Goal: Task Accomplishment & Management: Manage account settings

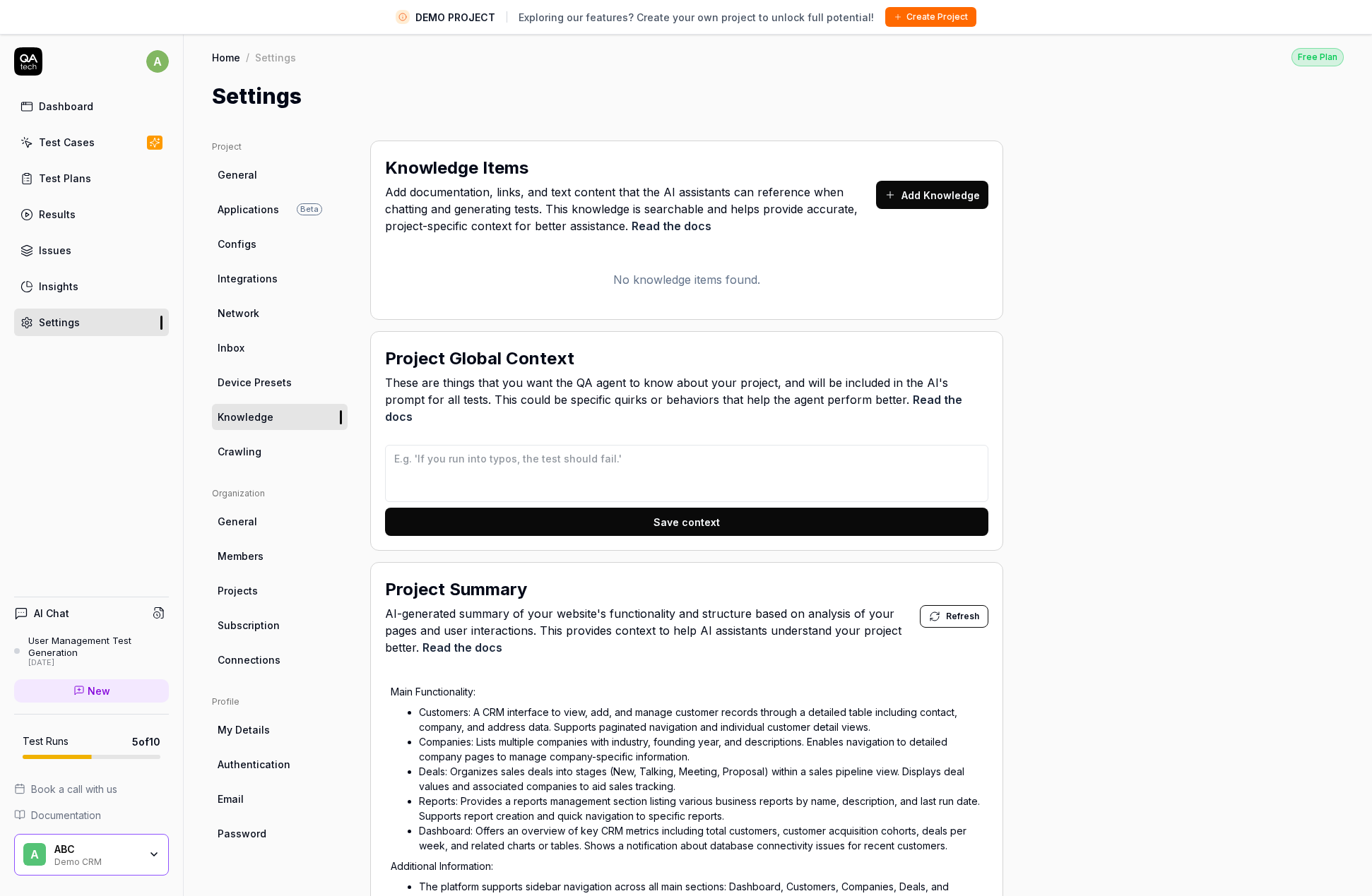
scroll to position [292, 0]
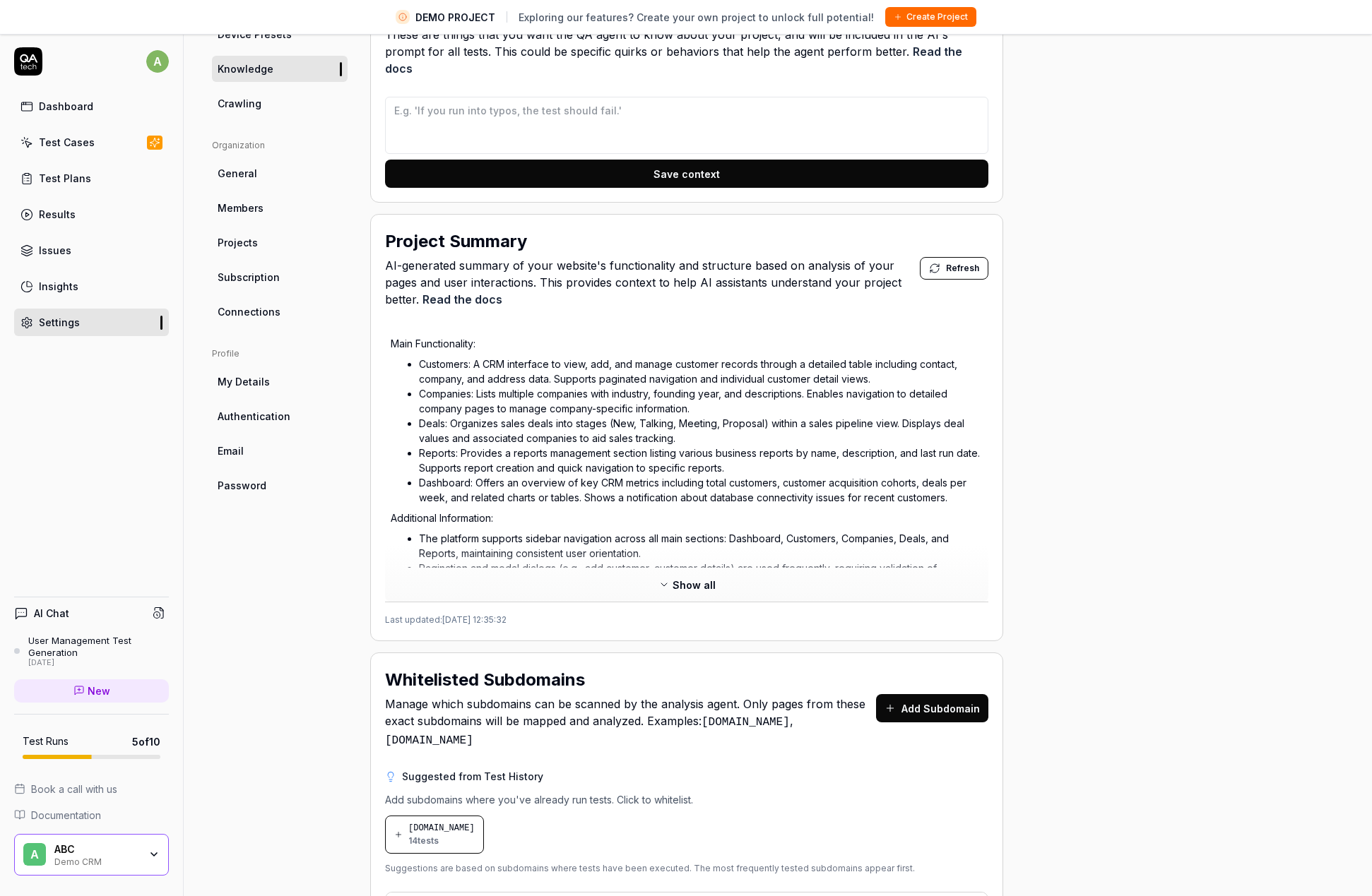
scroll to position [336, 0]
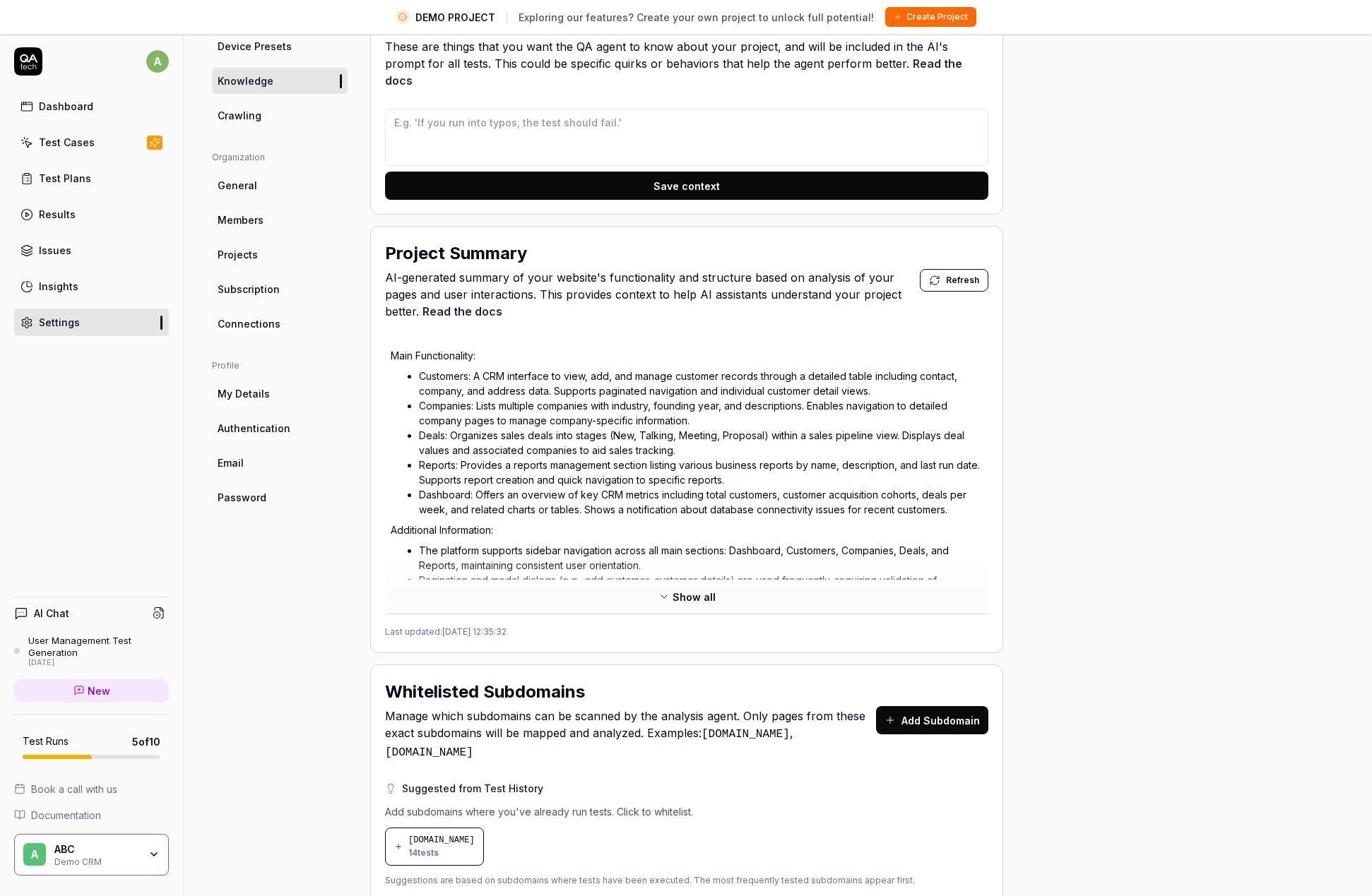
click at [247, 288] on span "Subscription" at bounding box center [248, 288] width 62 height 15
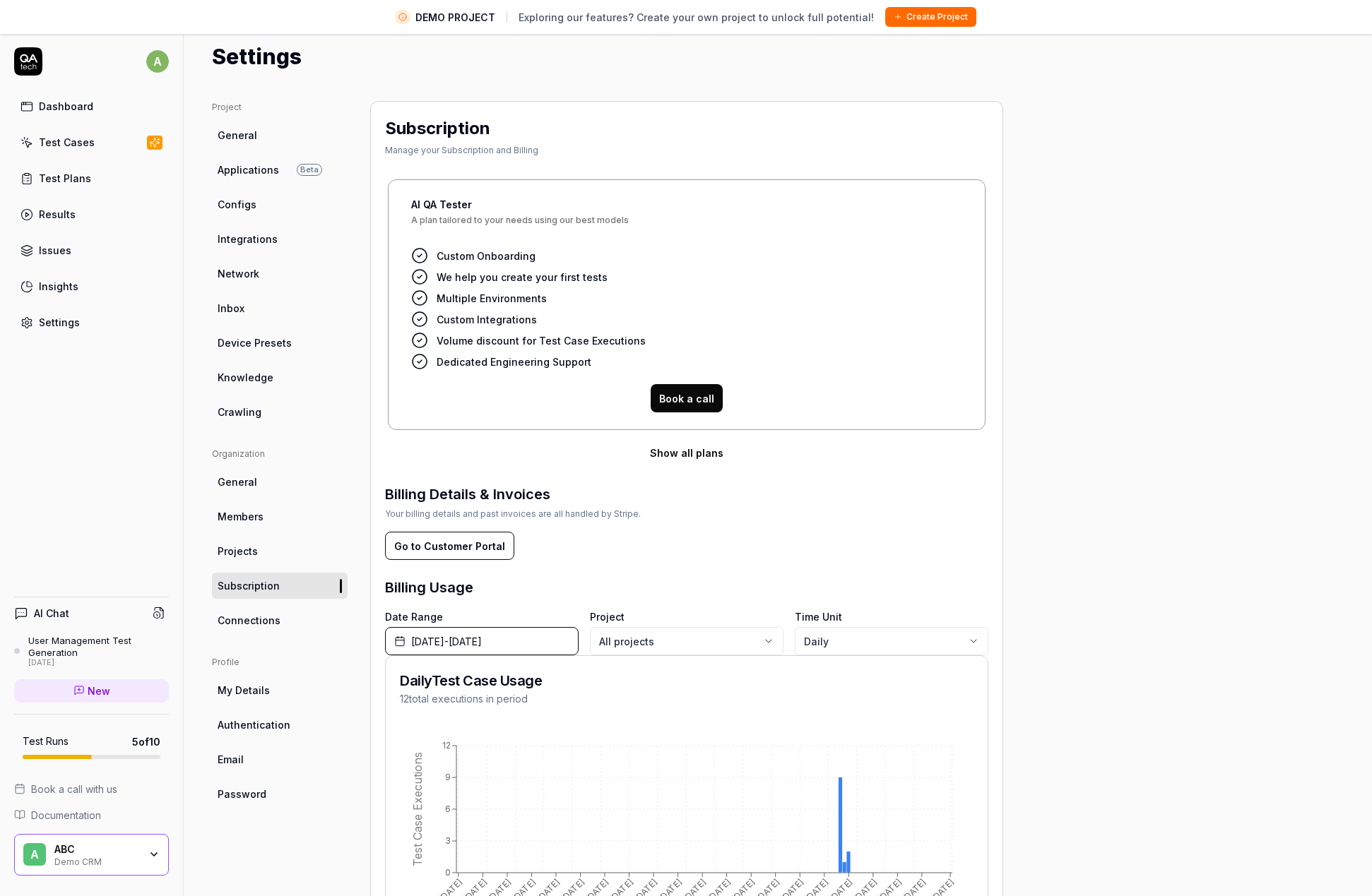
scroll to position [38, 0]
click at [267, 174] on span "Applications" at bounding box center [248, 170] width 61 height 15
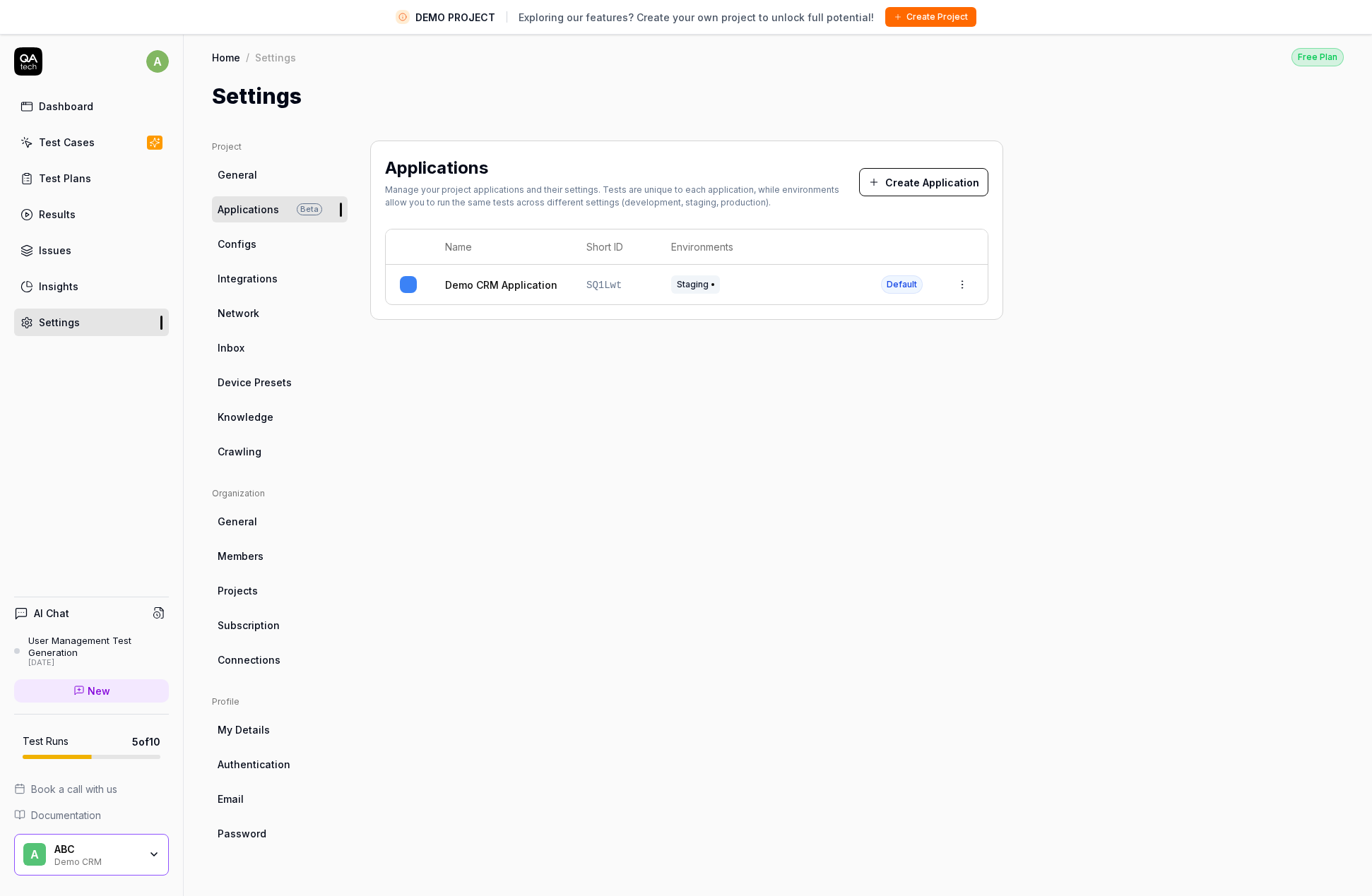
click at [473, 284] on link "Demo CRM Application" at bounding box center [501, 284] width 112 height 15
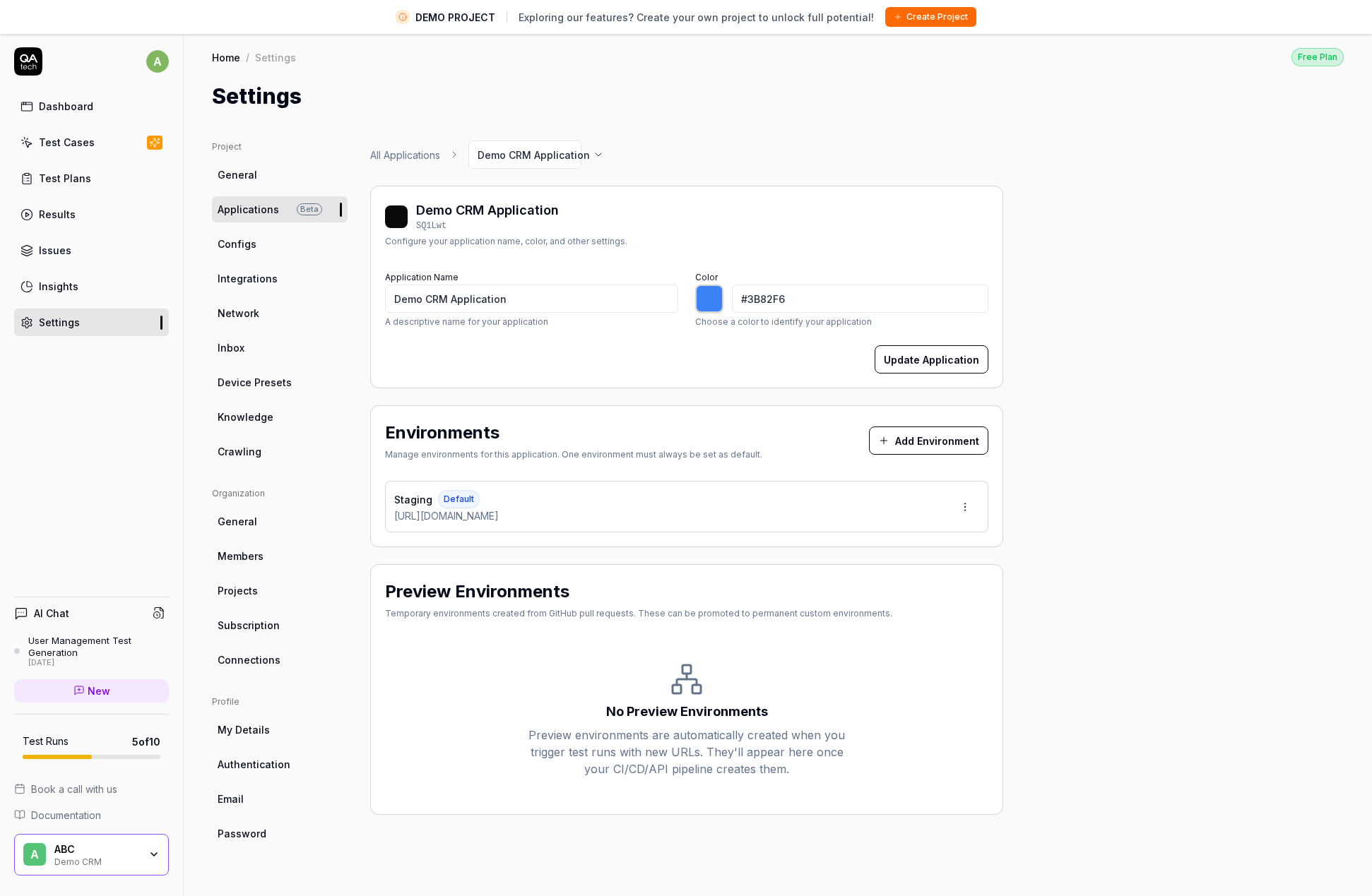
click at [242, 243] on span "Configs" at bounding box center [237, 243] width 39 height 15
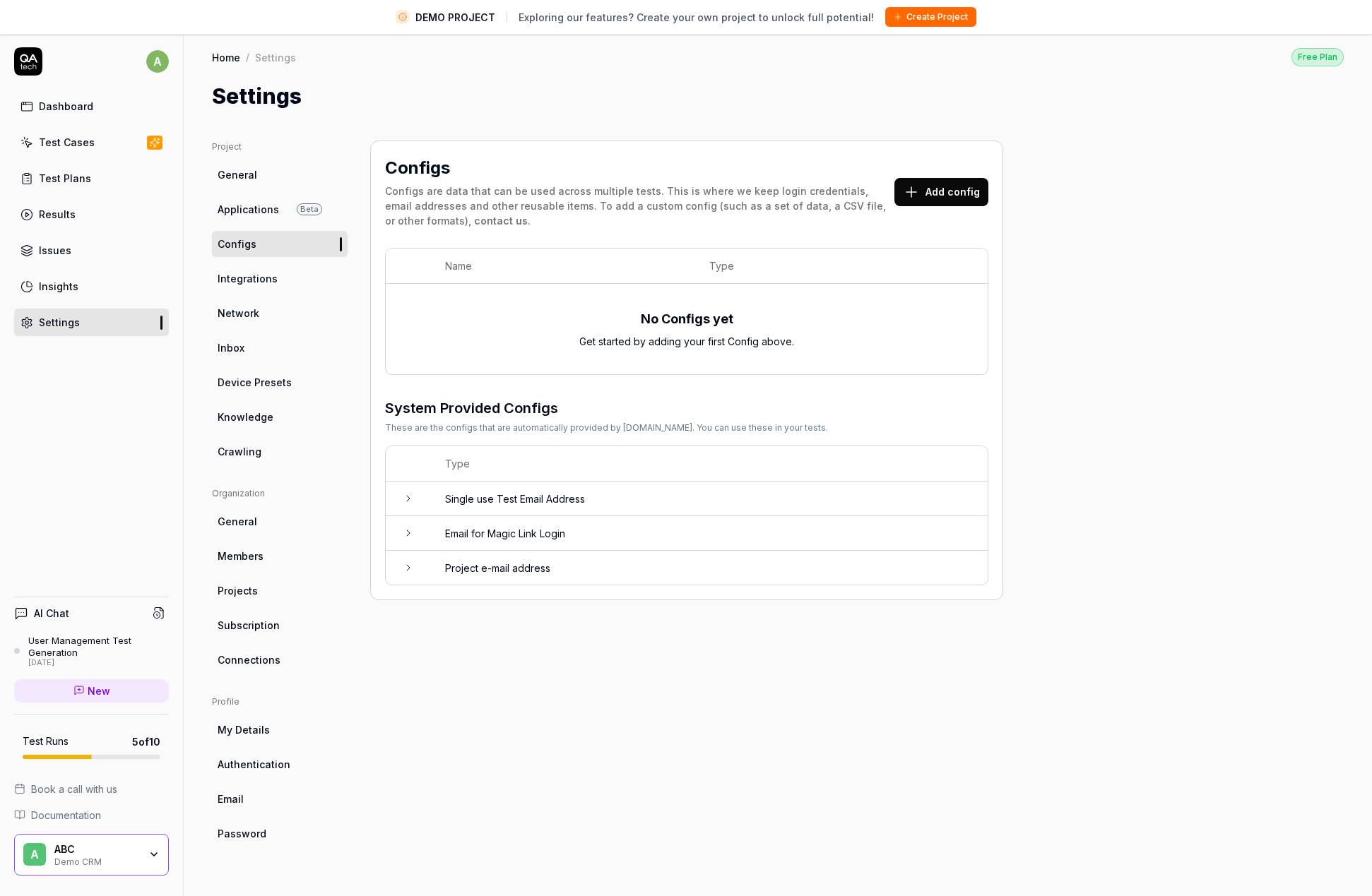
click at [234, 284] on span "Integrations" at bounding box center [248, 278] width 60 height 15
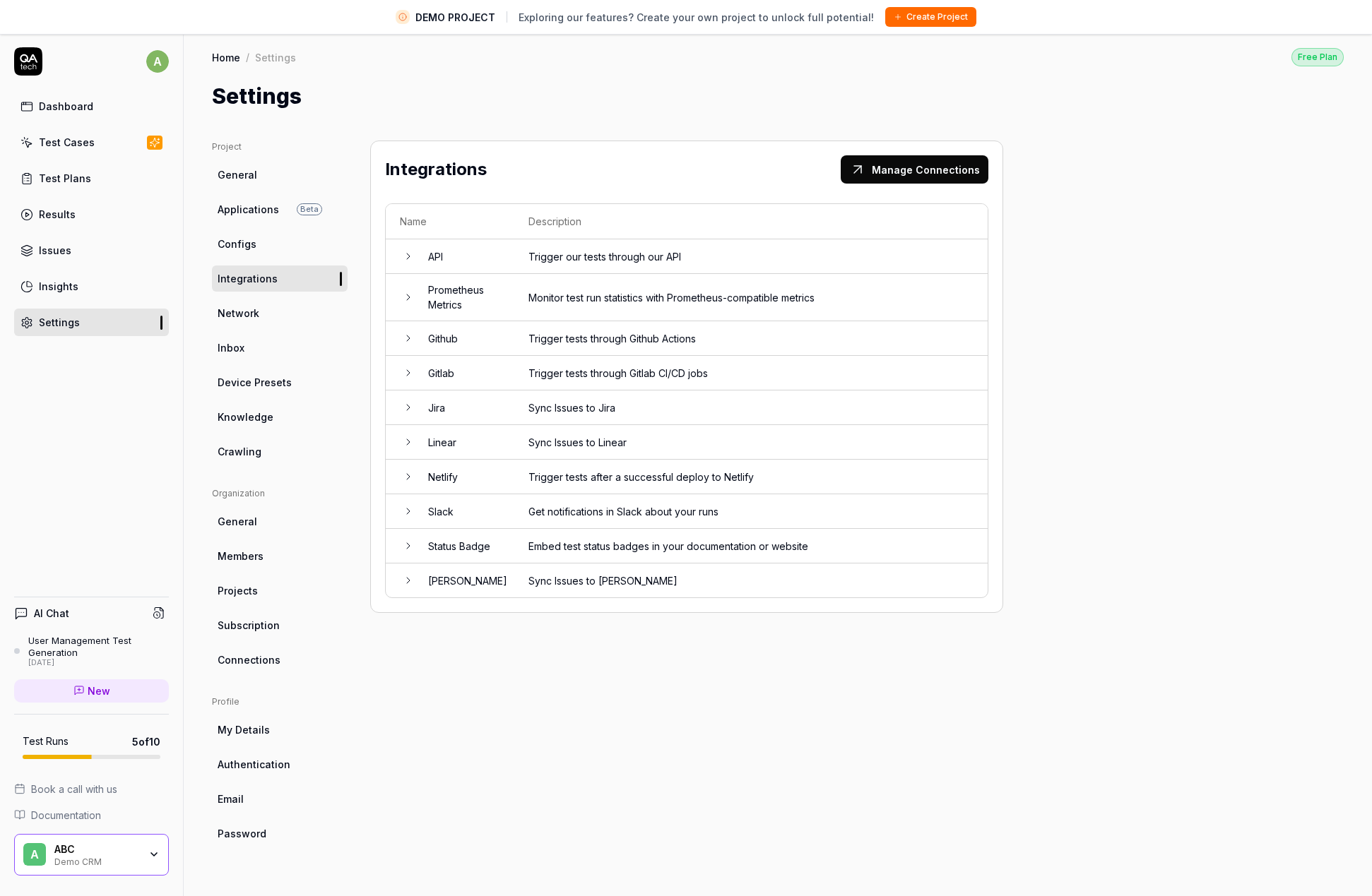
click at [545, 341] on td "Trigger tests through Github Actions" at bounding box center [751, 339] width 474 height 35
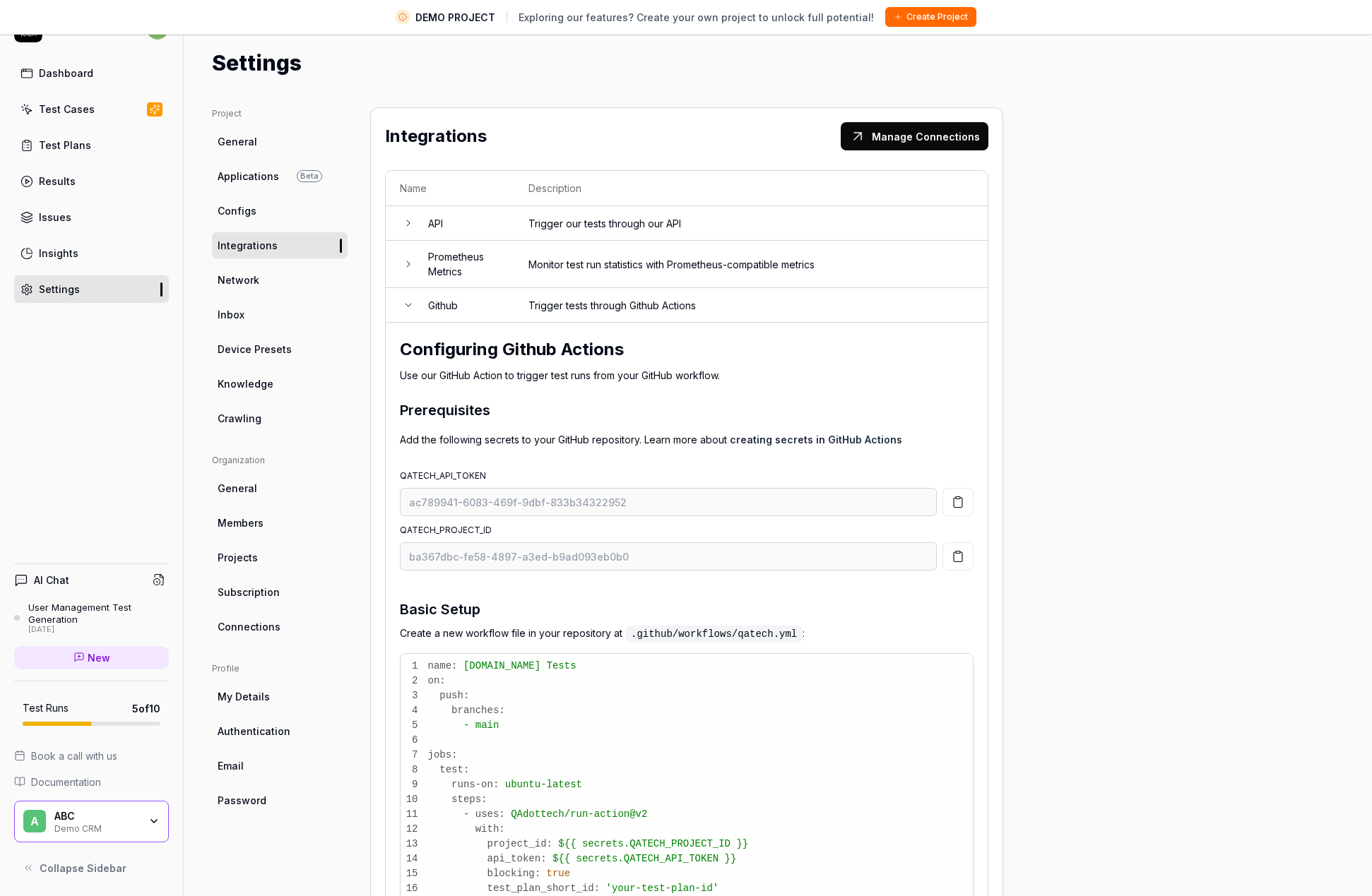
click at [262, 289] on link "Network" at bounding box center [280, 280] width 135 height 26
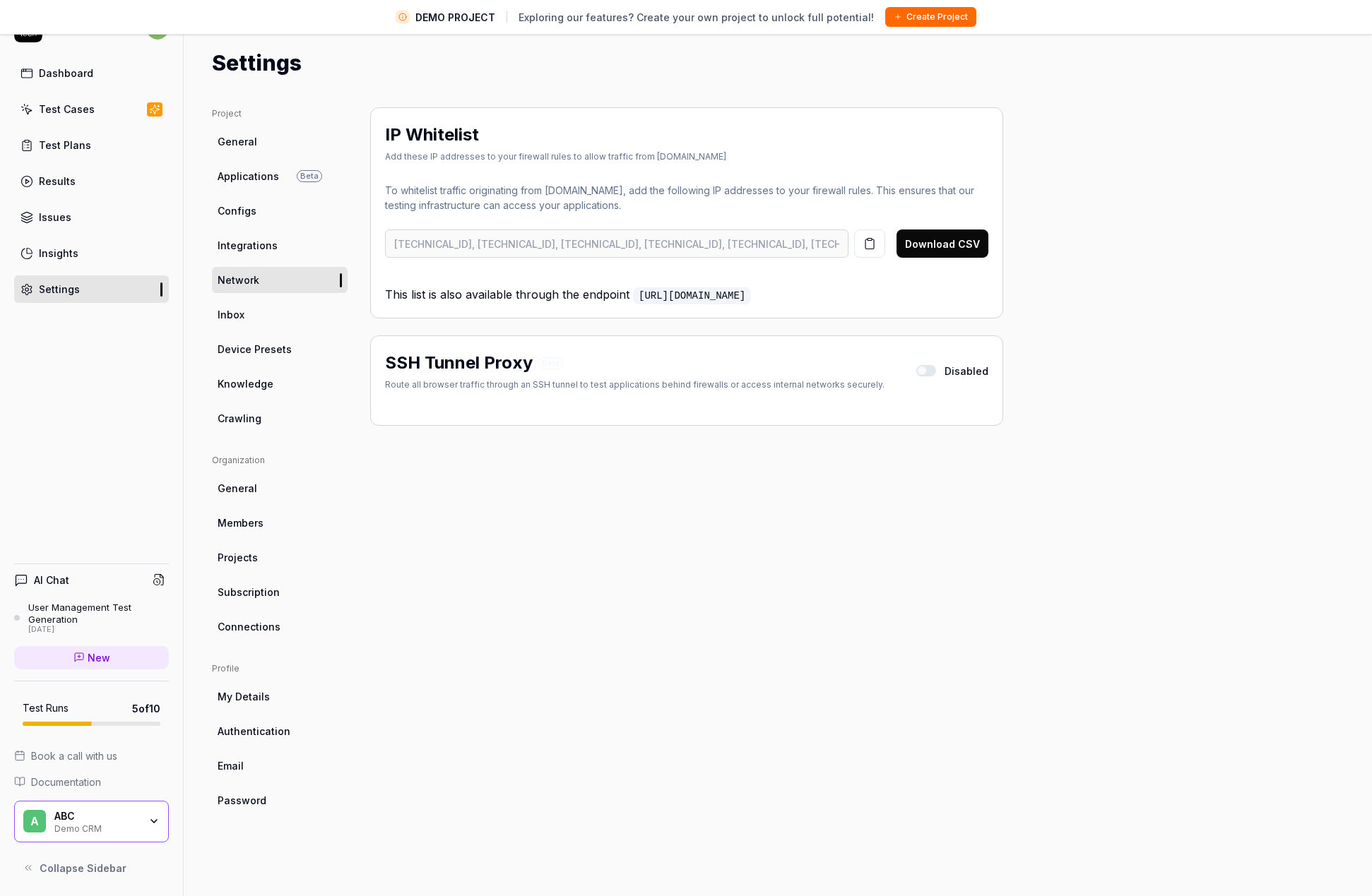
click at [252, 314] on link "Inbox" at bounding box center [280, 315] width 135 height 26
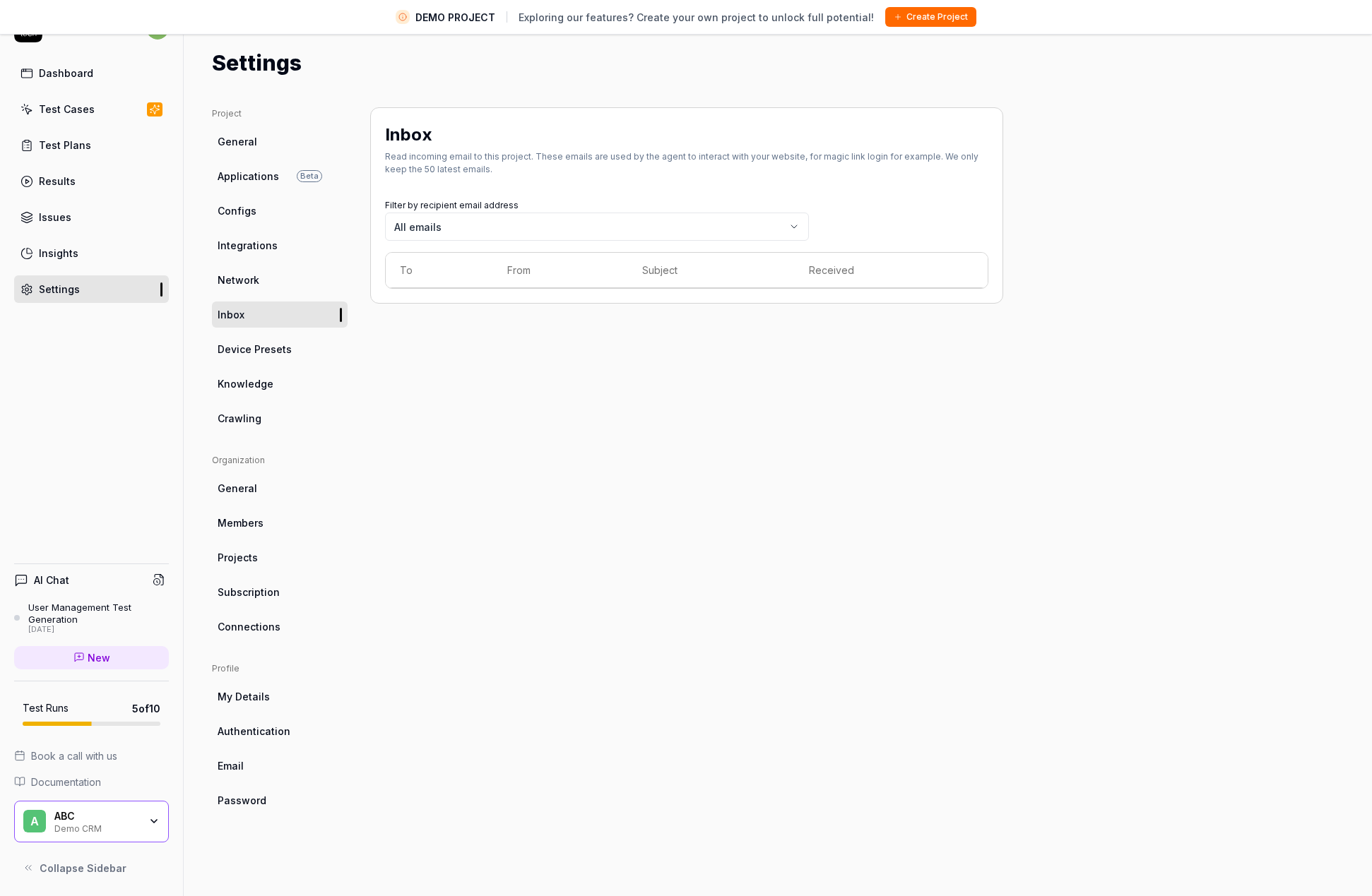
click at [261, 347] on span "Device Presets" at bounding box center [254, 349] width 74 height 15
click at [261, 384] on span "Knowledge" at bounding box center [245, 384] width 56 height 15
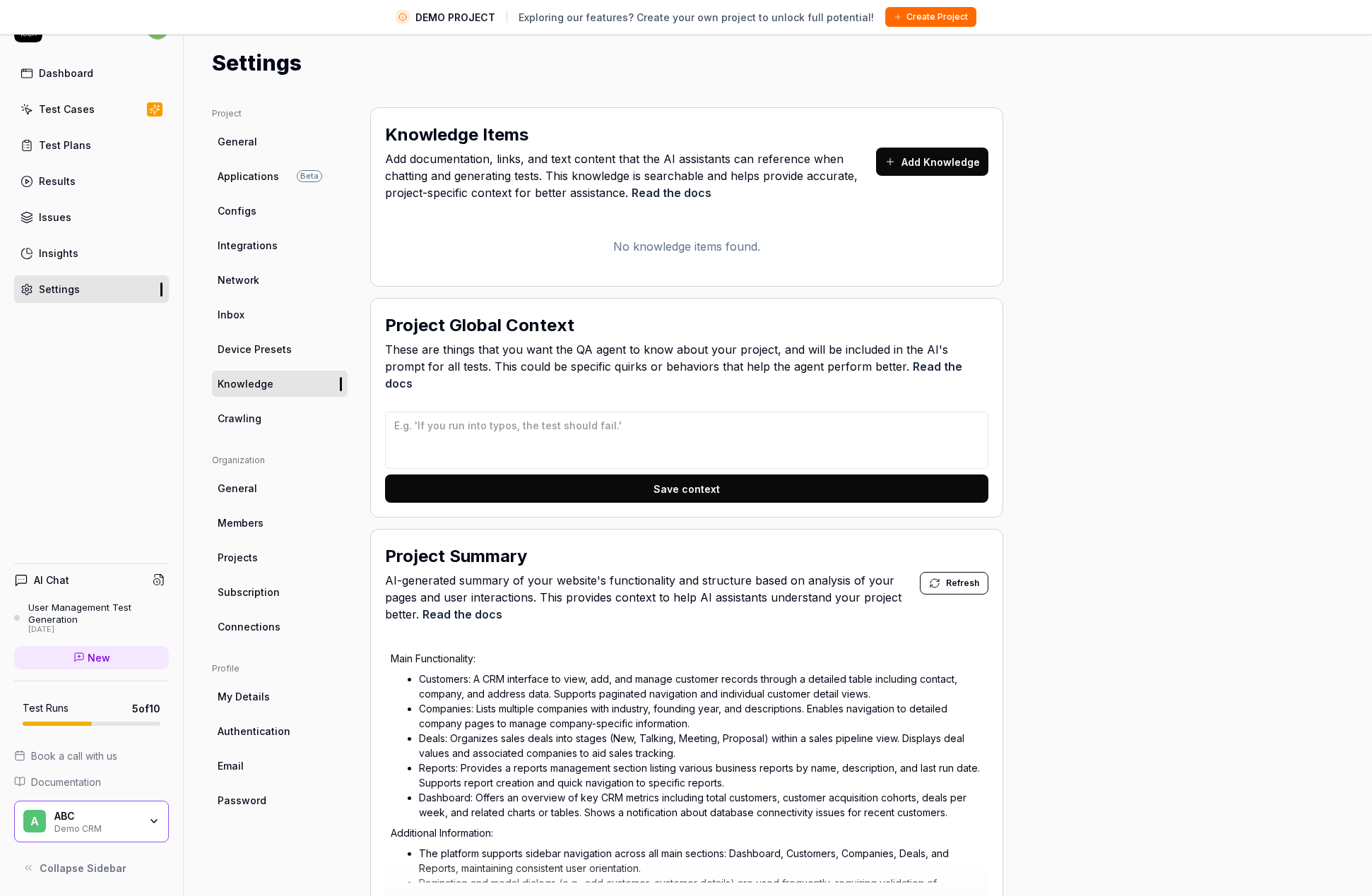
click at [243, 420] on span "Crawling" at bounding box center [239, 418] width 44 height 15
type textarea "*"
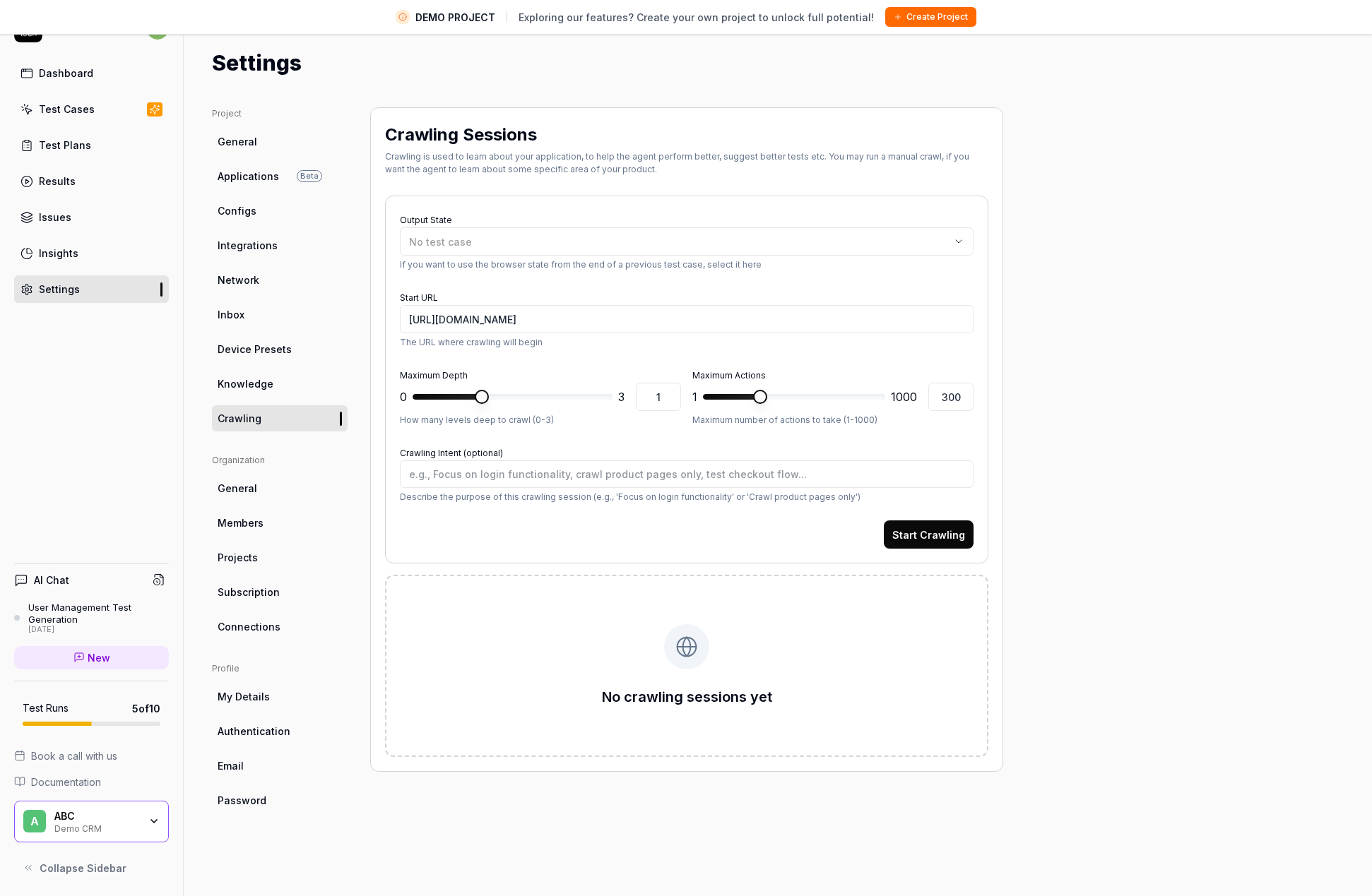
click at [248, 484] on span "General" at bounding box center [237, 488] width 40 height 15
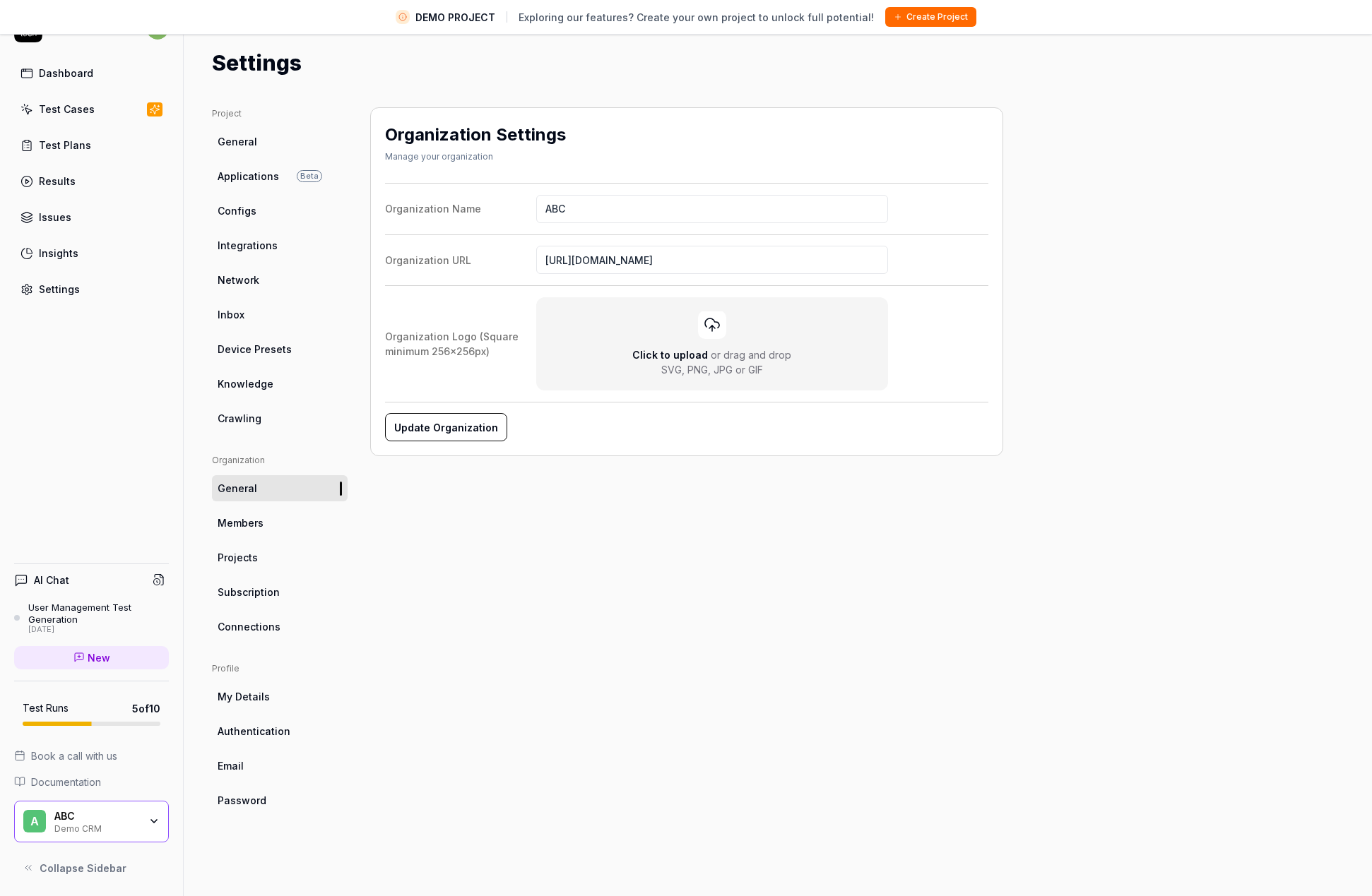
click at [256, 521] on span "Members" at bounding box center [240, 522] width 46 height 15
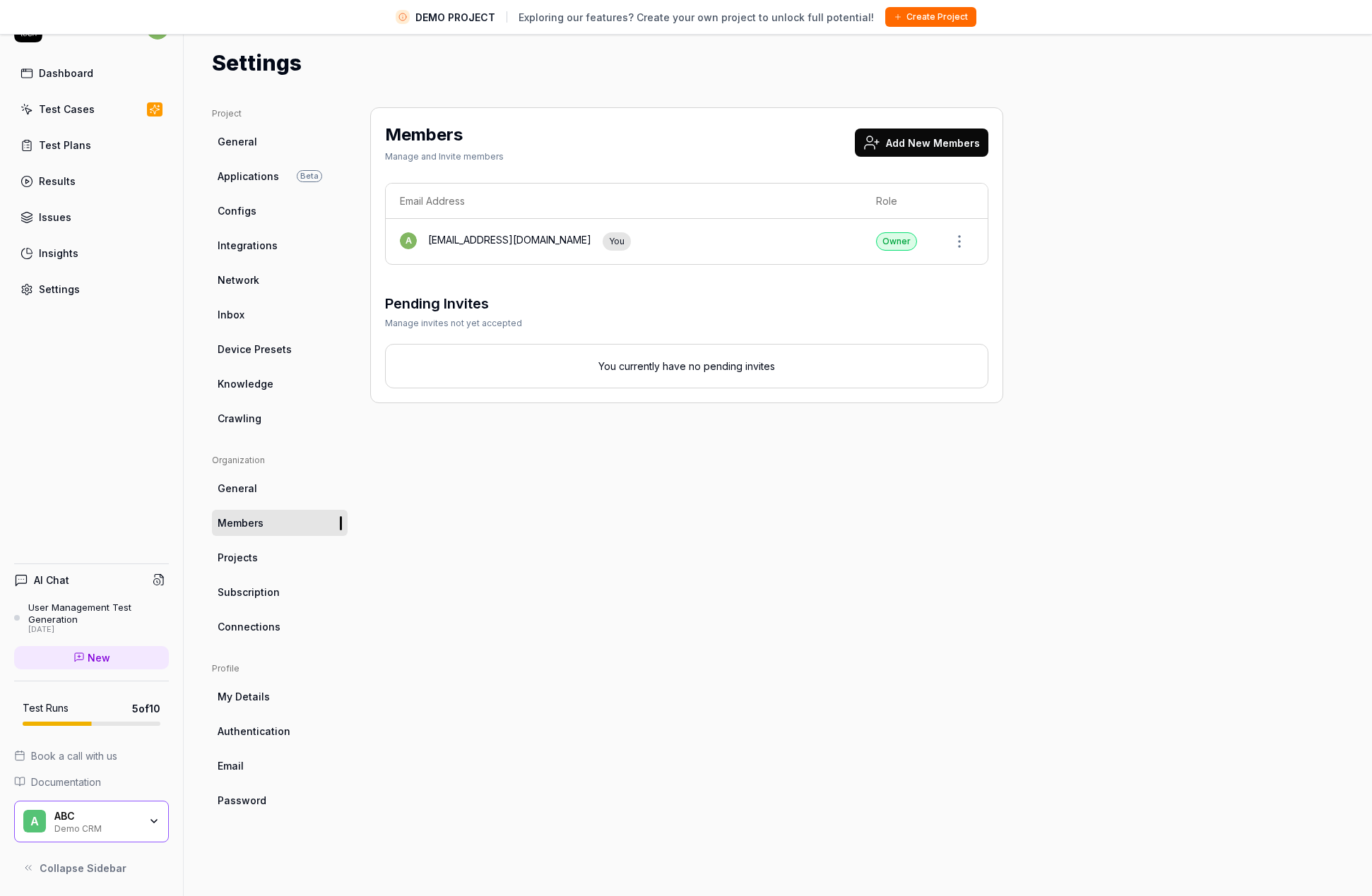
click at [256, 523] on span "Members" at bounding box center [240, 522] width 46 height 15
click at [250, 555] on span "Projects" at bounding box center [237, 557] width 40 height 15
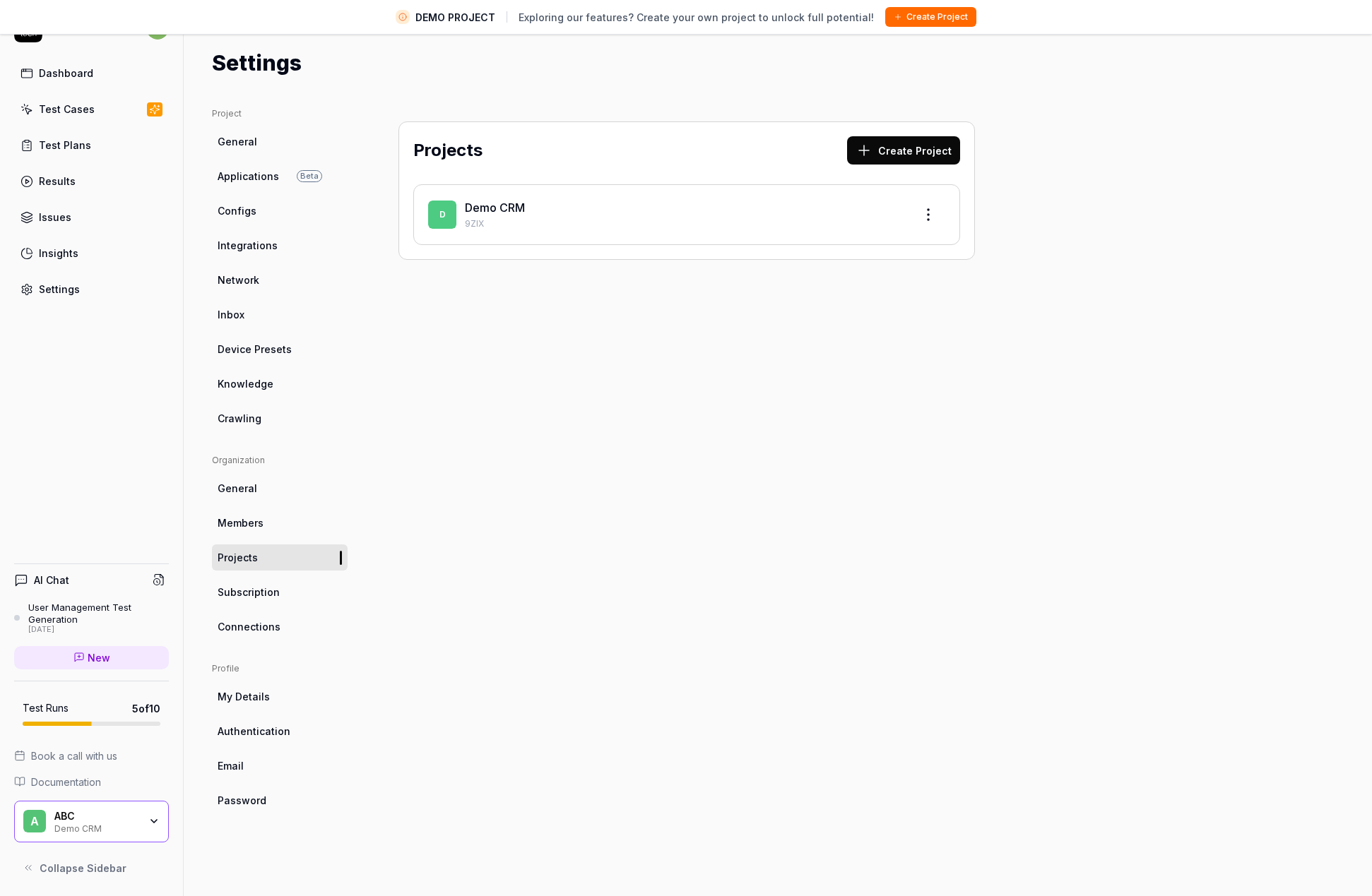
click at [256, 599] on link "Subscription" at bounding box center [280, 592] width 135 height 26
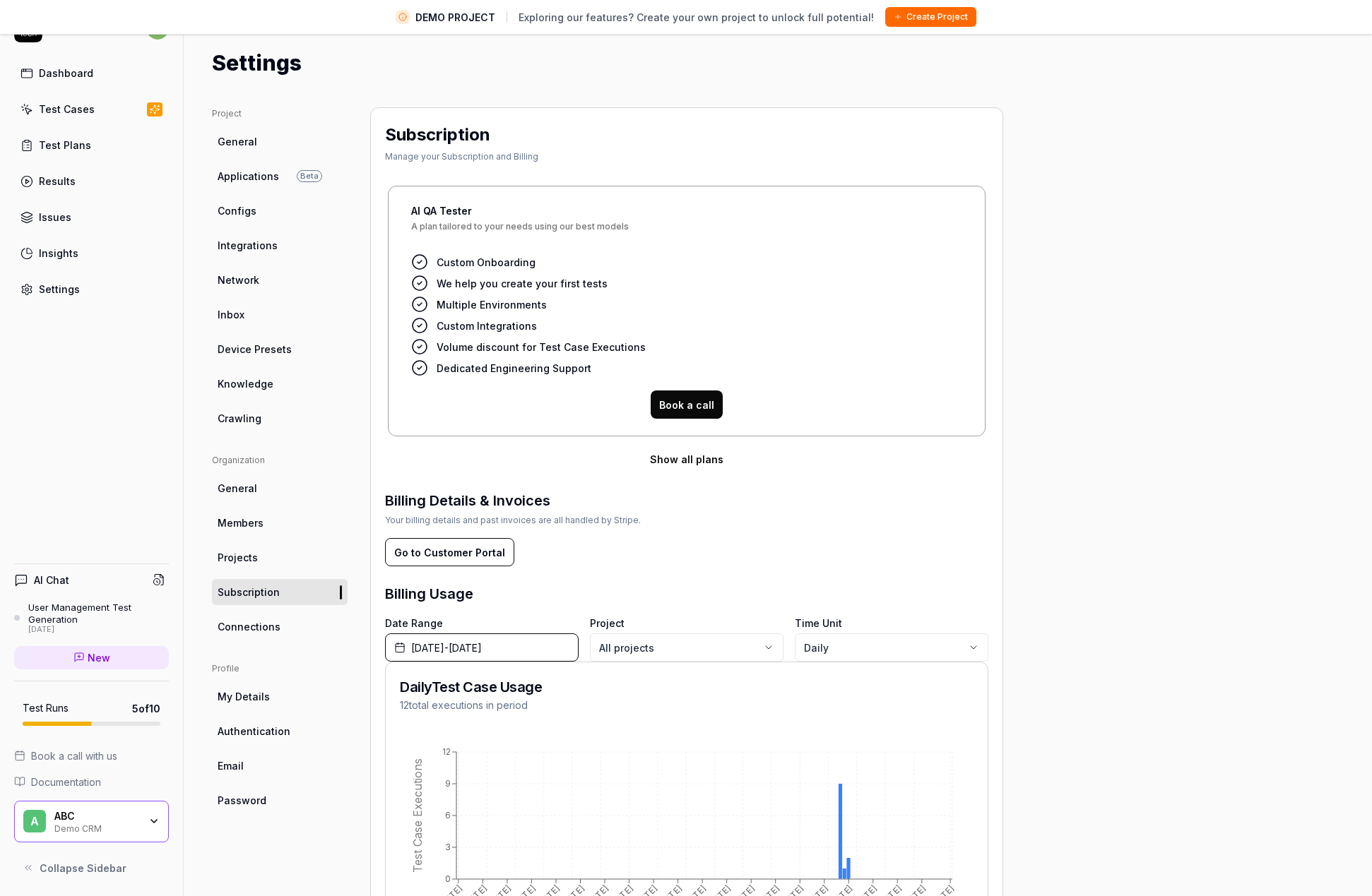
click at [442, 260] on span "Custom Onboarding" at bounding box center [486, 262] width 99 height 15
click at [681, 403] on button "Book a call" at bounding box center [687, 404] width 72 height 28
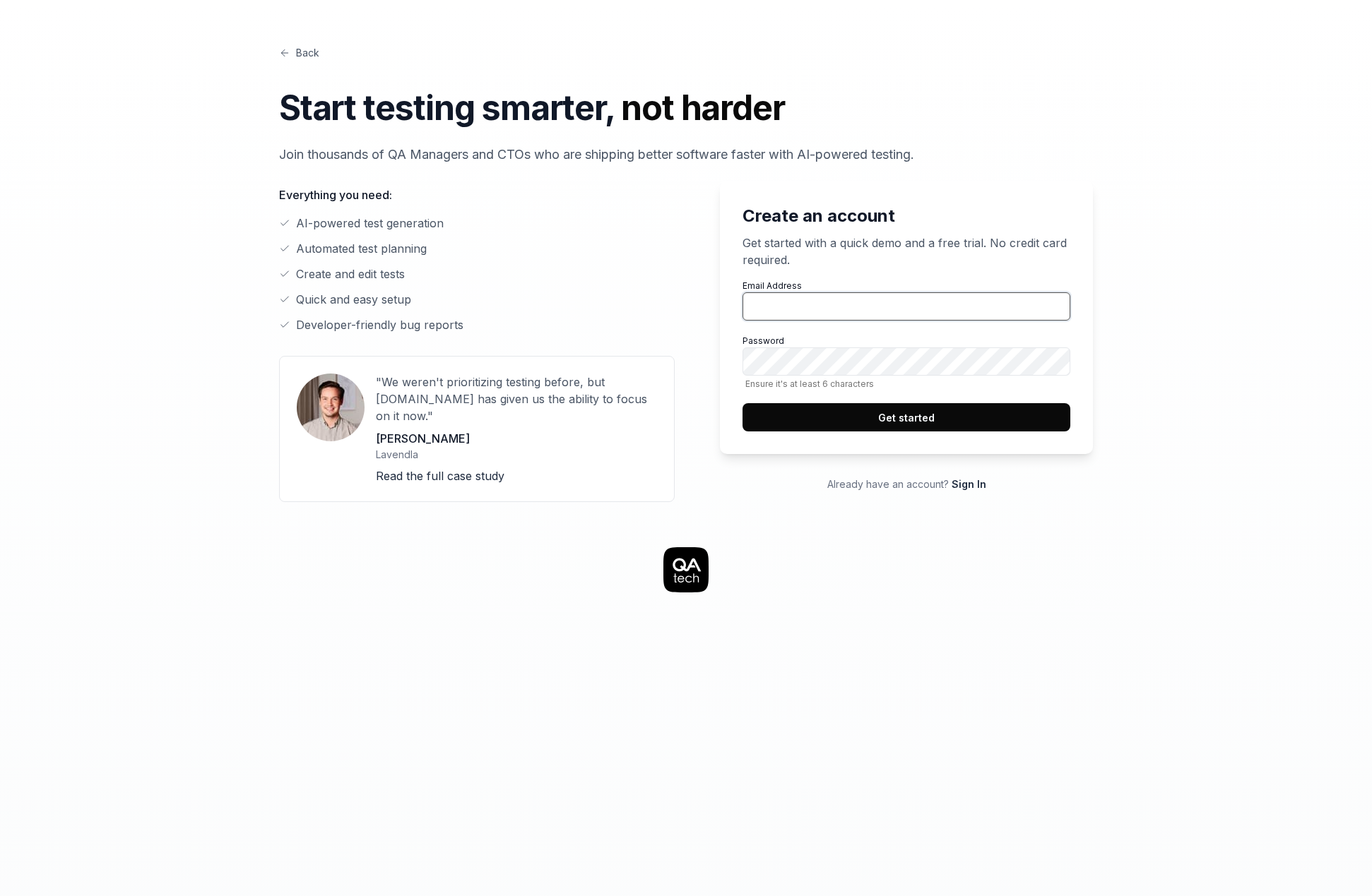
click at [773, 307] on input "Email Address" at bounding box center [906, 306] width 327 height 28
type input "akhatraro@gmail.com"
click at [891, 423] on button "Get started" at bounding box center [906, 417] width 327 height 28
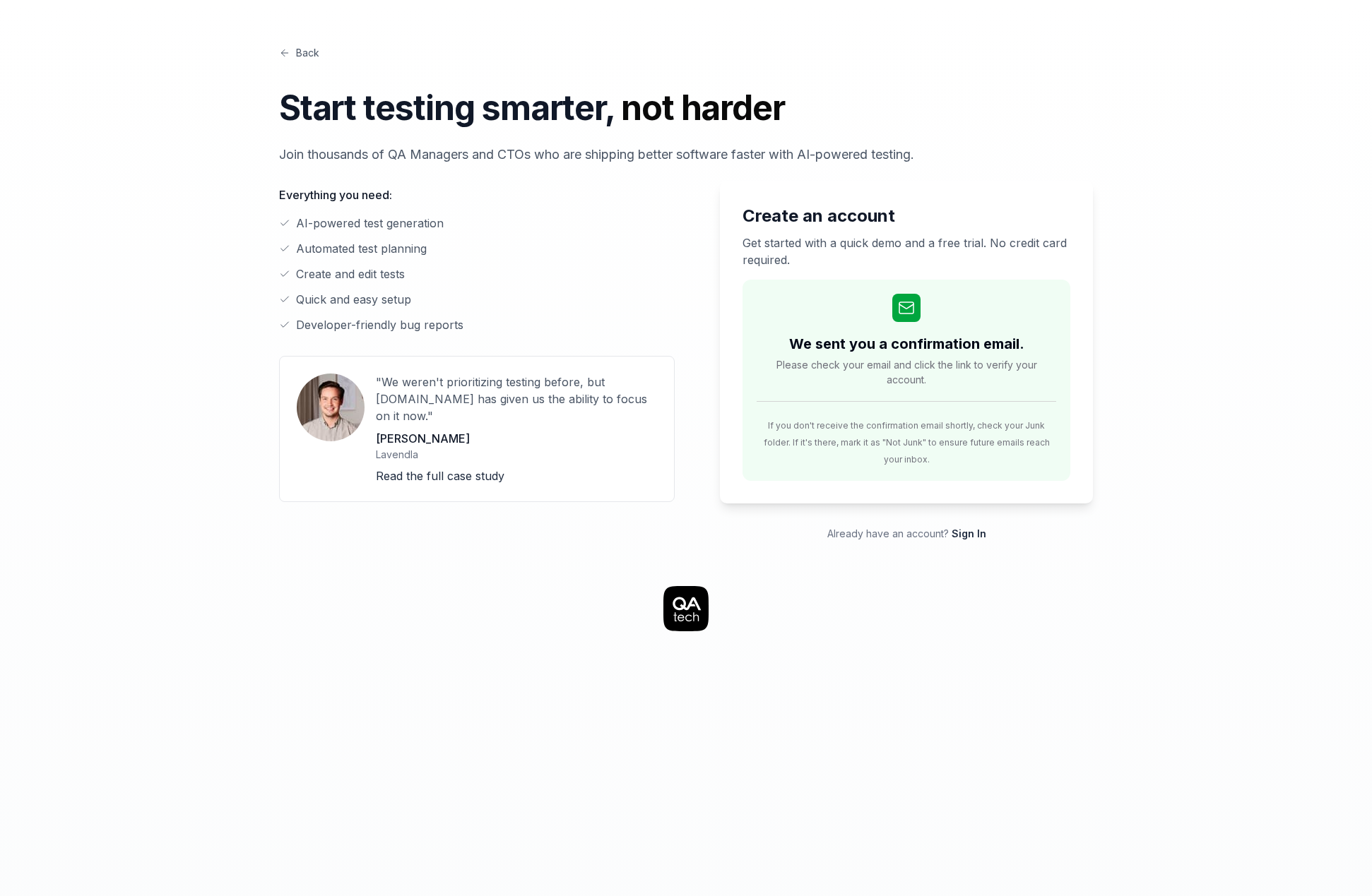
click at [964, 528] on link "Sign In" at bounding box center [970, 534] width 35 height 12
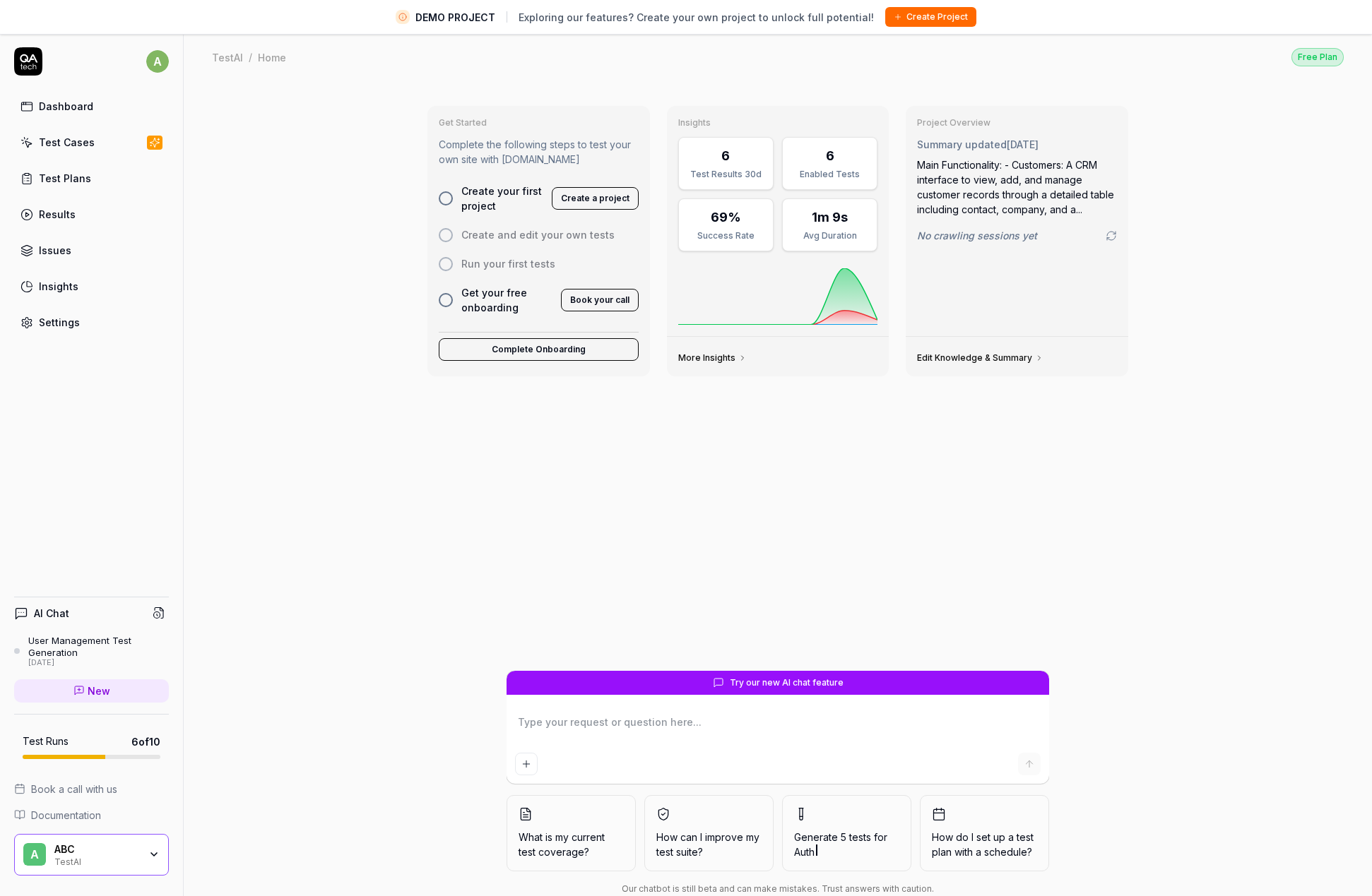
type textarea "*"
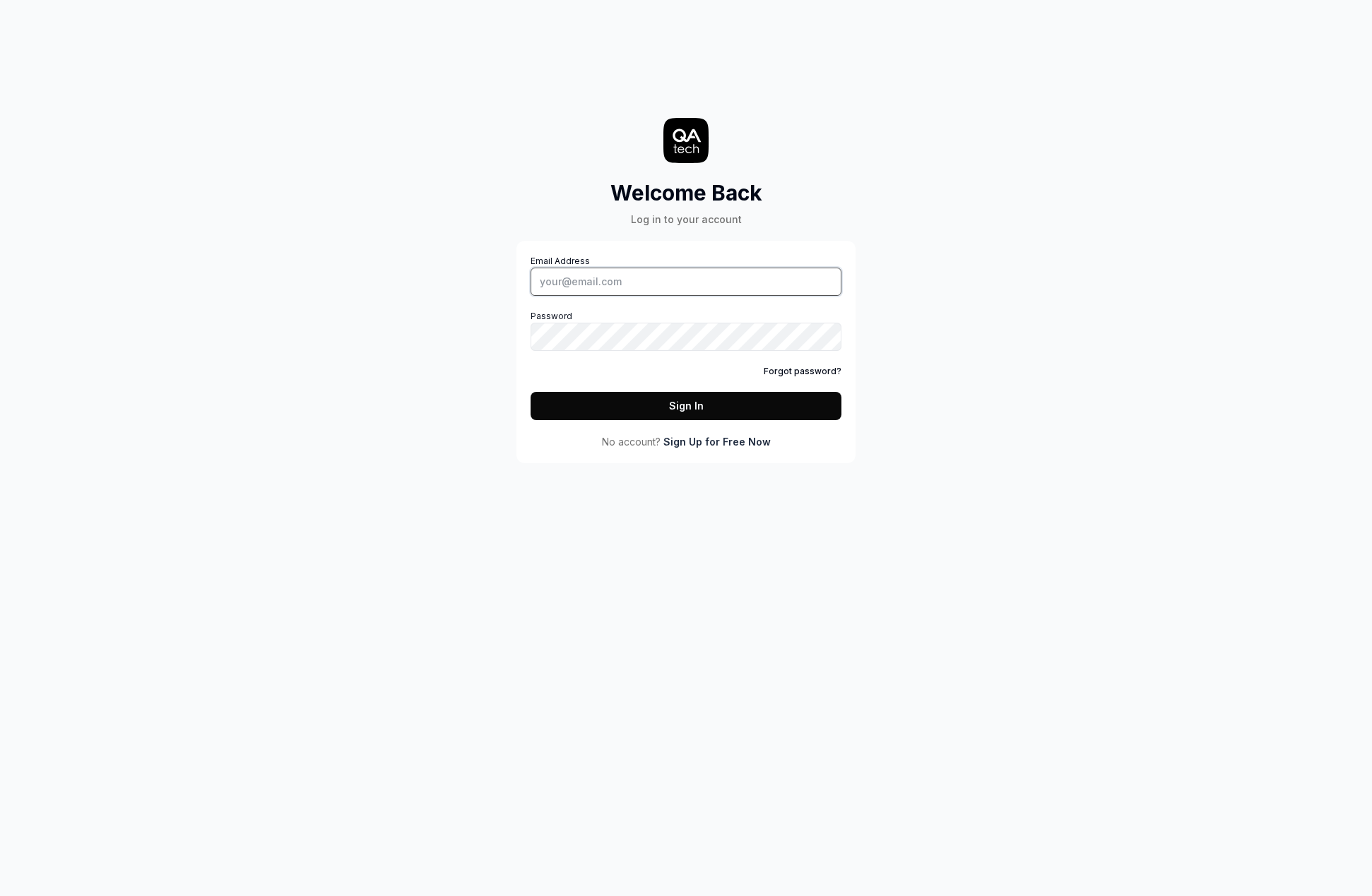
click at [662, 276] on input "Email Address" at bounding box center [686, 281] width 311 height 28
click at [684, 398] on button "Sign In" at bounding box center [686, 405] width 311 height 28
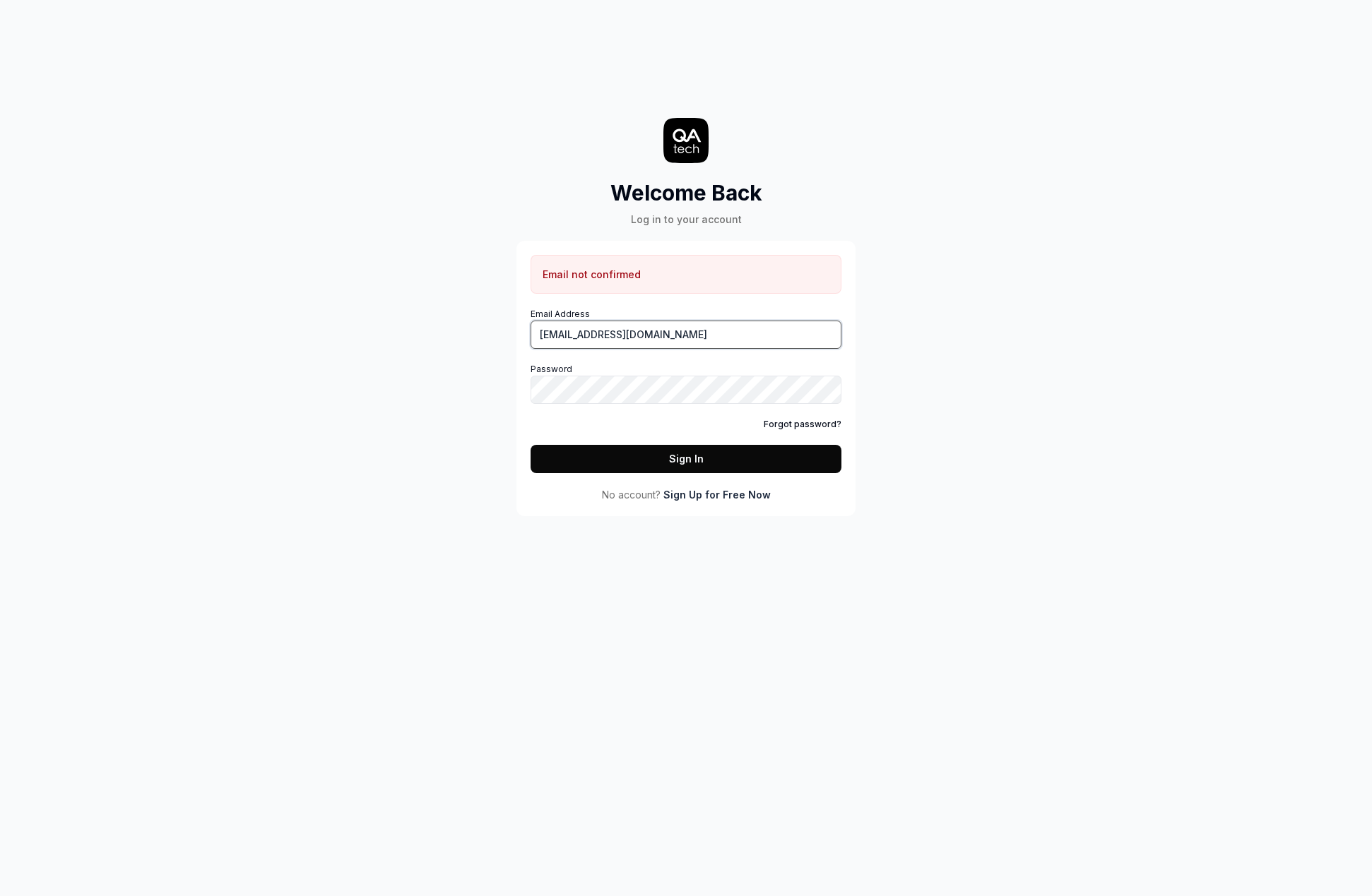
type input "akhatrakaro@gmail.com"
click at [697, 453] on button "Sign In" at bounding box center [686, 459] width 311 height 28
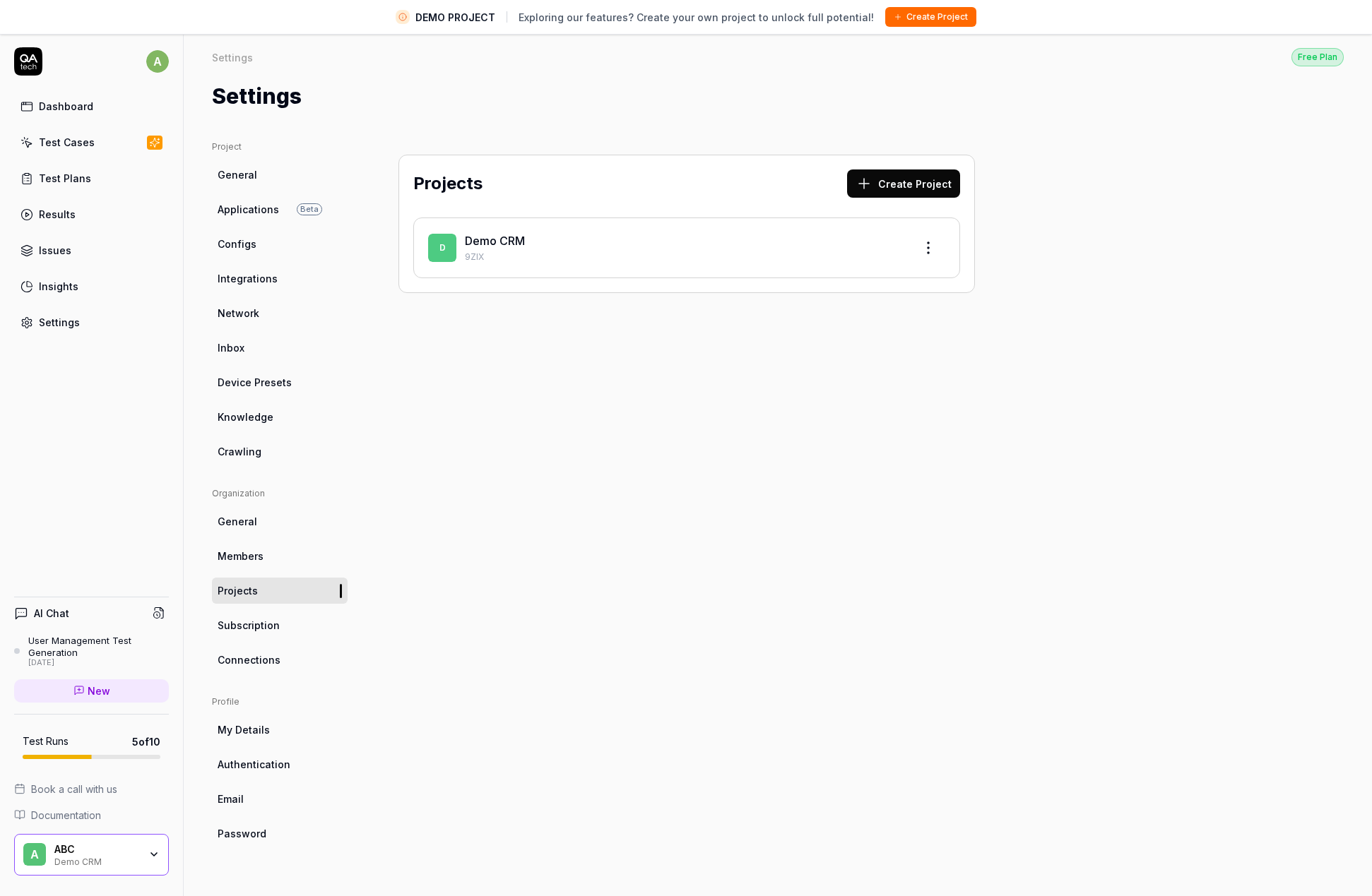
click at [79, 107] on div "Dashboard" at bounding box center [66, 106] width 55 height 15
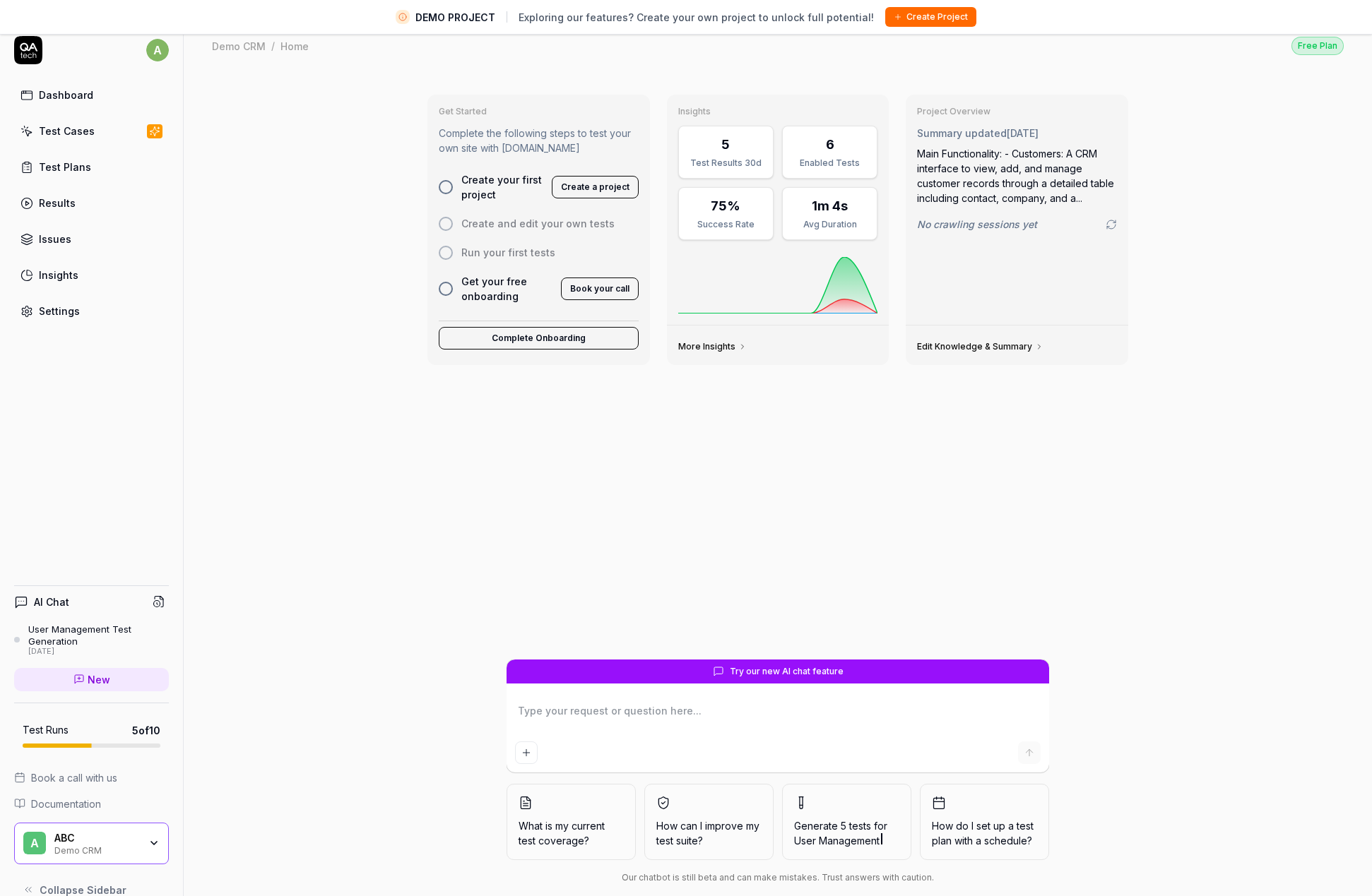
scroll to position [33, 0]
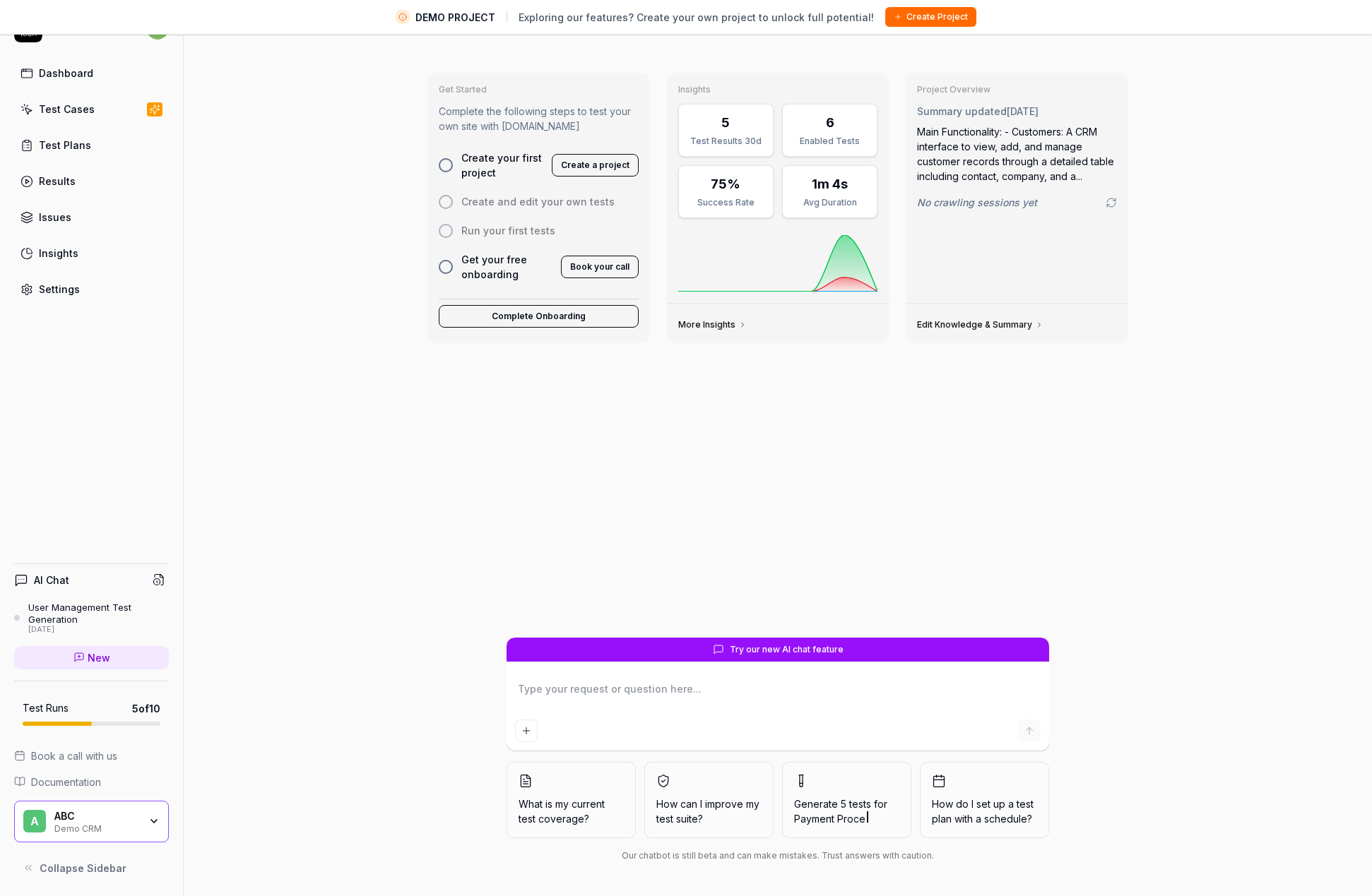
click at [549, 690] on textarea at bounding box center [779, 696] width 526 height 35
type textarea "*"
type textarea "g"
type textarea "*"
type textarea "ge"
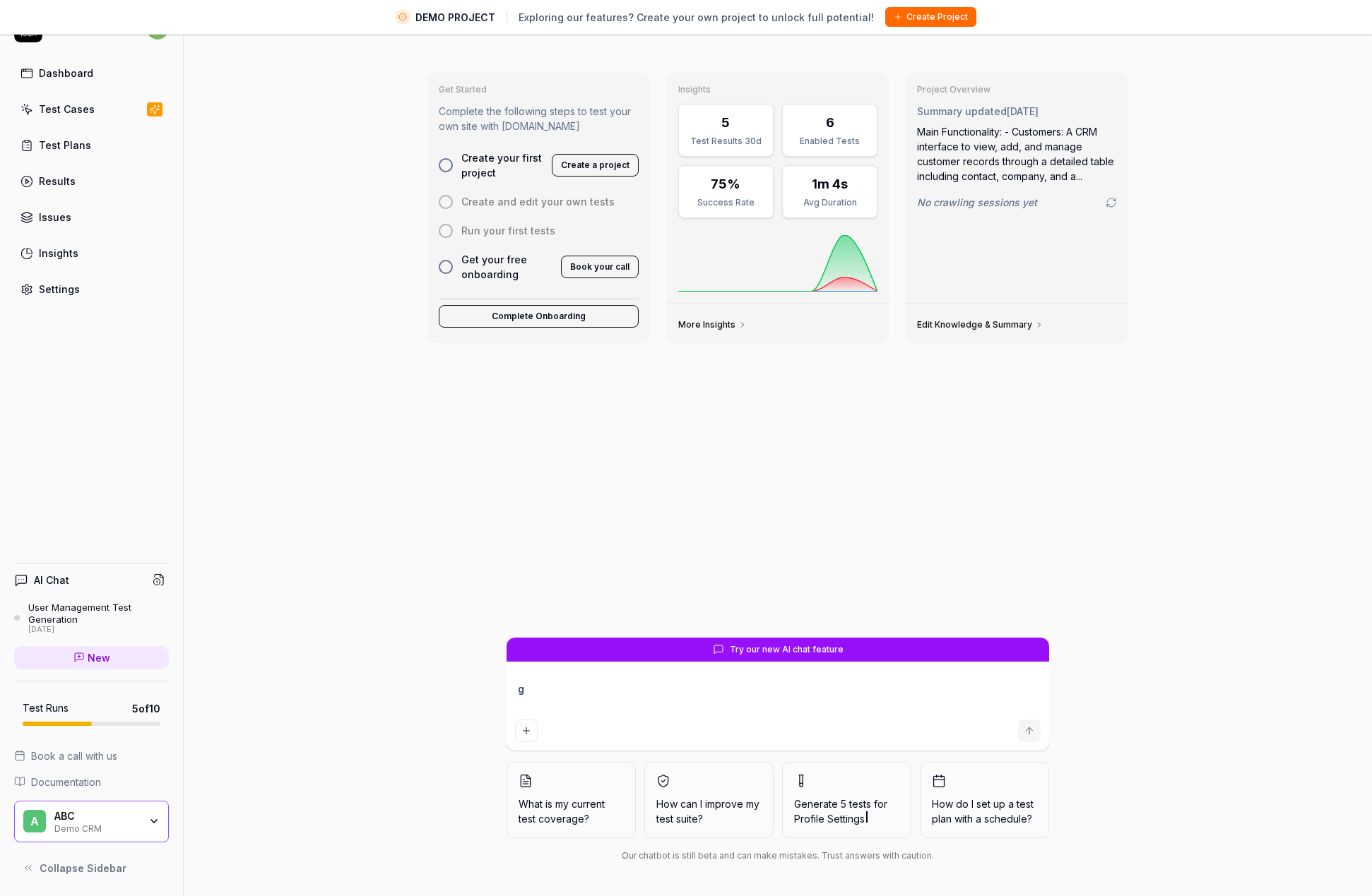
type textarea "*"
type textarea "gen"
type textarea "*"
type textarea "gene"
type textarea "*"
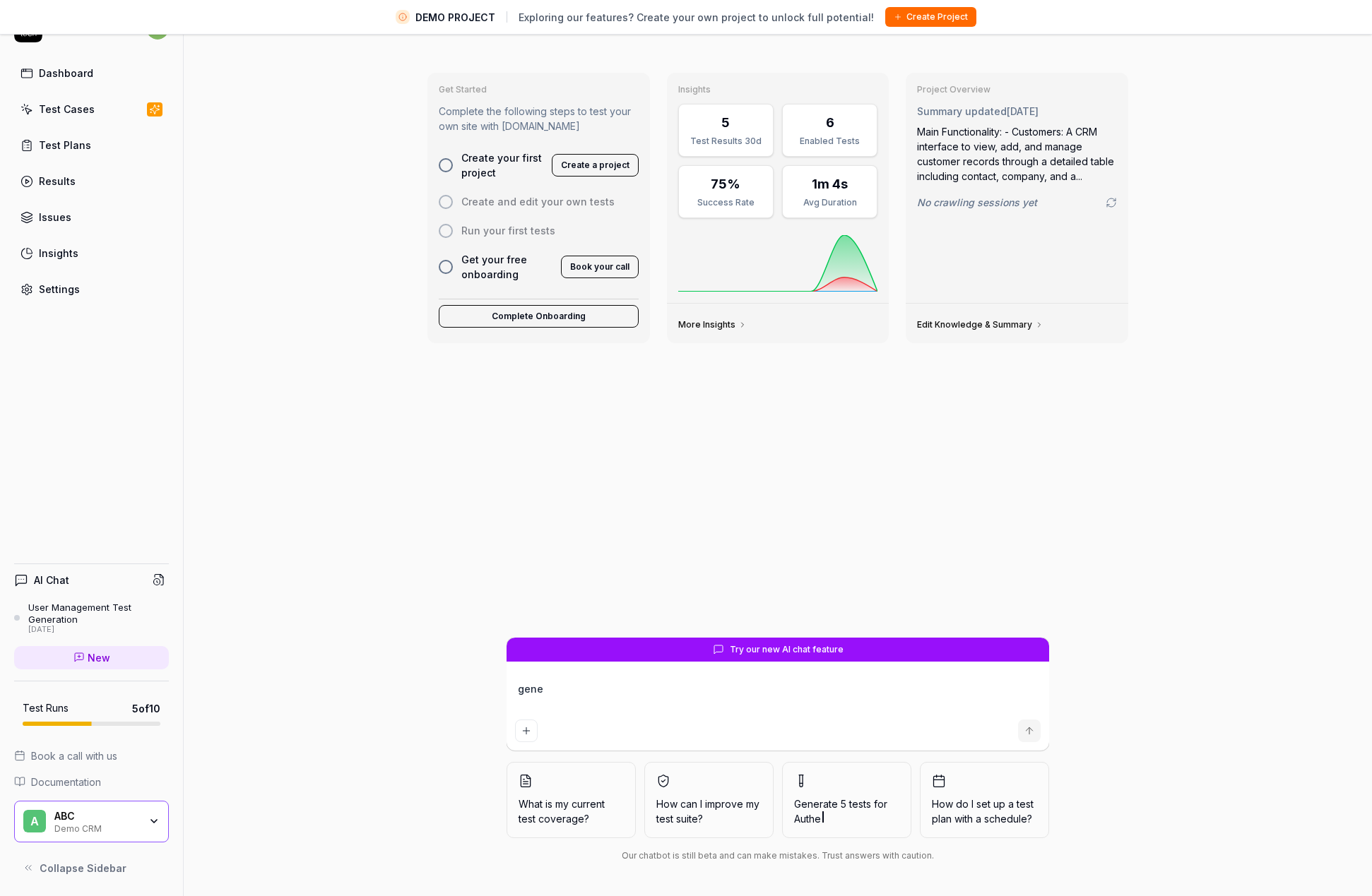
type textarea "gener"
type textarea "*"
type textarea "genera"
type textarea "*"
type textarea "generat"
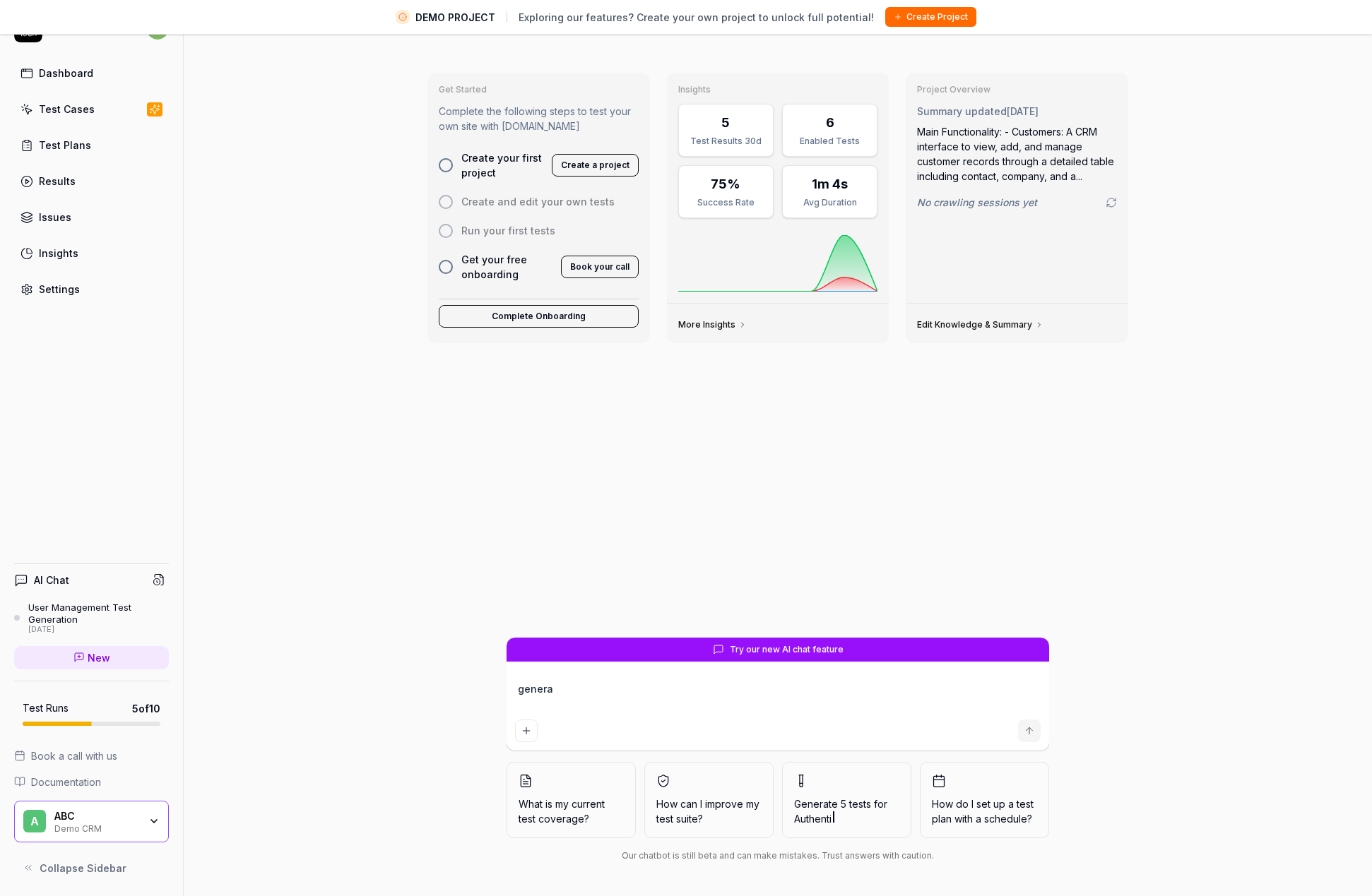
type textarea "*"
type textarea "generate"
type textarea "*"
type textarea "generate"
type textarea "*"
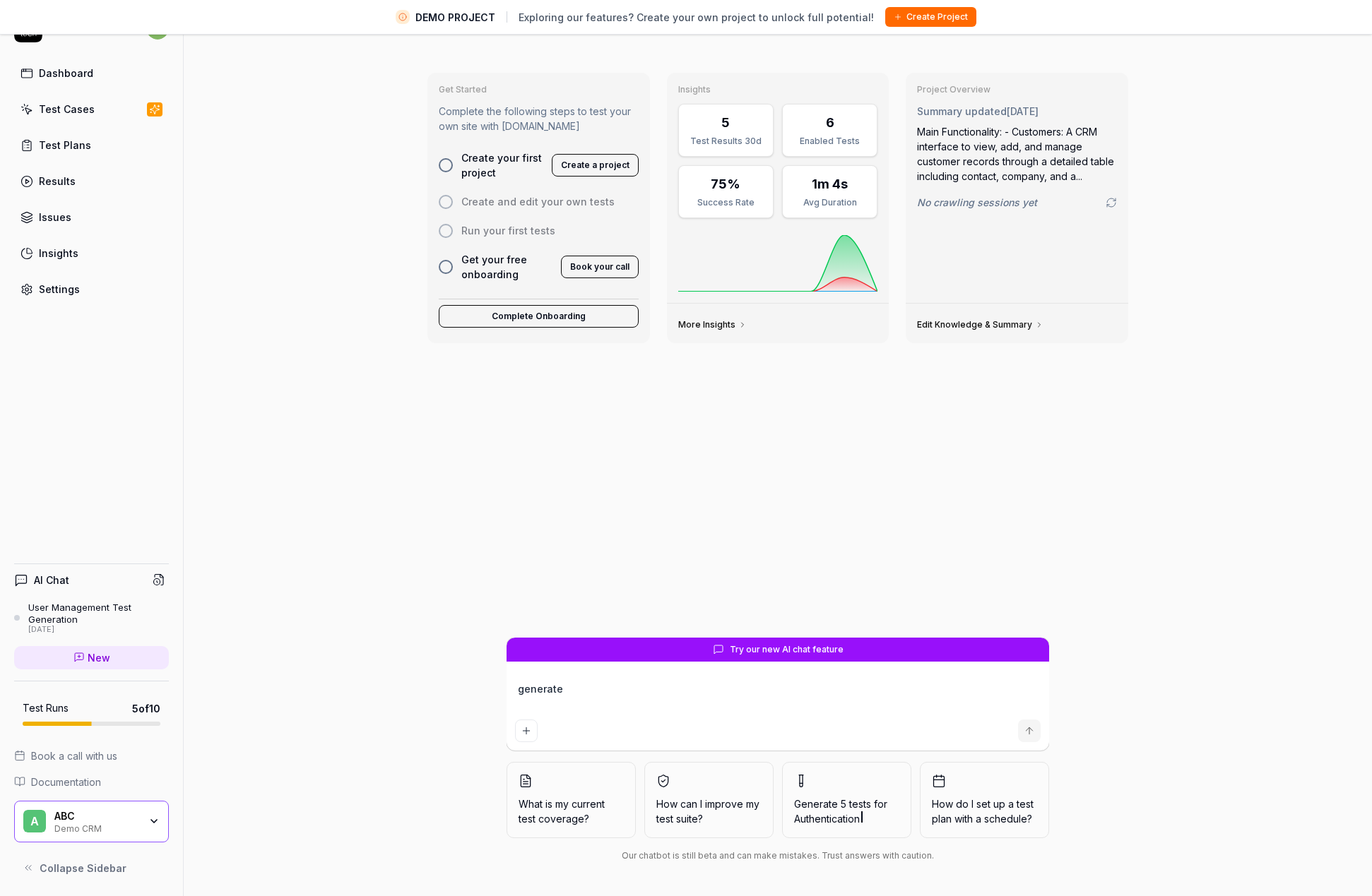
type textarea "generate t"
type textarea "*"
type textarea "generate th"
type textarea "*"
type textarea "generate the"
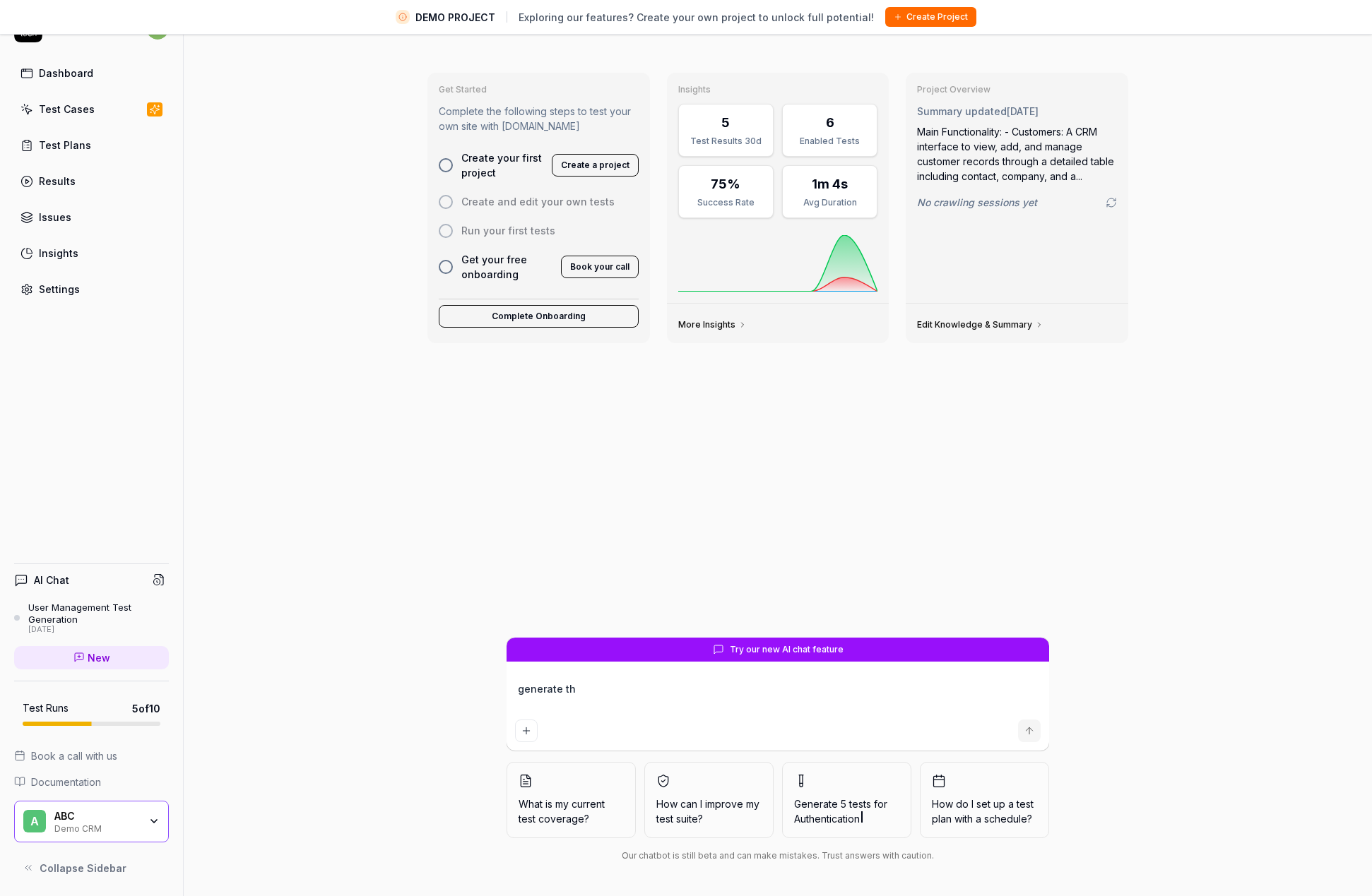
type textarea "*"
type textarea "generate the"
type textarea "*"
type textarea "generate the t"
type textarea "*"
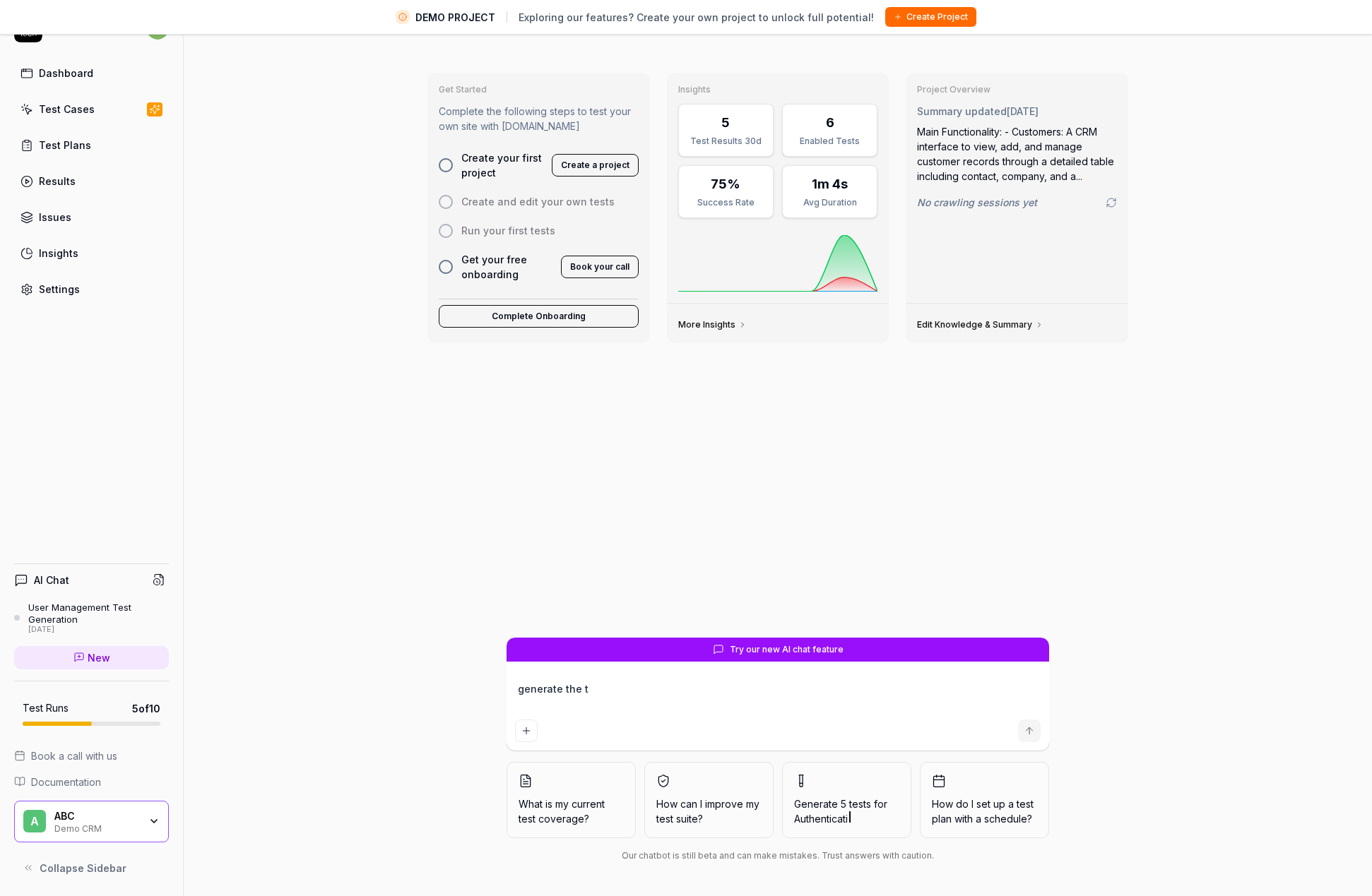
type textarea "generate the"
type textarea "*"
type textarea "generate the l"
type textarea "*"
type textarea "generate the lo"
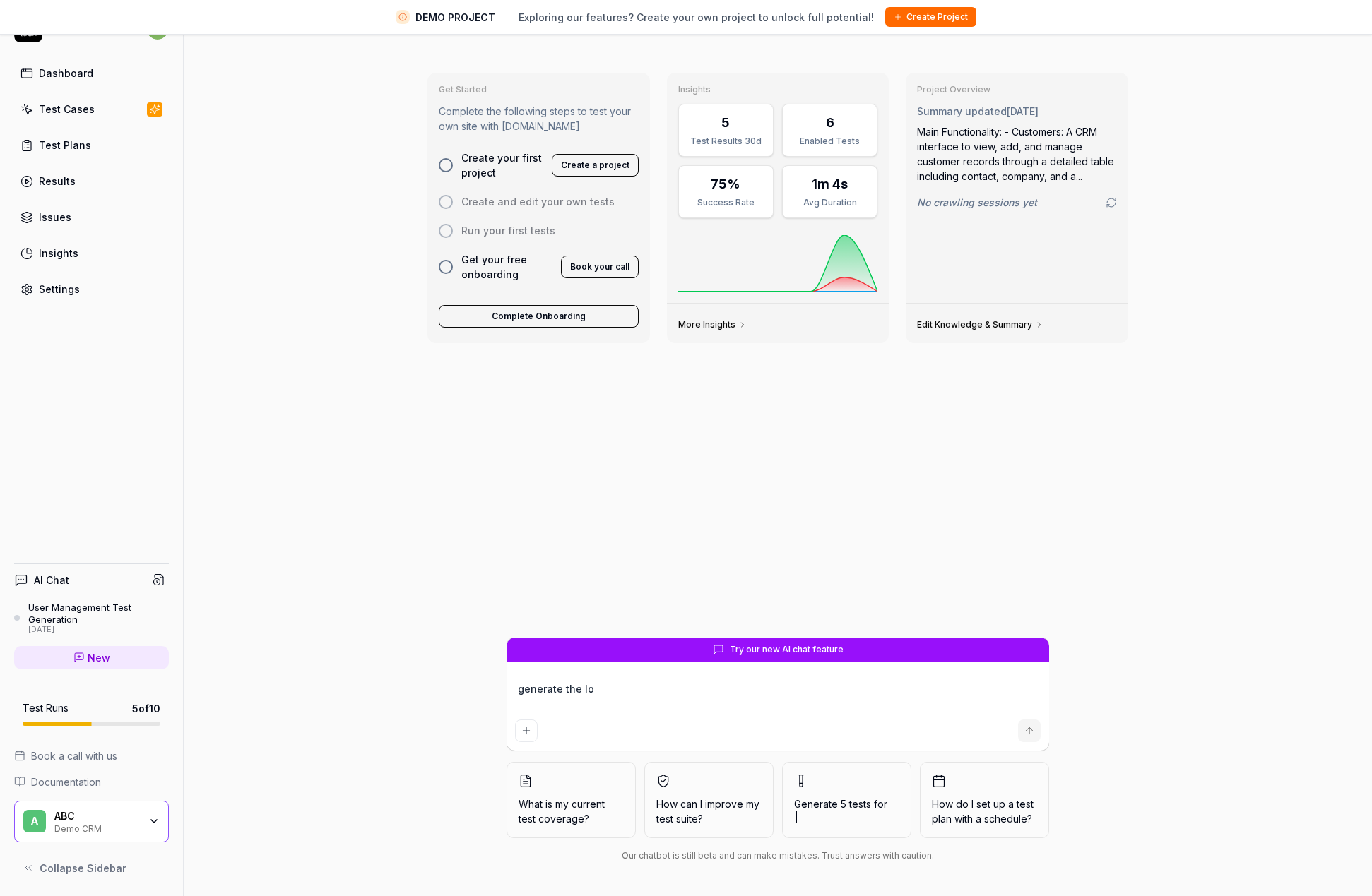
type textarea "*"
type textarea "generate the log"
type textarea "*"
type textarea "generate the logi"
type textarea "*"
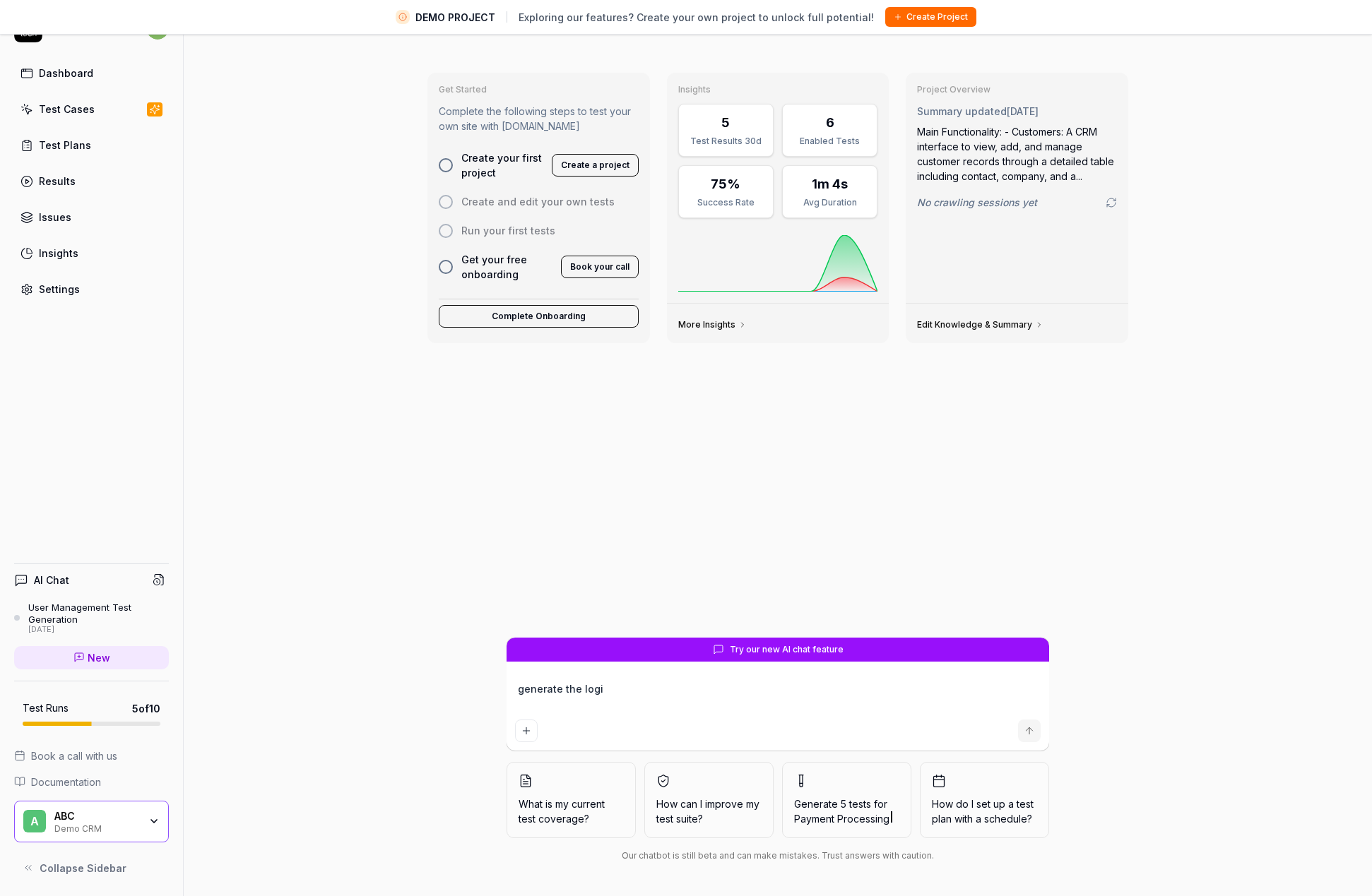
type textarea "generate the login"
type textarea "*"
type textarea "generate the login"
type textarea "*"
type textarea "generate the login t"
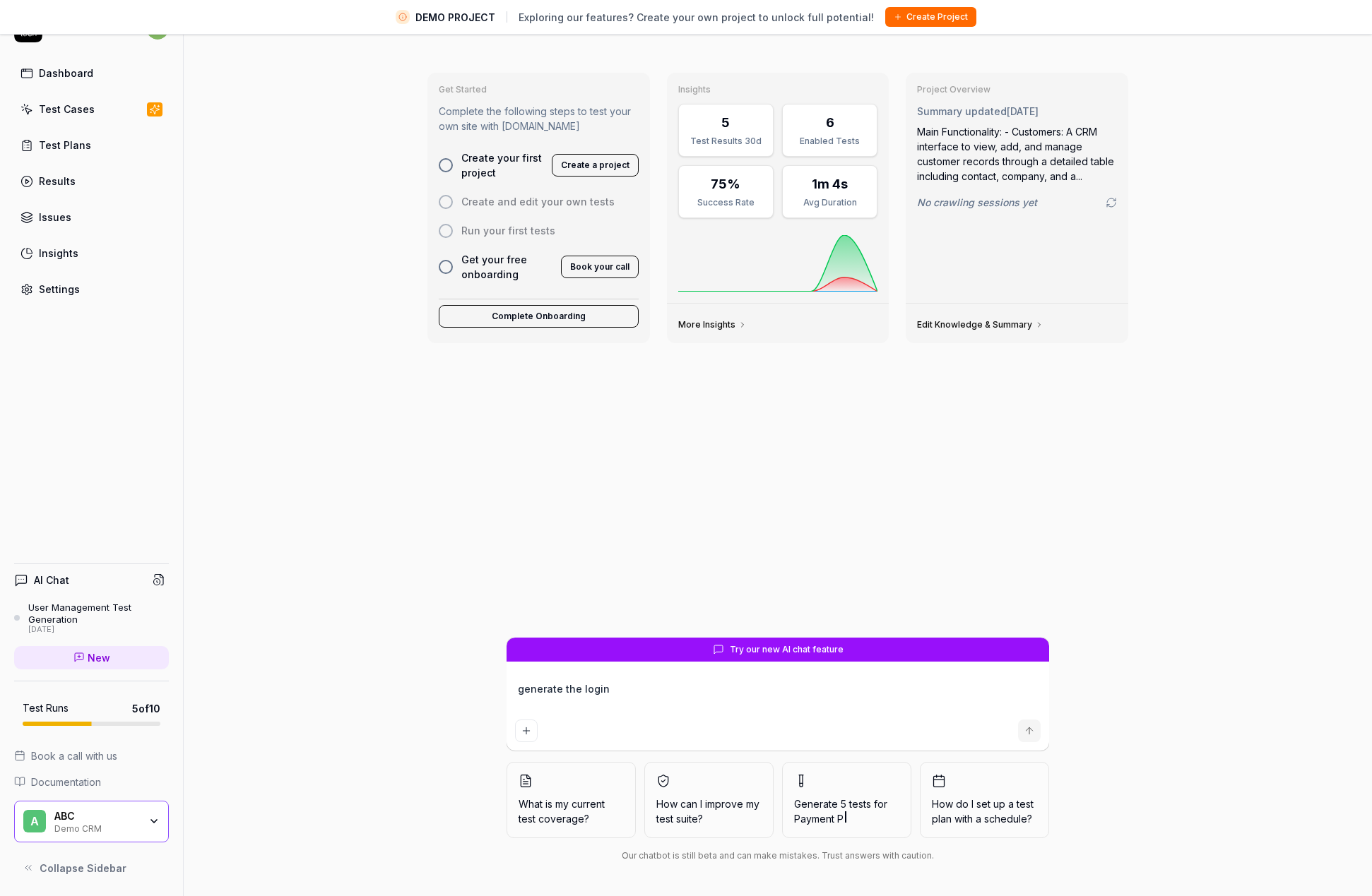
type textarea "*"
type textarea "generate the login te"
type textarea "*"
type textarea "generate the login tes"
type textarea "*"
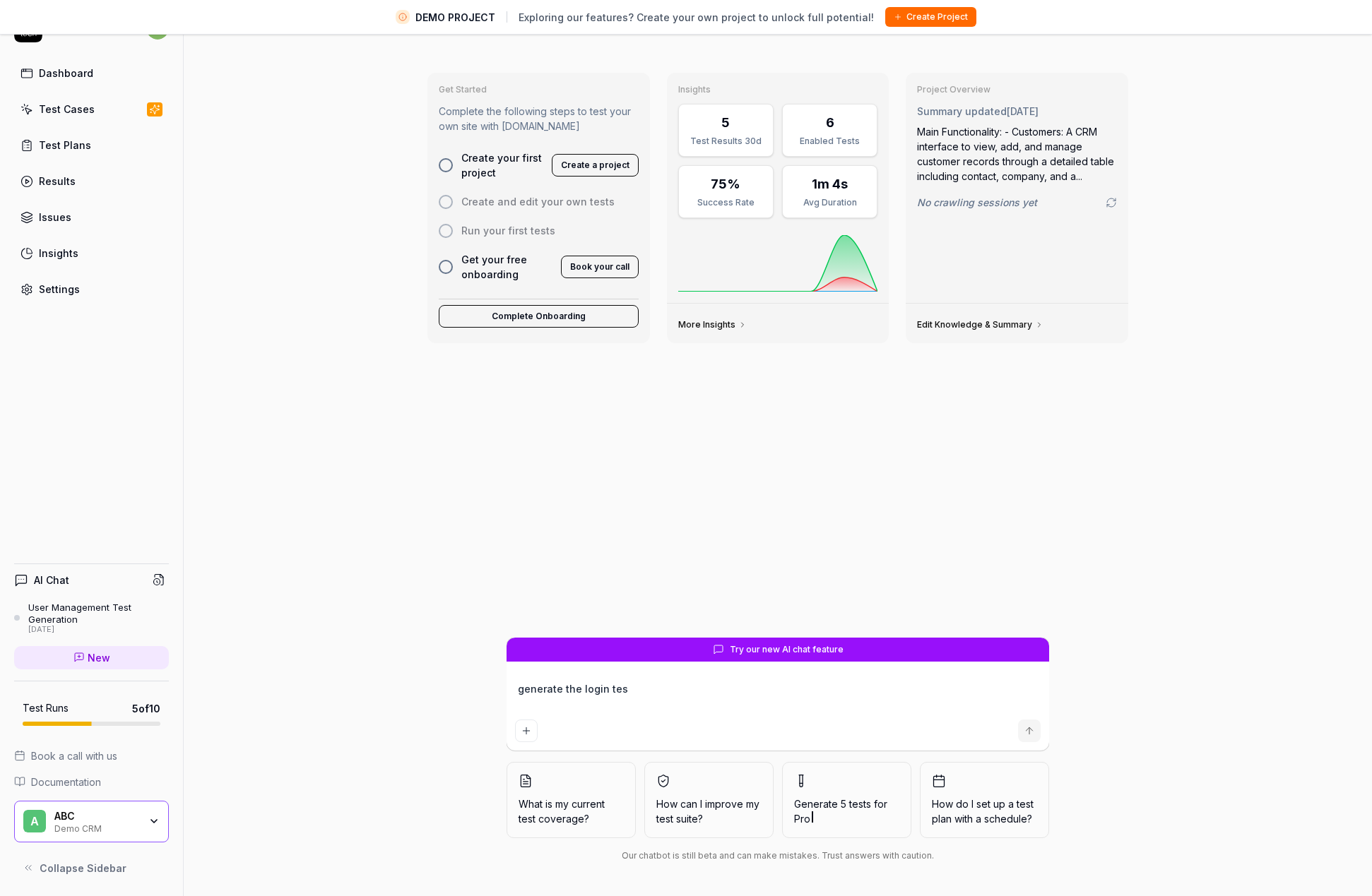
type textarea "generate the login test"
type textarea "*"
type textarea "generate the login test"
type textarea "*"
type textarea "generate the login test"
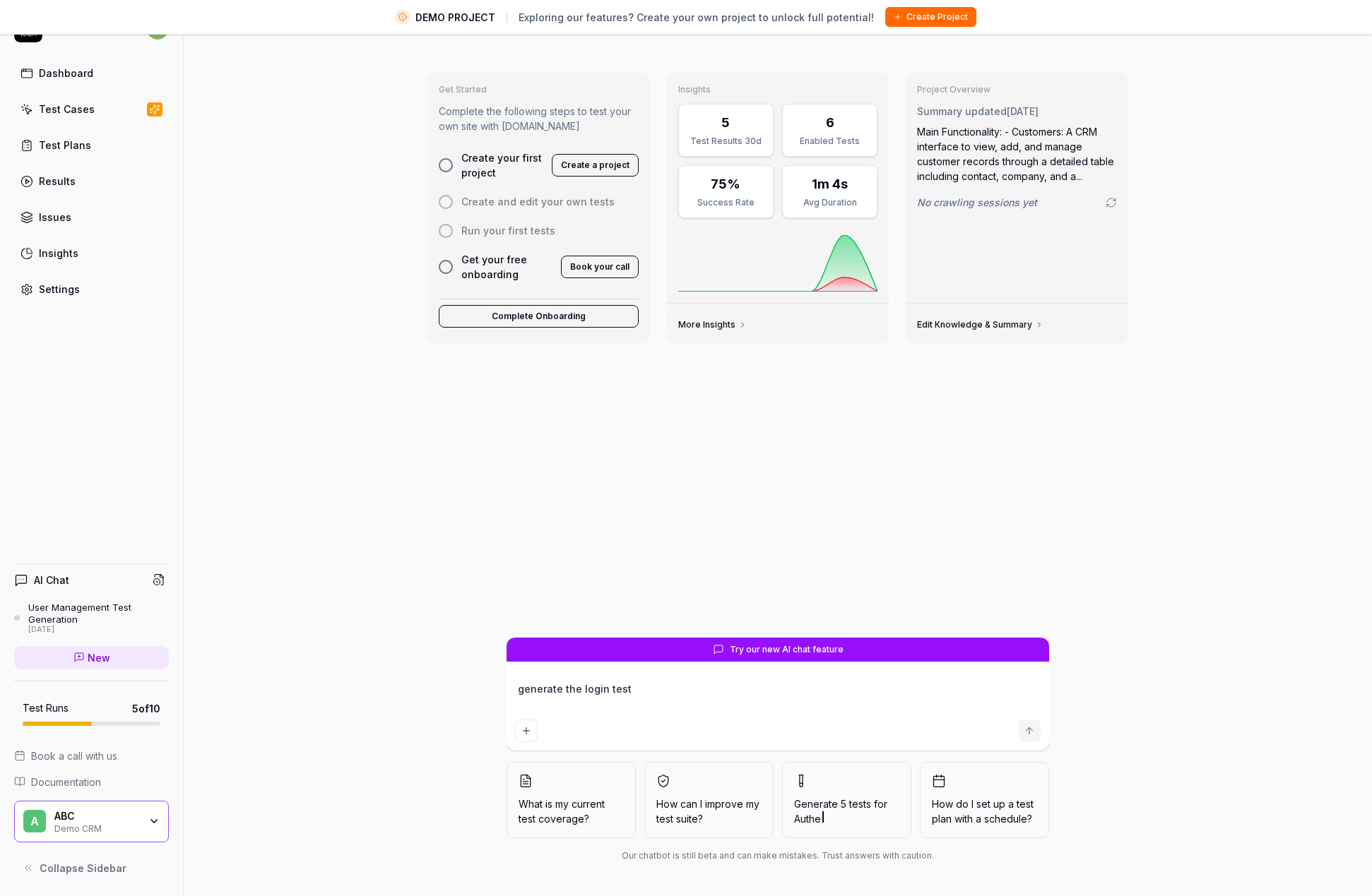
type textarea "*"
type textarea "generate the login tes"
type textarea "*"
type textarea "generate the login te"
type textarea "*"
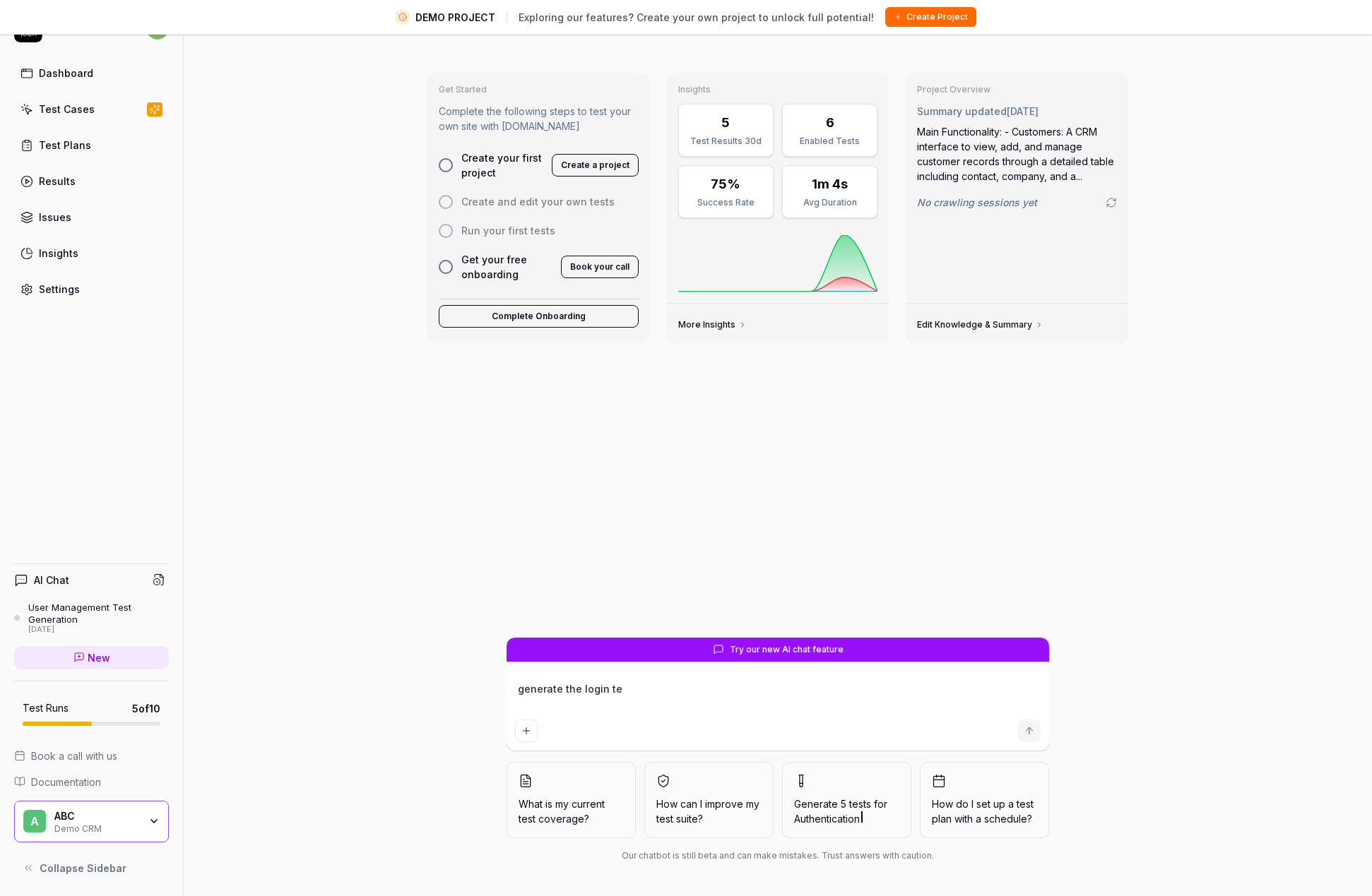
type textarea "generate the login t"
type textarea "*"
type textarea "generate the login"
type textarea "*"
type textarea "generate the login"
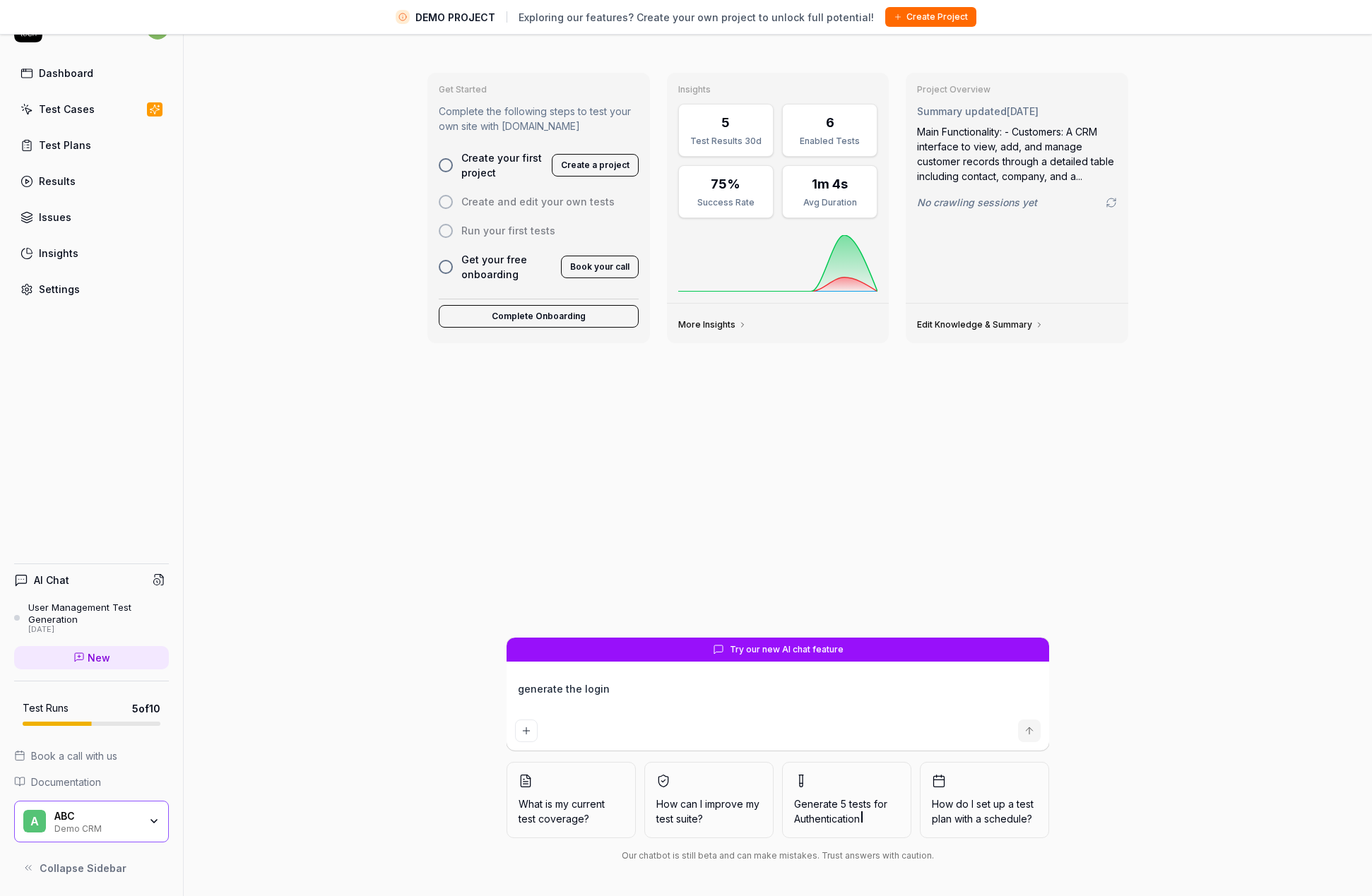
type textarea "*"
type textarea "generate the logi"
type textarea "*"
type textarea "generate the log"
type textarea "*"
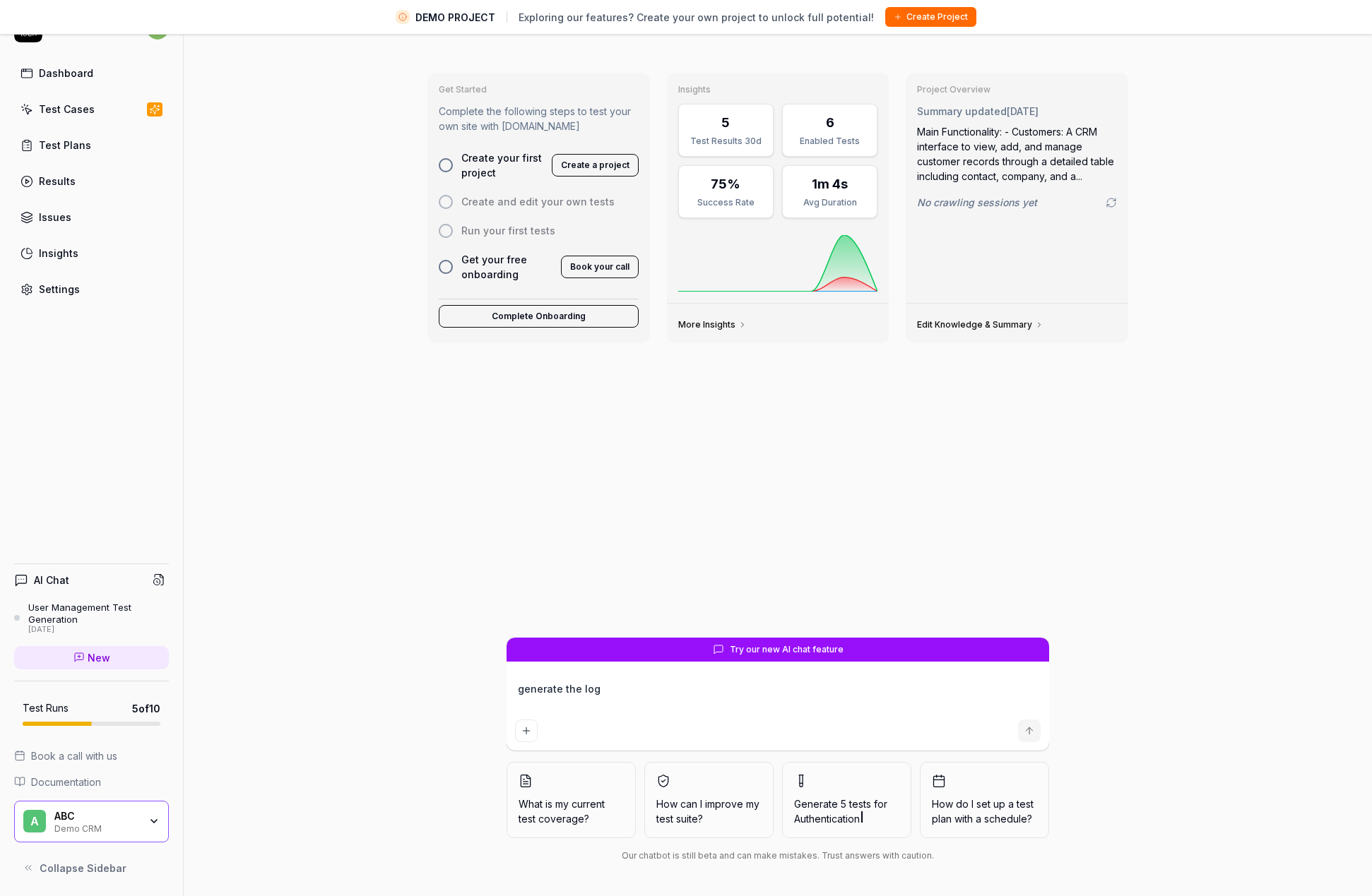
type textarea "generate the lo"
type textarea "*"
type textarea "generate the l"
type textarea "*"
type textarea "generate the"
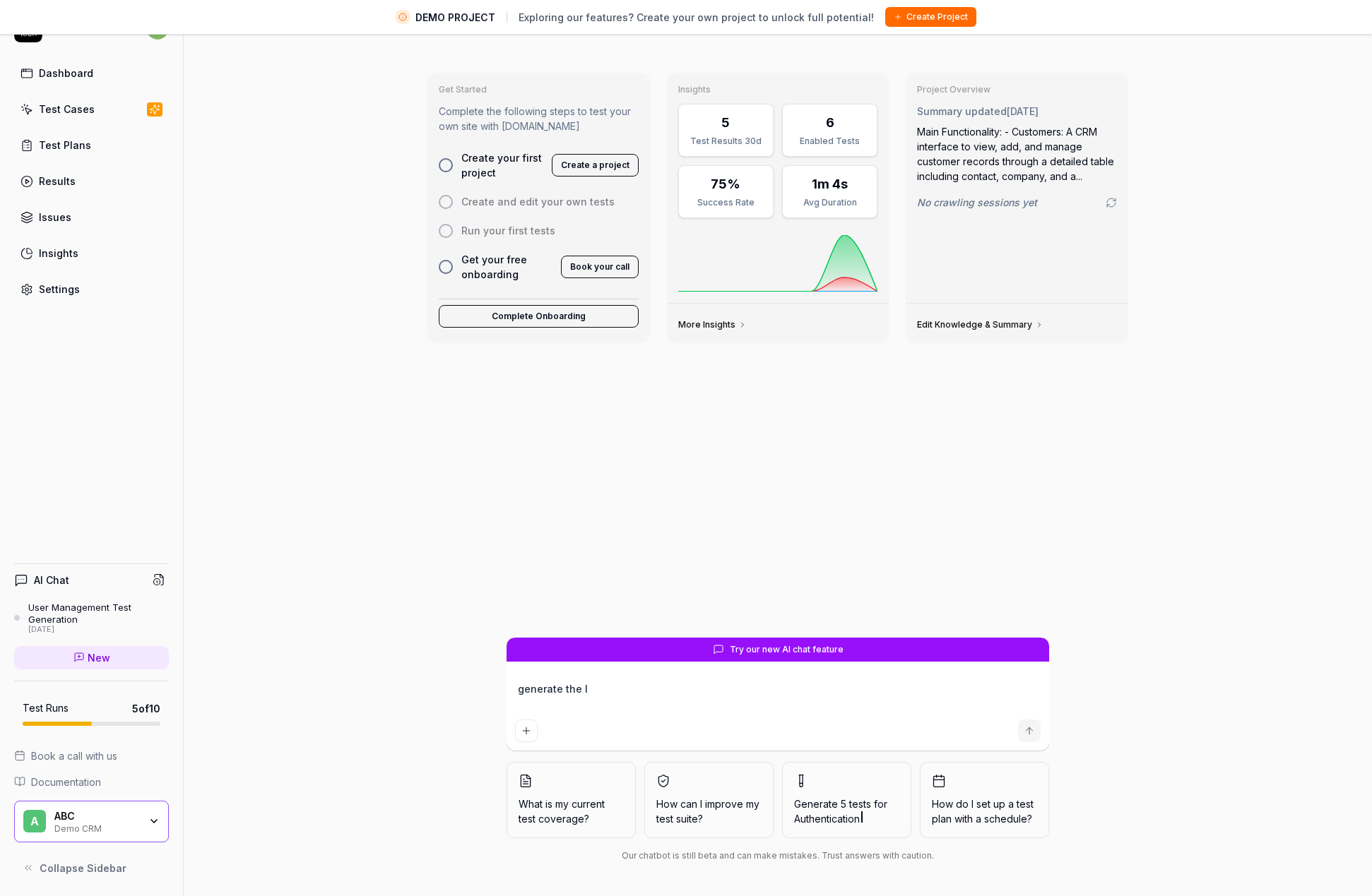
type textarea "*"
type textarea "generate the"
type textarea "*"
type textarea "generate the"
type textarea "*"
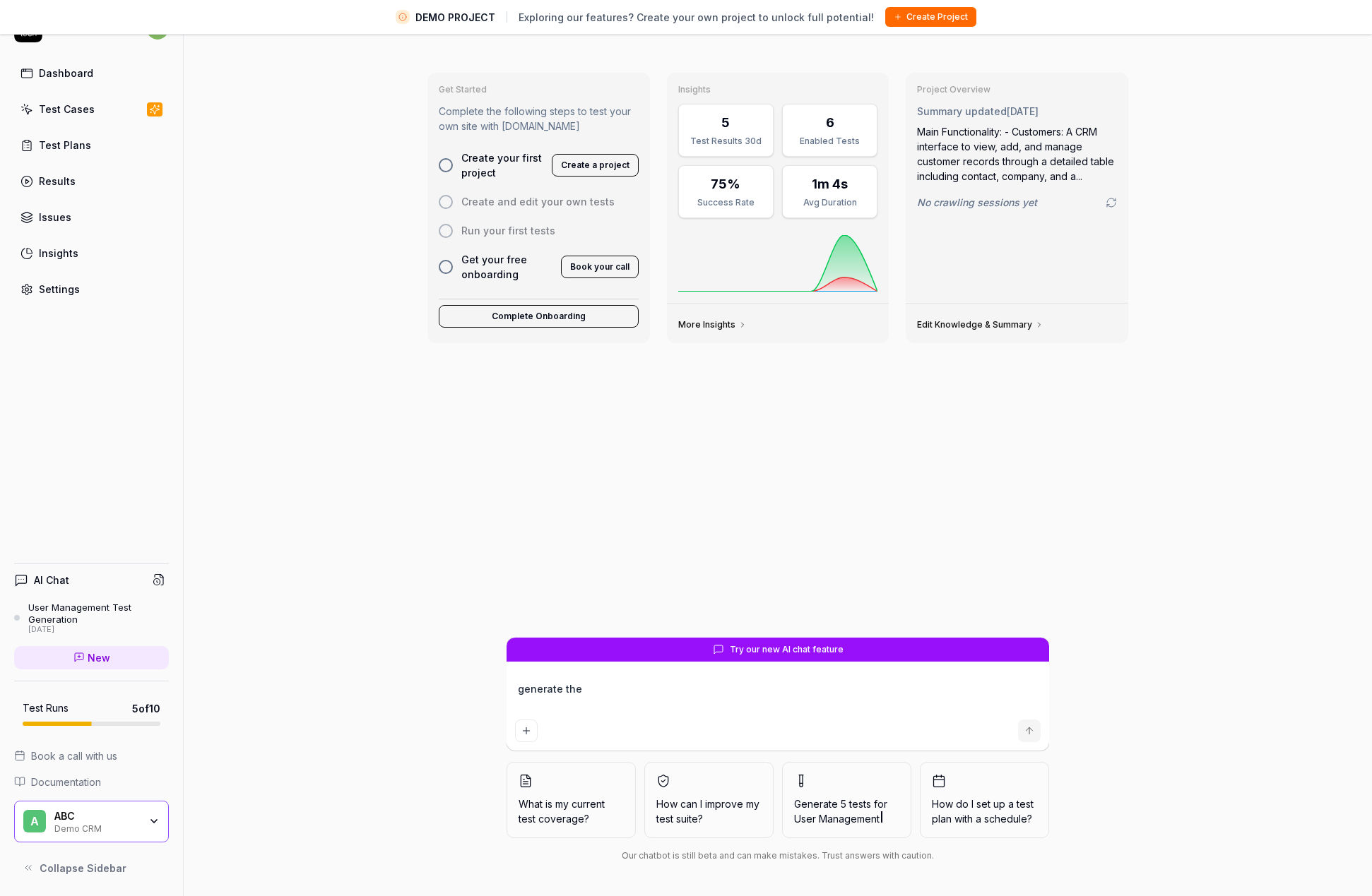
type textarea "generate the a"
type textarea "*"
type textarea "generate the ad"
type textarea "*"
type textarea "generate the add"
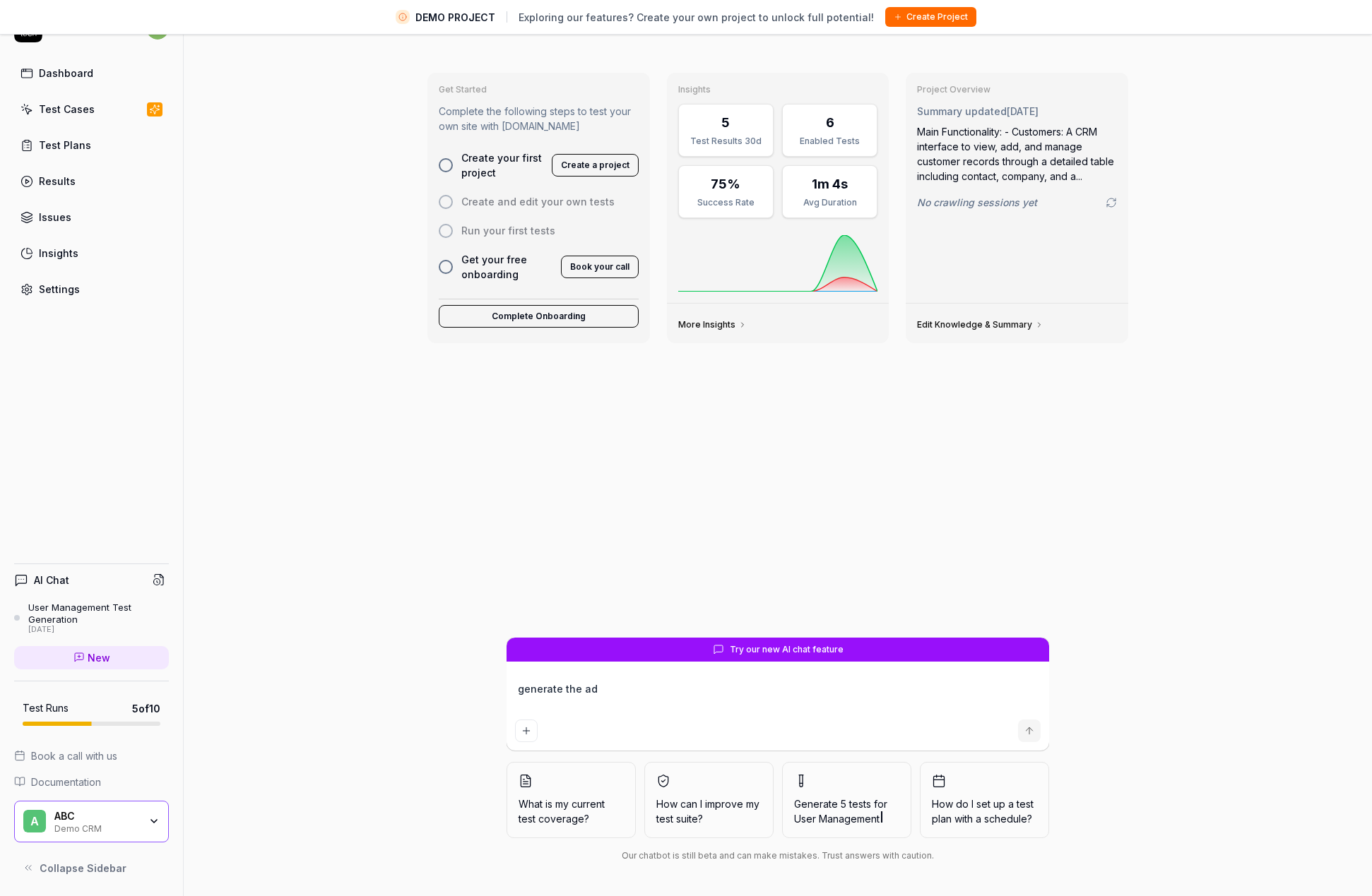
type textarea "*"
type textarea "generate the add"
type textarea "*"
type textarea "generate the add t"
type textarea "*"
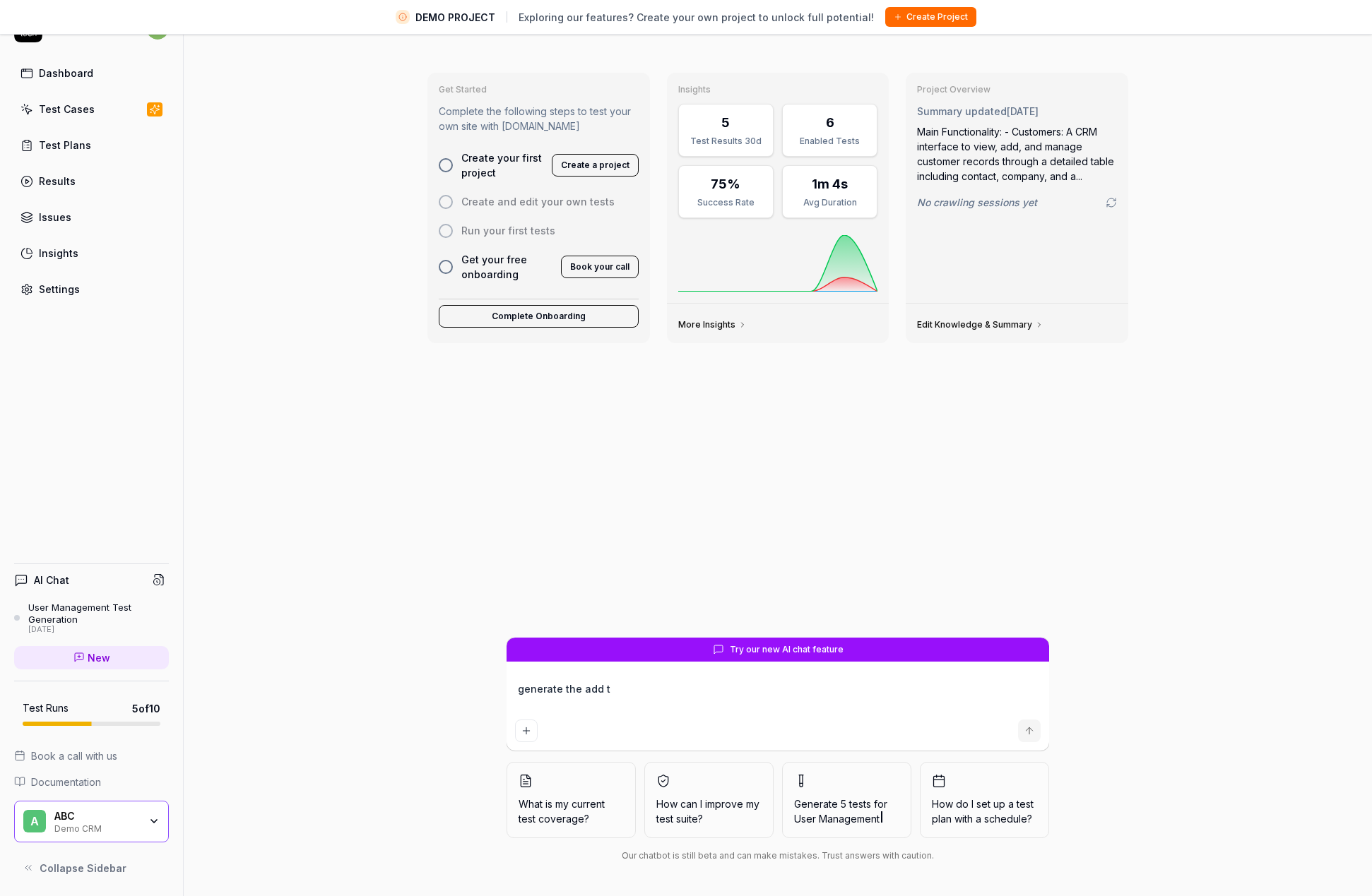
type textarea "generate the add to"
type textarea "*"
type textarea "generate the add to"
type textarea "*"
type textarea "generate the add to c"
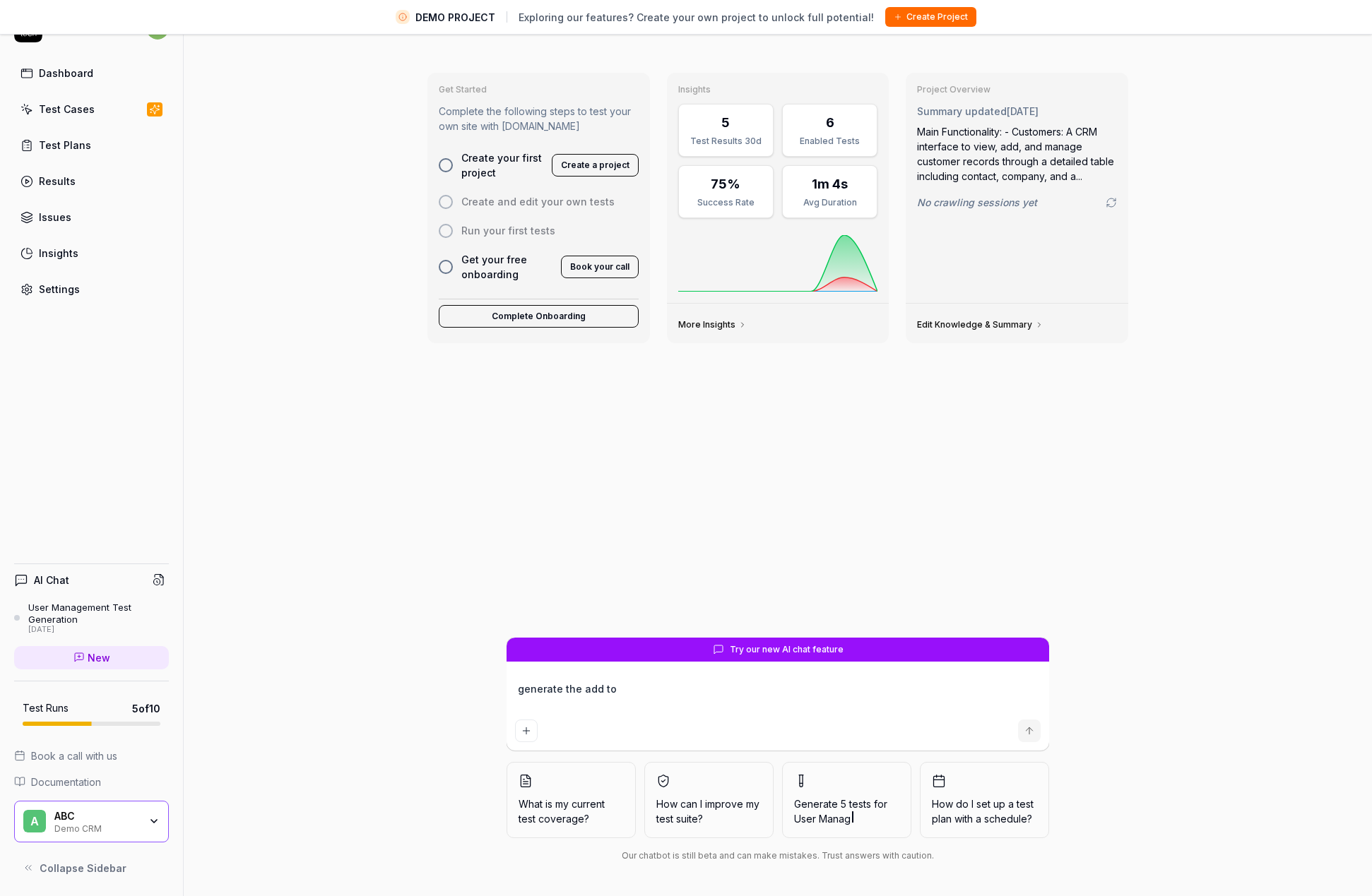
type textarea "*"
type textarea "generate the add to ca"
type textarea "*"
type textarea "generate the add to car"
type textarea "*"
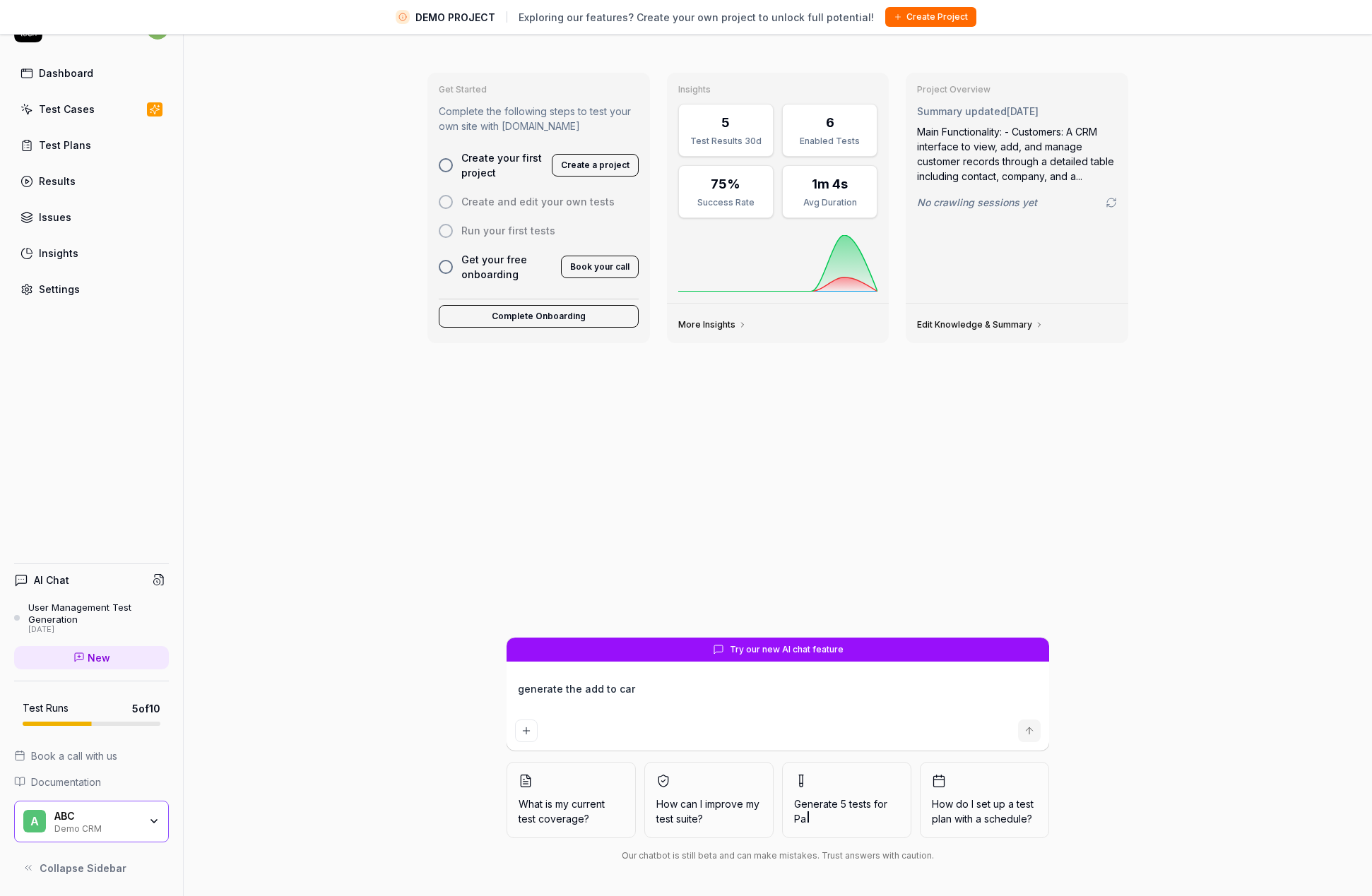
type textarea "generate the add to car"
type textarea "*"
type textarea "generate the add to car"
type textarea "*"
type textarea "generate the add to ca"
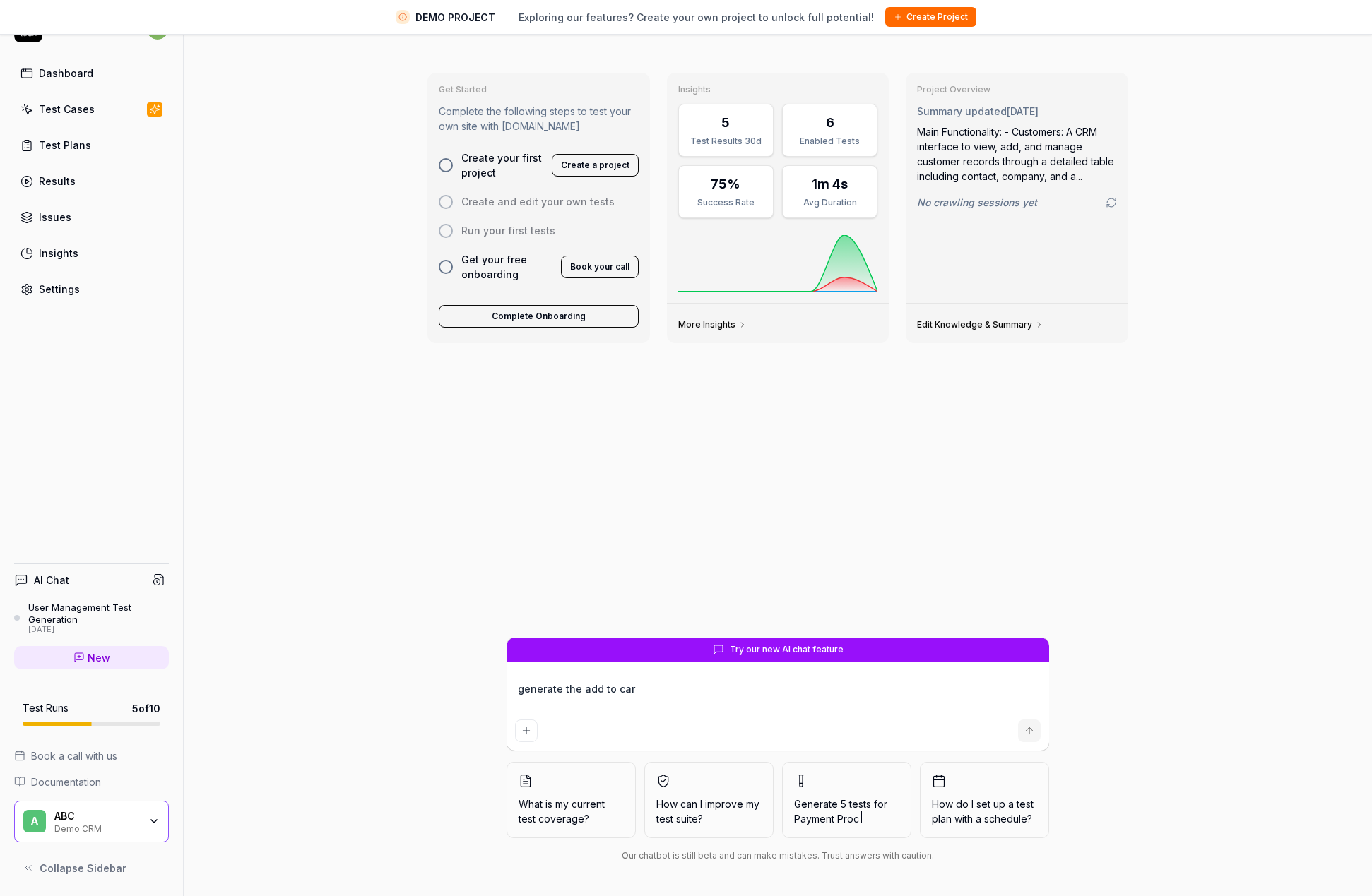
type textarea "*"
type textarea "generate the add to c"
type textarea "*"
type textarea "generate the add to"
type textarea "*"
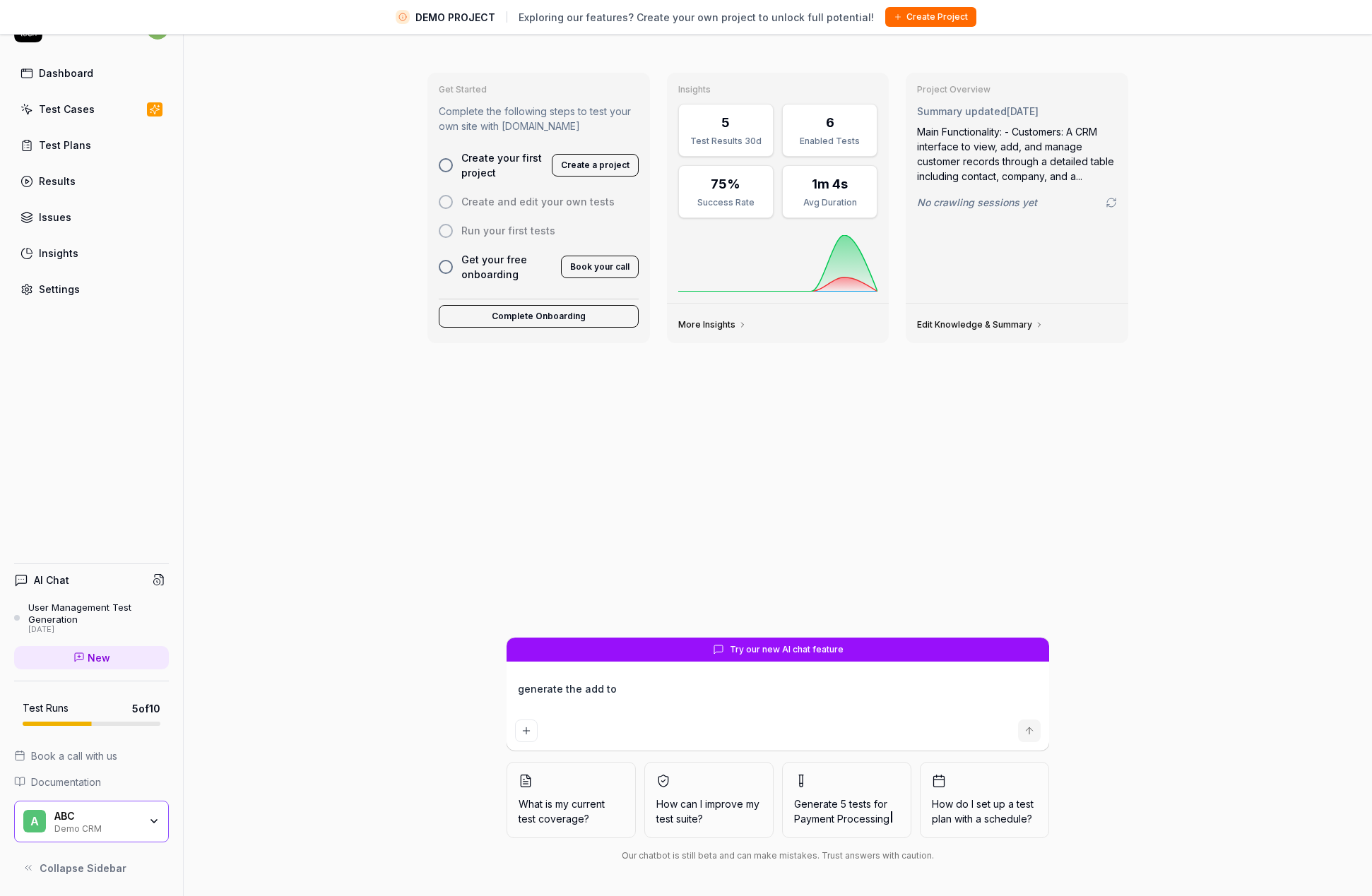
type textarea "generate the add to a"
type textarea "*"
type textarea "generate the add to"
type textarea "*"
type textarea "generate the add to c"
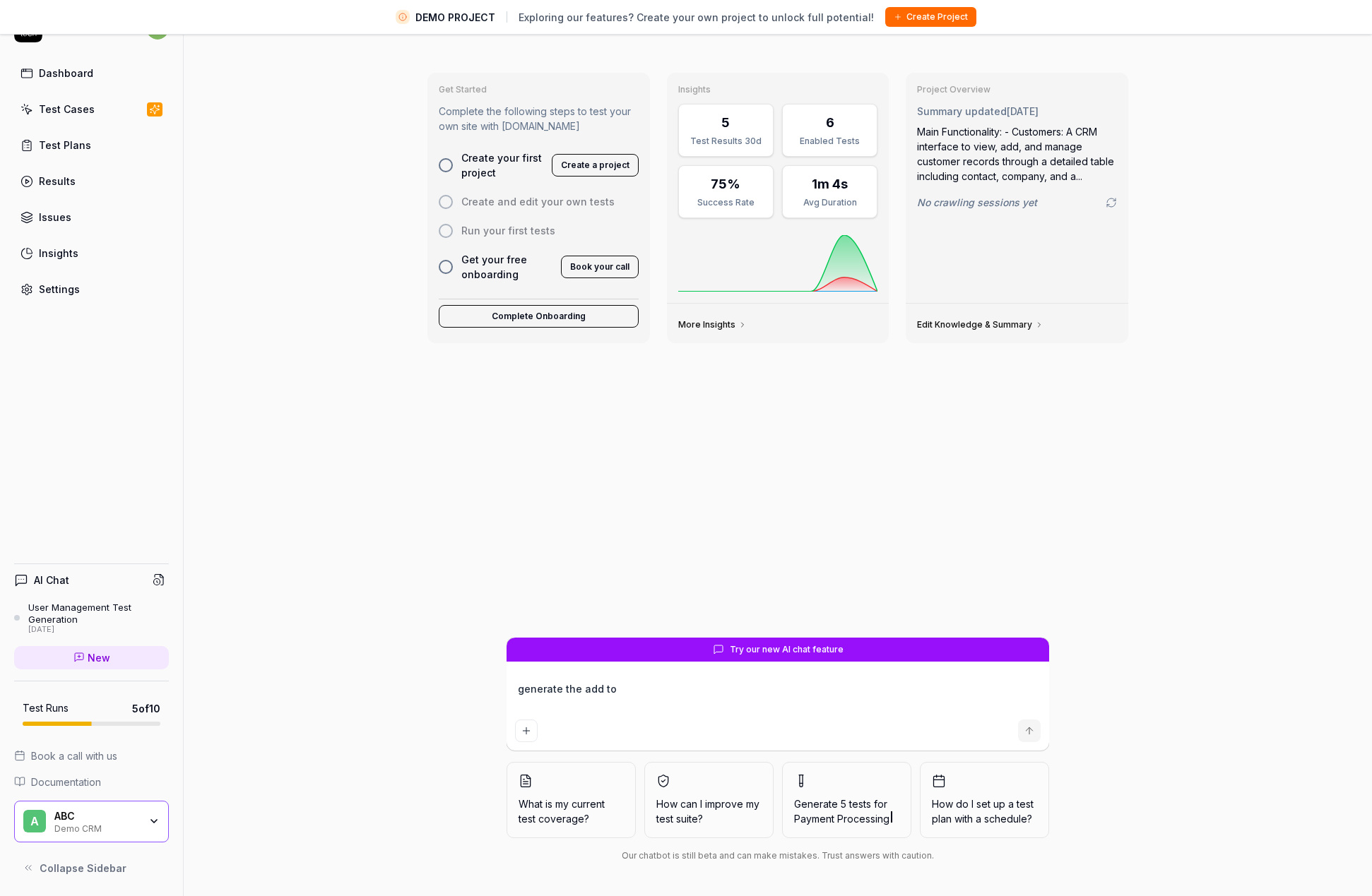
type textarea "*"
type textarea "generate the add to ca"
type textarea "*"
type textarea "generate the add to car"
type textarea "*"
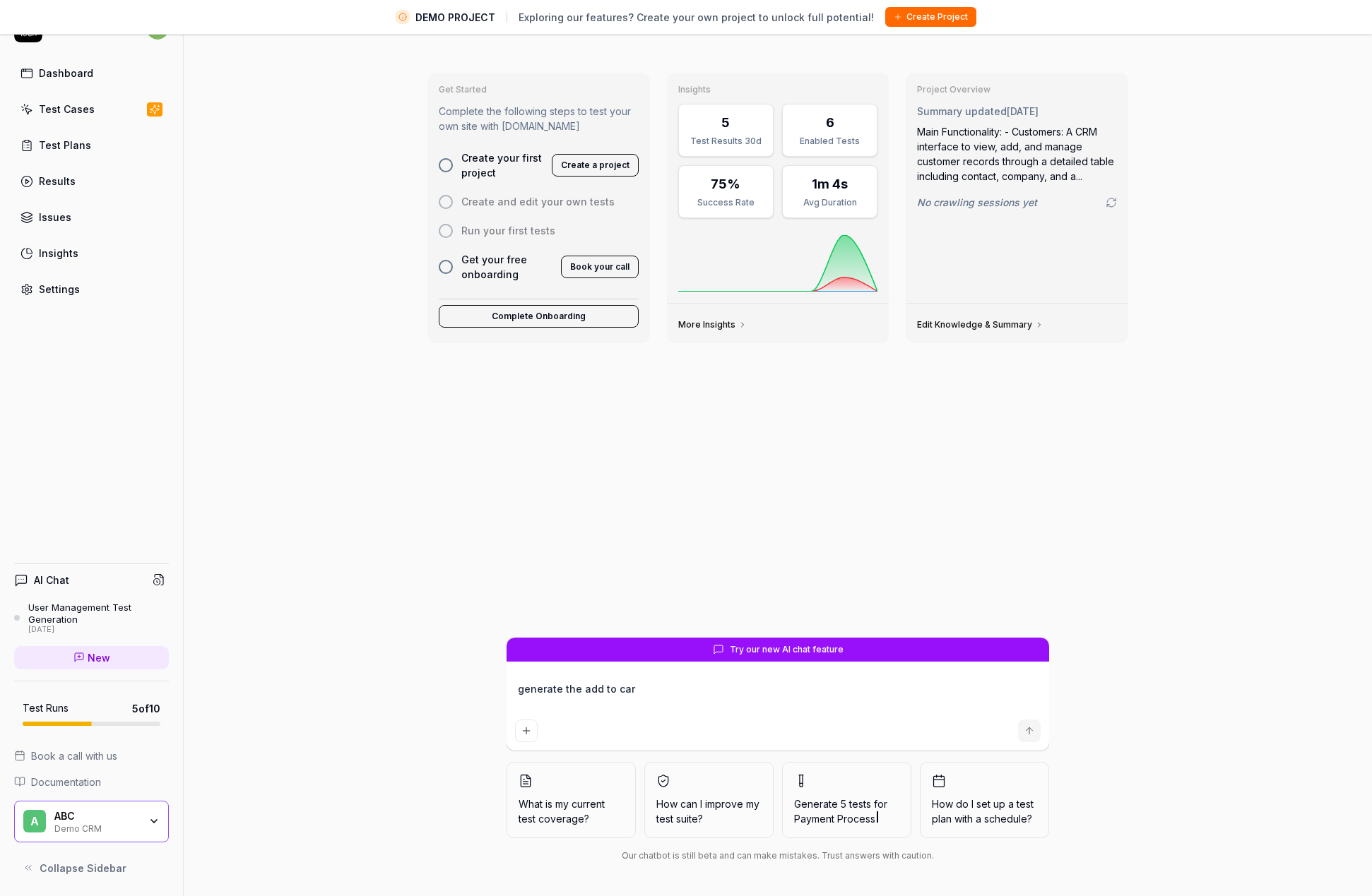
type textarea "generate the add to cart"
type textarea "*"
type textarea "generate the add to cart"
type textarea "*"
type textarea "generate the add to cart"
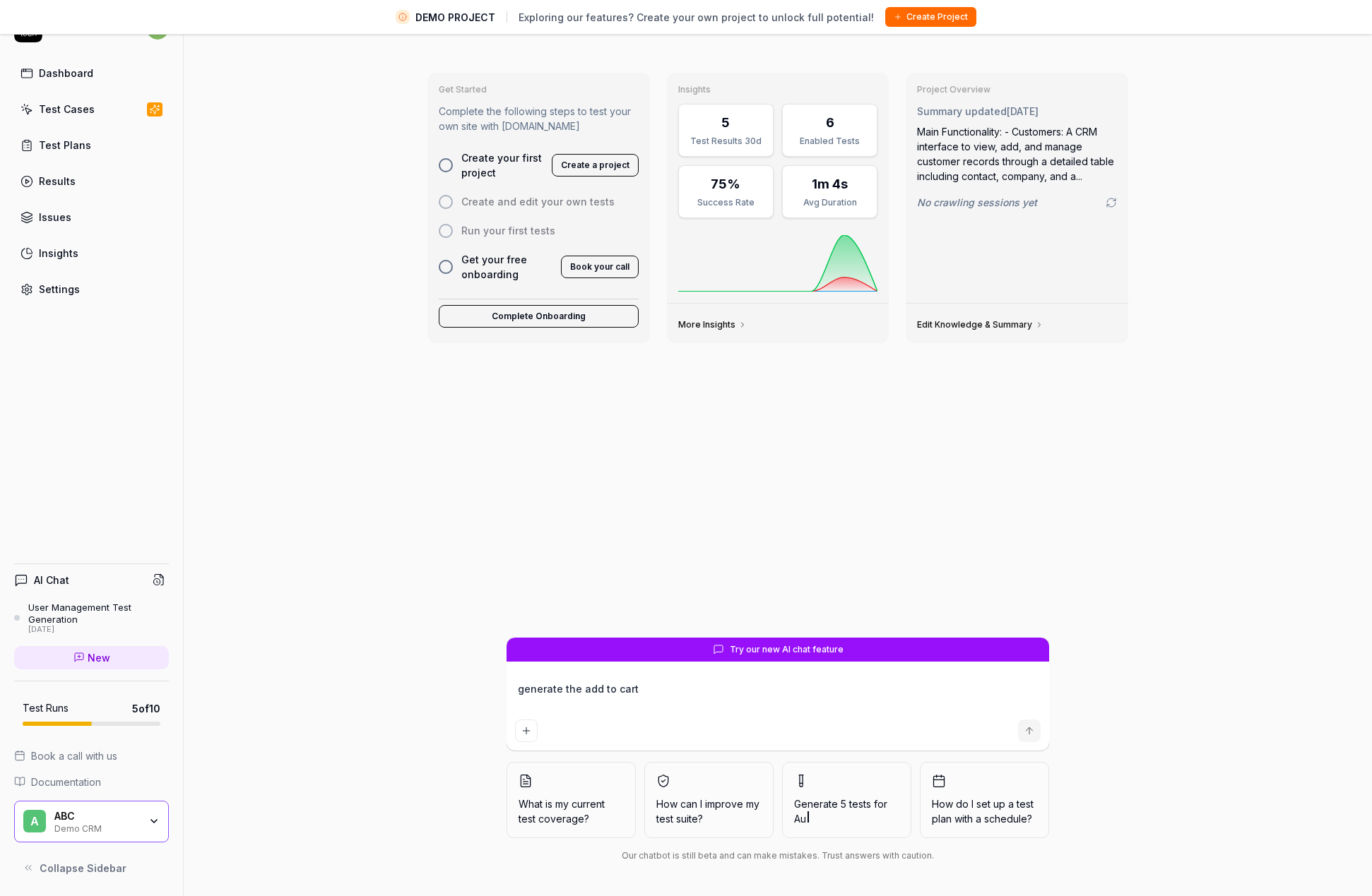
type textarea "*"
type textarea "generate the add to car"
type textarea "*"
type textarea "generate the add to ca"
type textarea "*"
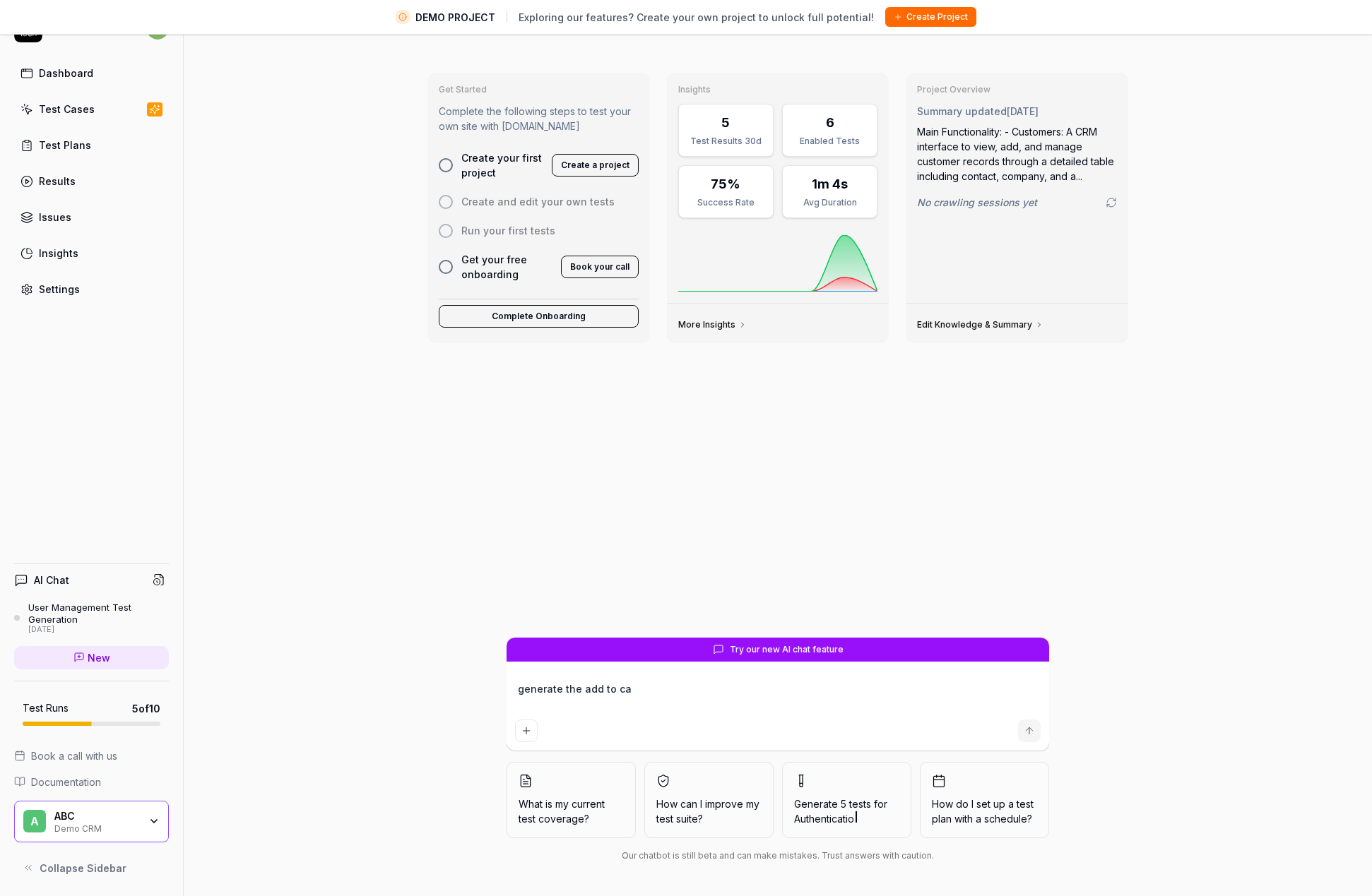
type textarea "generate the add to c"
type textarea "*"
type textarea "generate the add to"
type textarea "*"
type textarea "generate the add to"
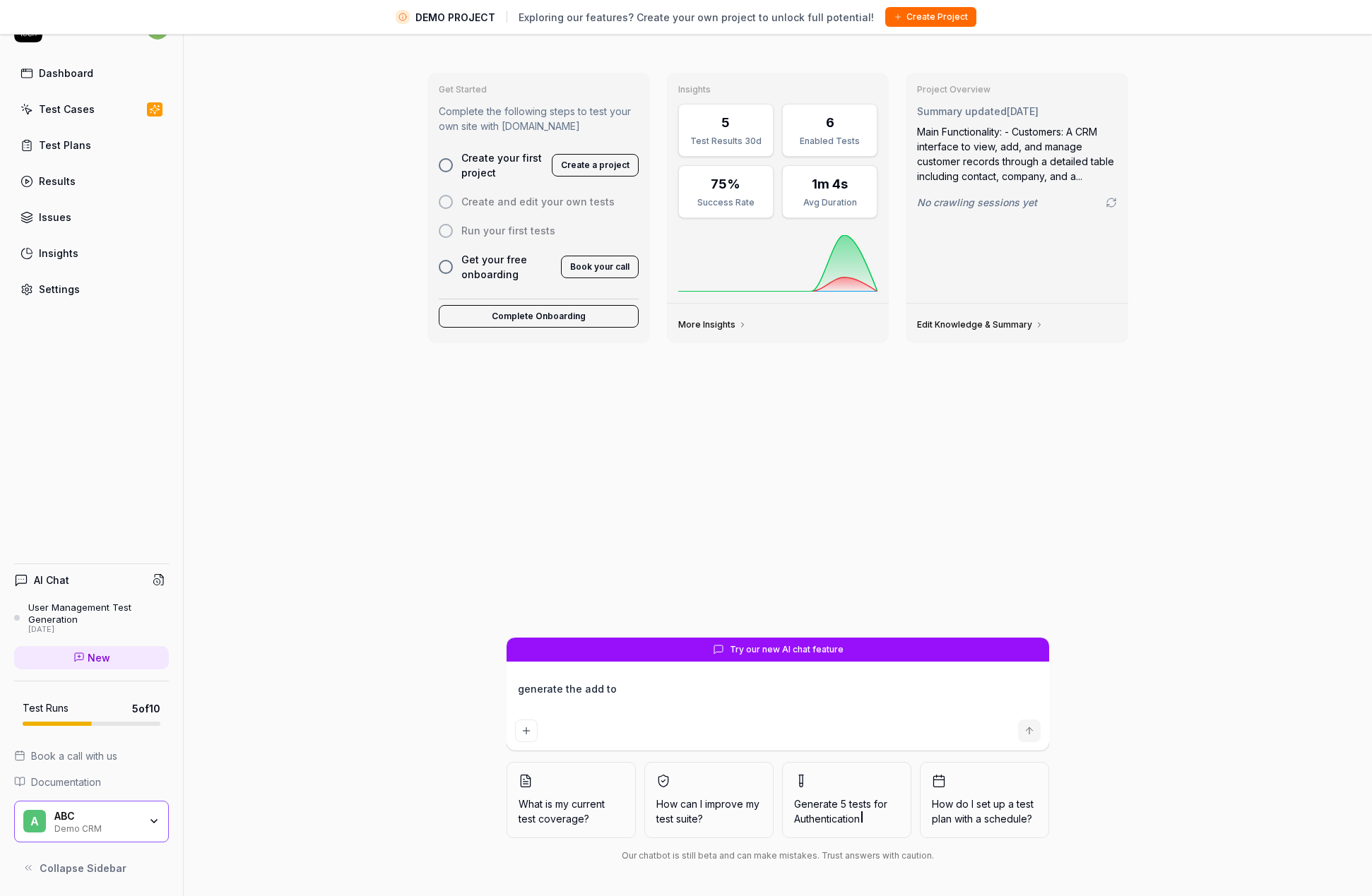
type textarea "*"
type textarea "generate the add t"
type textarea "*"
type textarea "generate the add"
type textarea "*"
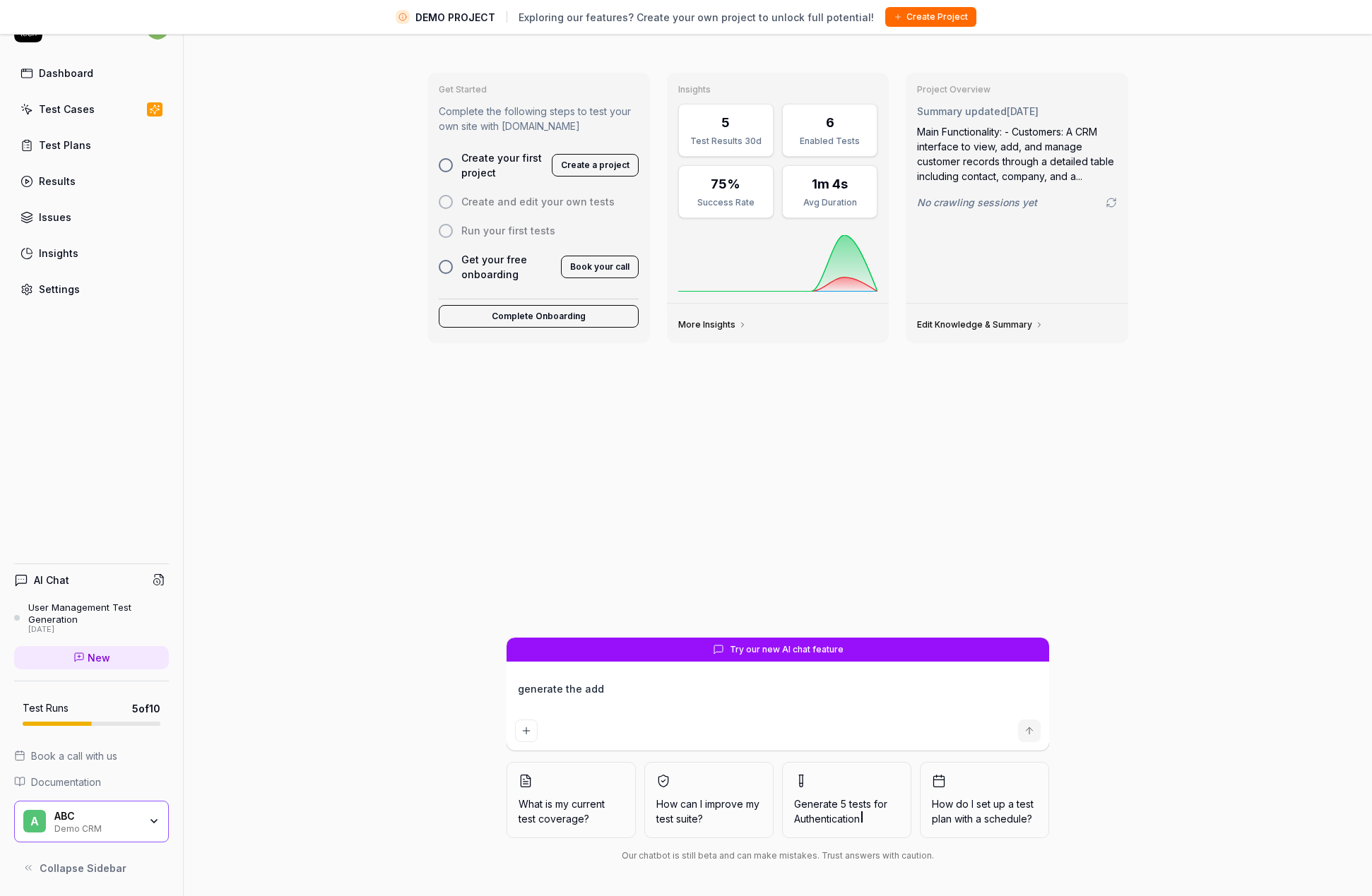
type textarea "generate the add"
type textarea "*"
type textarea "generate the ad"
type textarea "*"
type textarea "generate the a"
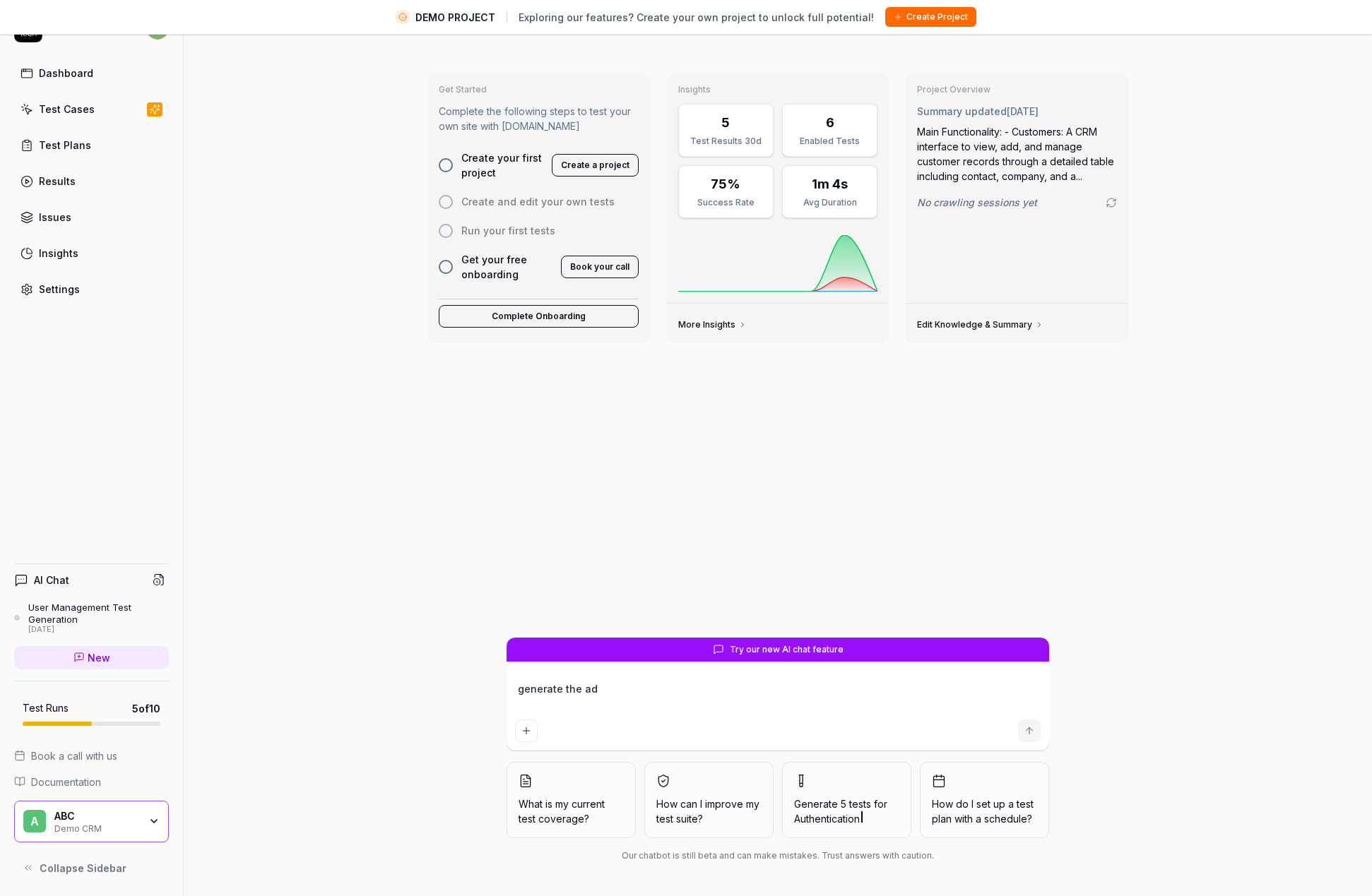
type textarea "*"
type textarea "generate the"
type textarea "*"
type textarea "generate the"
type textarea "*"
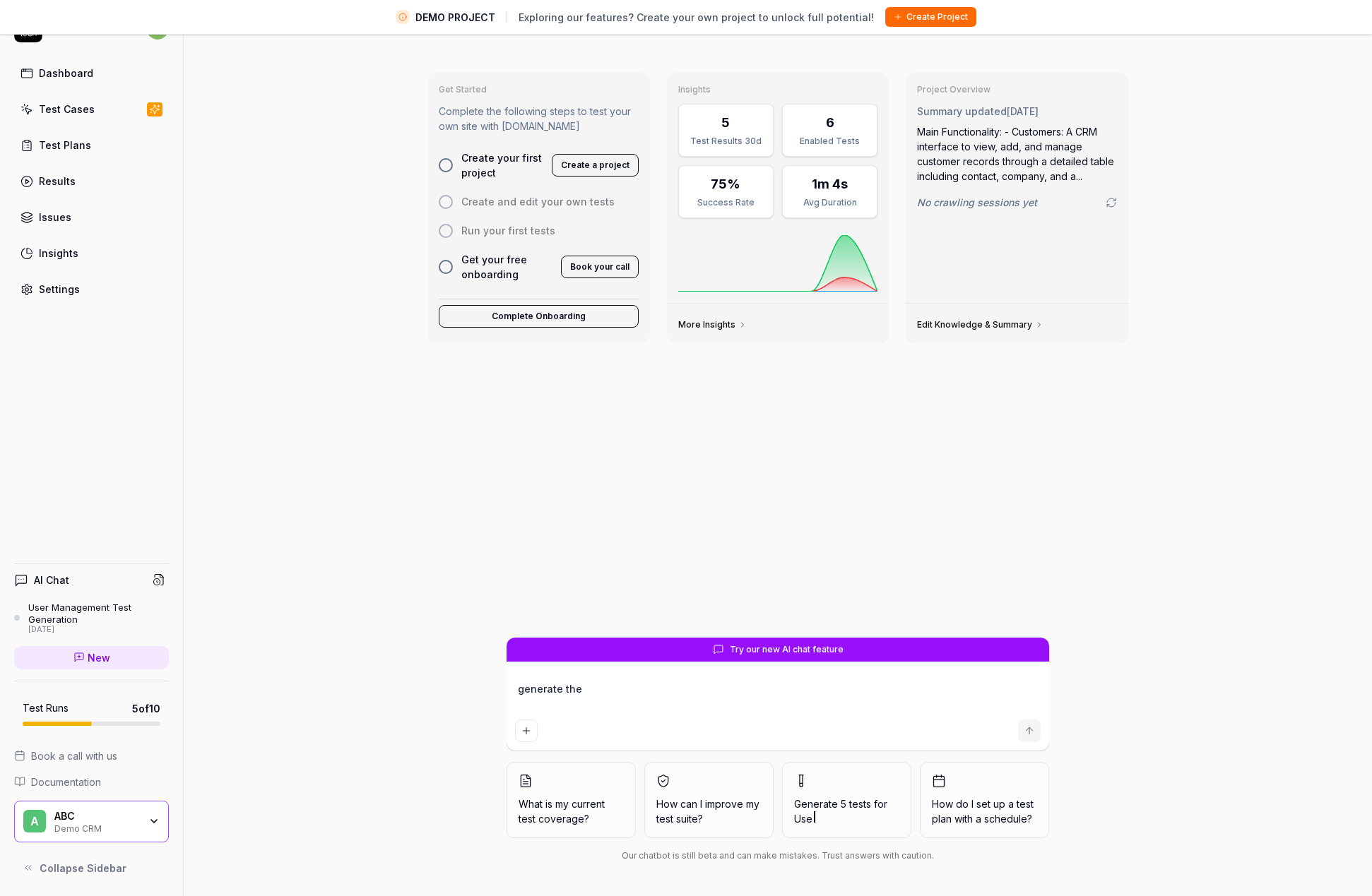
type textarea "generate the"
type textarea "*"
type textarea "generate the 5"
type textarea "*"
type textarea "generate the 5"
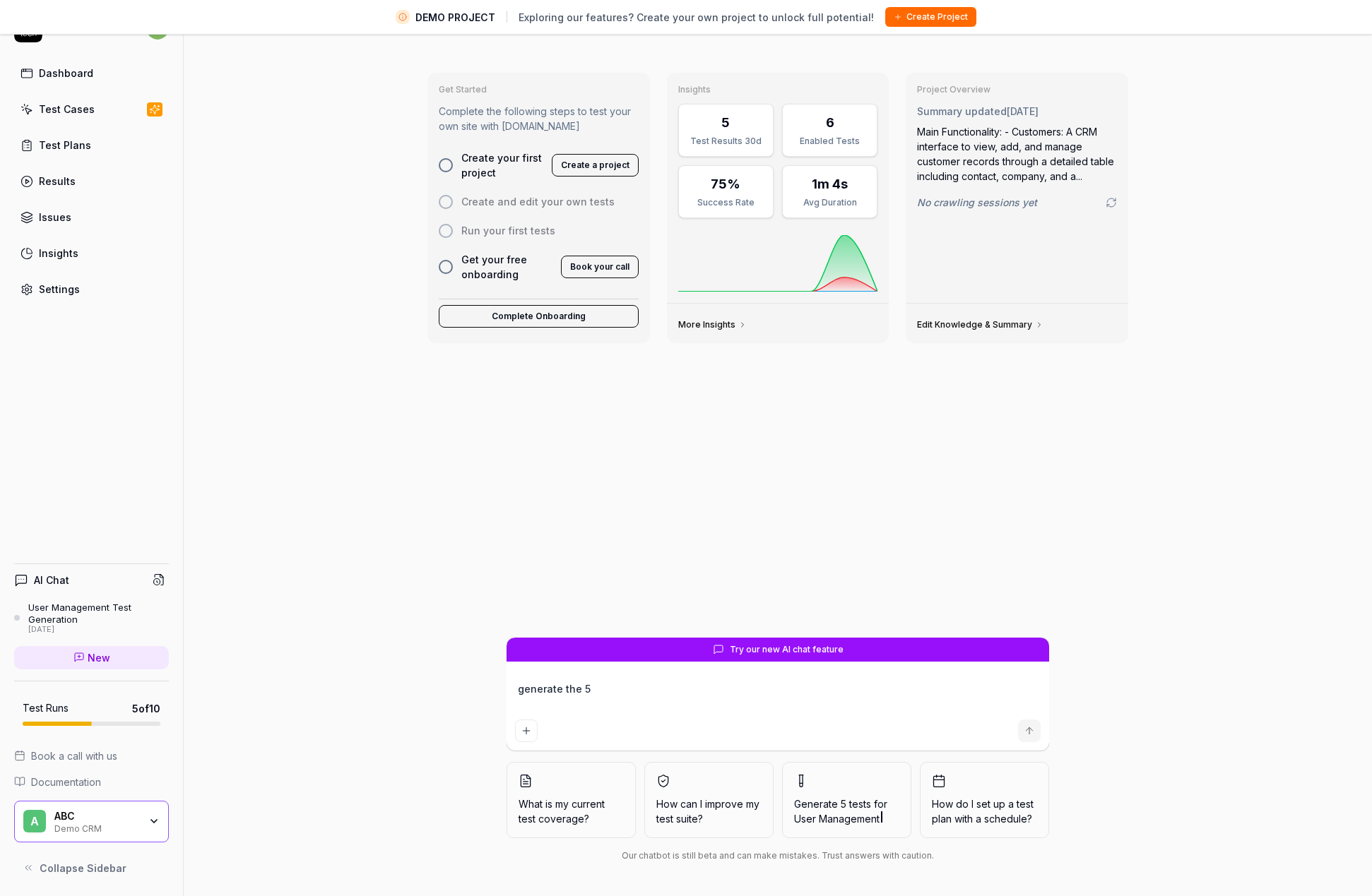
type textarea "*"
type textarea "generate the 5 t"
type textarea "*"
type textarea "generate the 5 te"
type textarea "*"
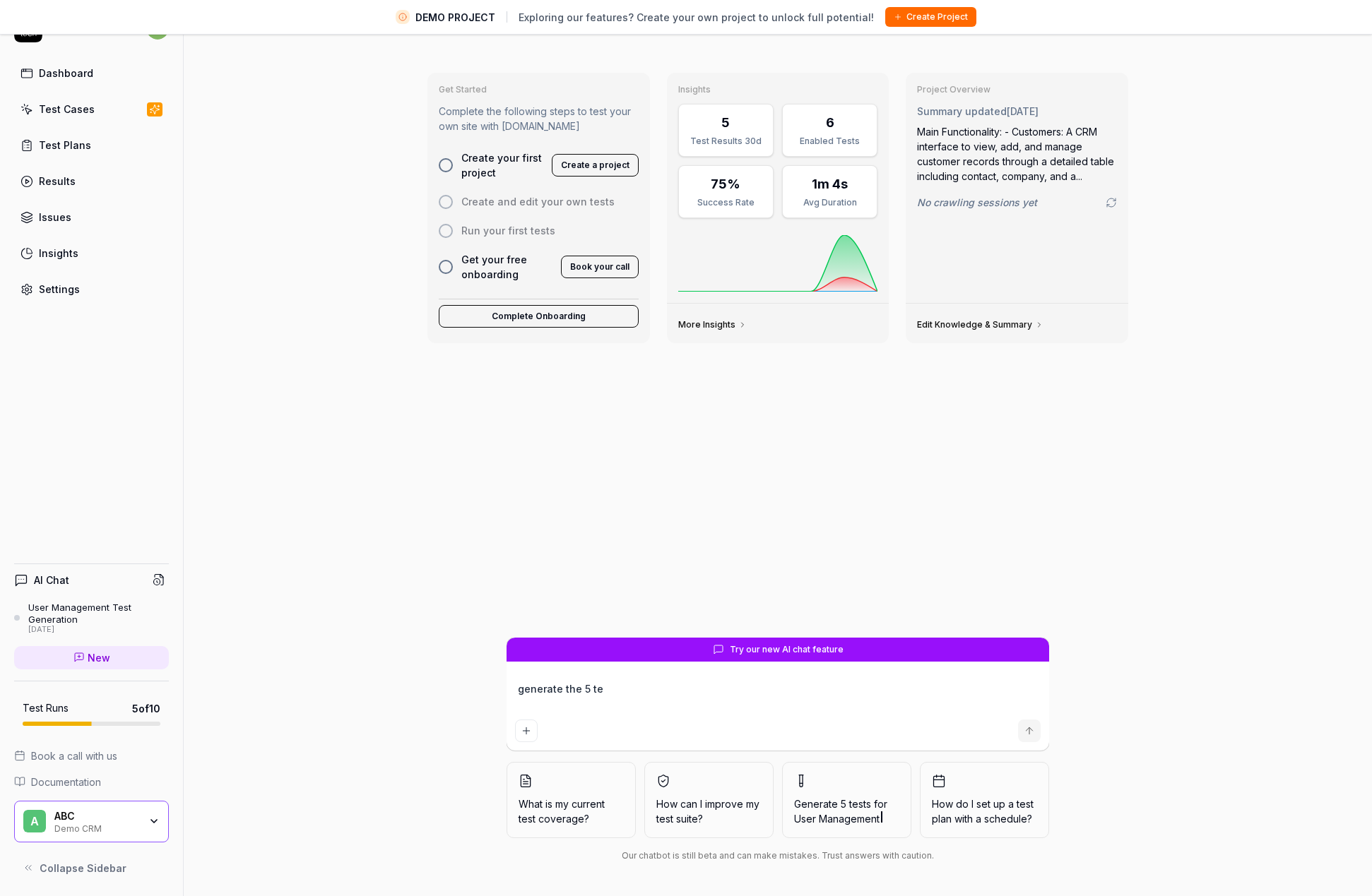
type textarea "generate the 5 tes"
type textarea "*"
type textarea "generate the 5 test"
type textarea "*"
type textarea "generate the 5 test"
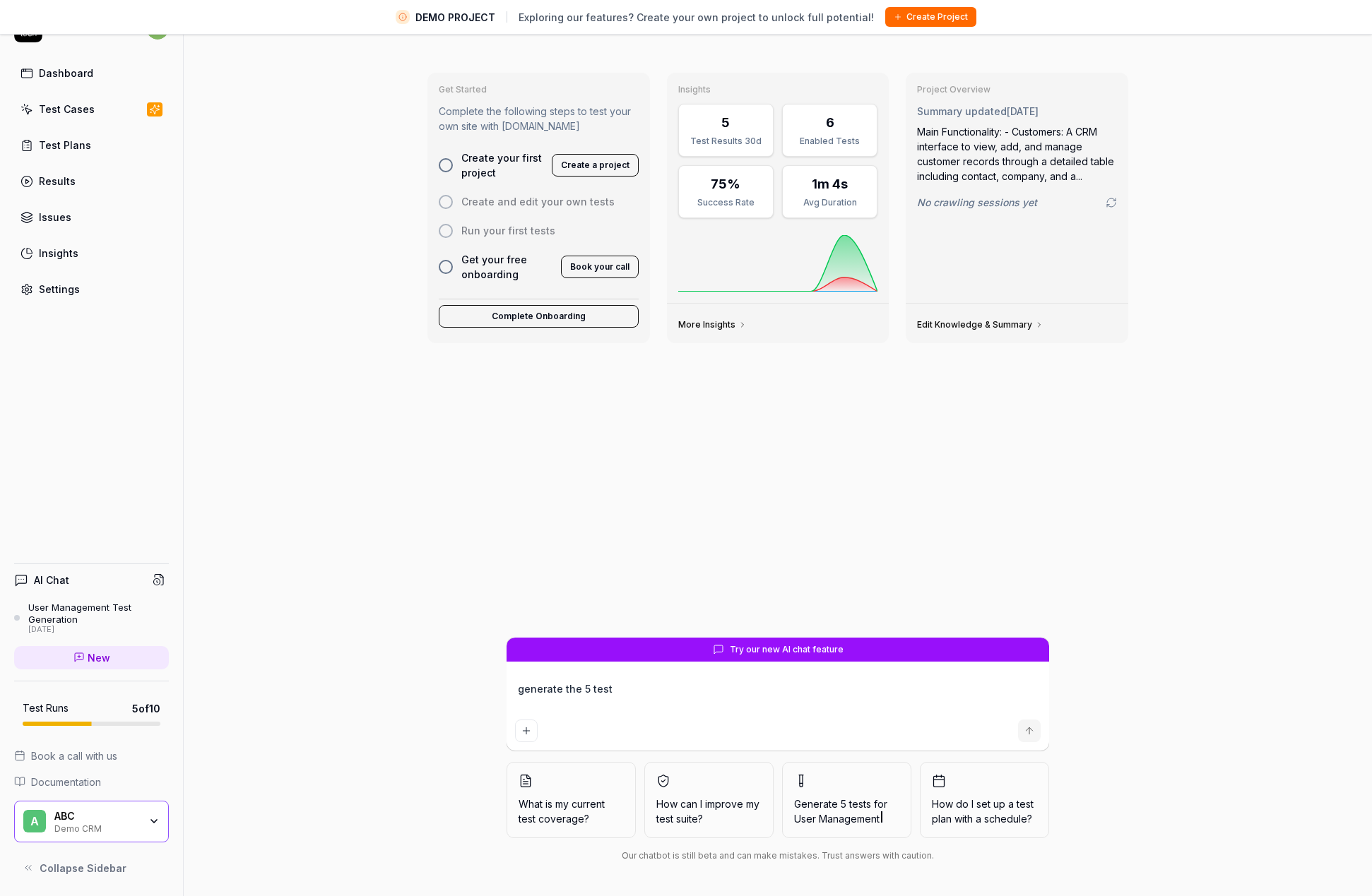
type textarea "*"
type textarea "generate the 5 test f"
type textarea "*"
type textarea "generate the 5 test fl"
type textarea "*"
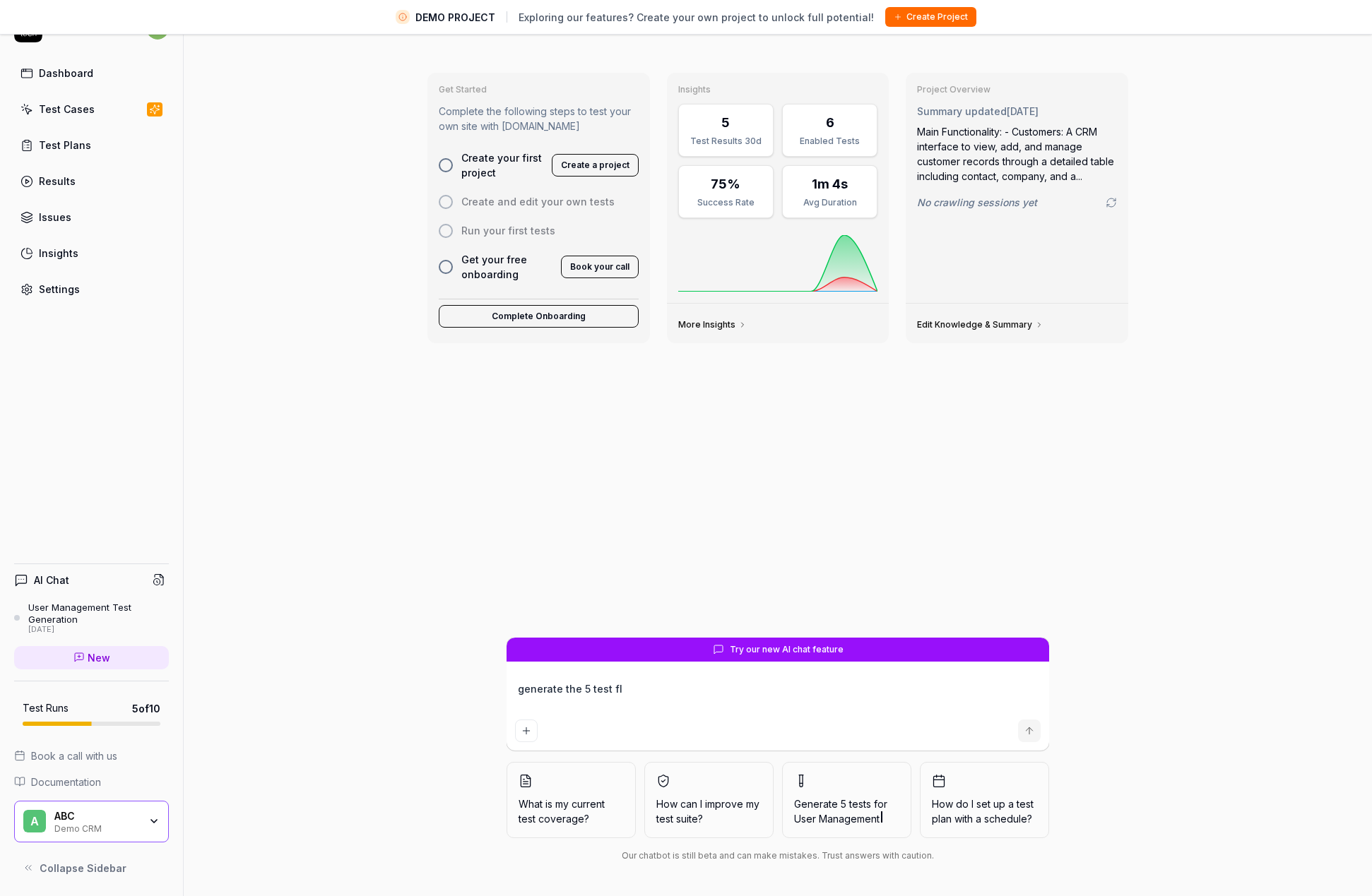
type textarea "generate the 5 test flo"
type textarea "*"
type textarea "generate the 5 test fl"
type textarea "*"
type textarea "generate the 5 test f"
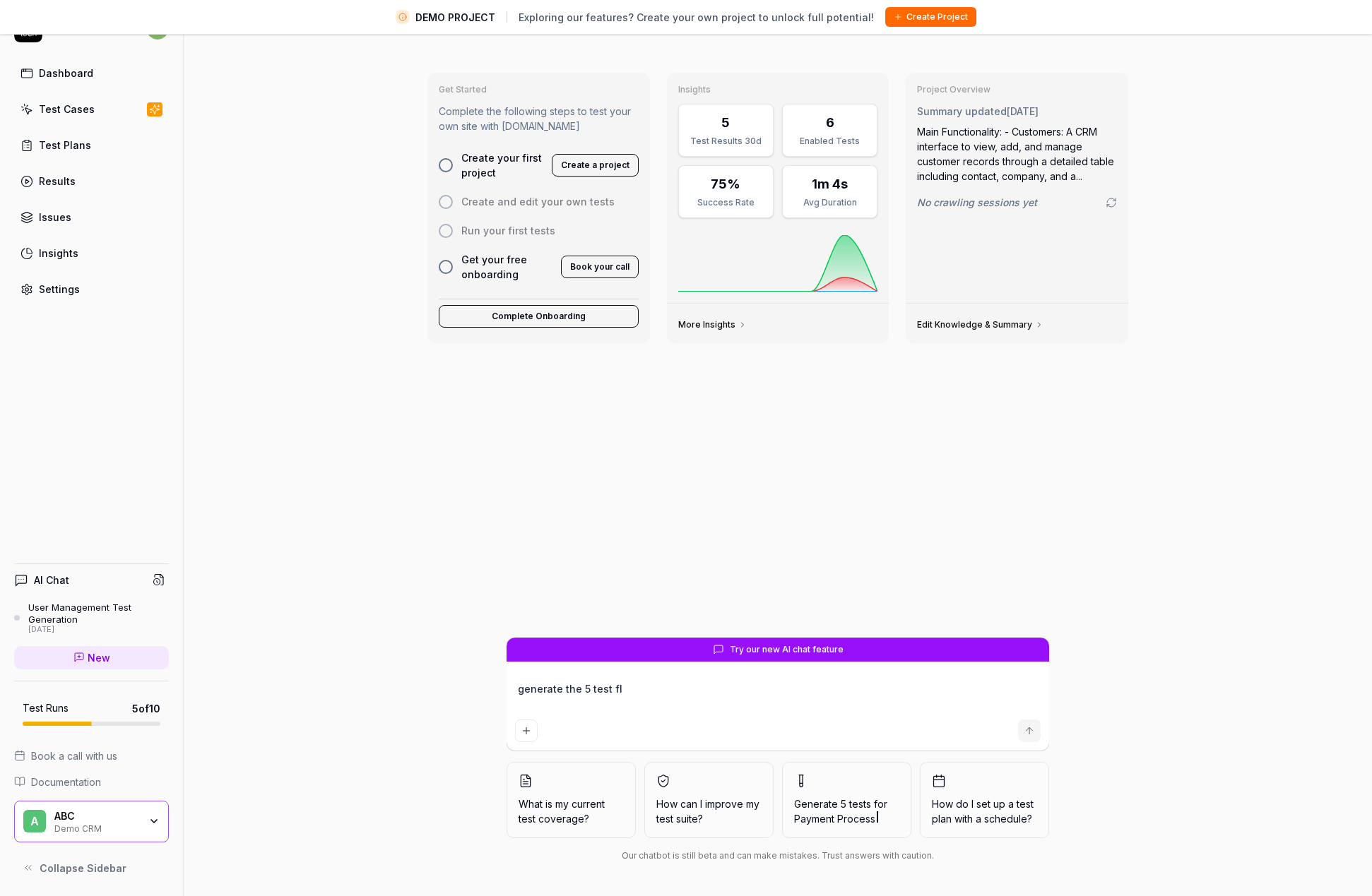
type textarea "*"
type textarea "generate the 5 test"
type textarea "*"
type textarea "generate the 5 test f"
type textarea "*"
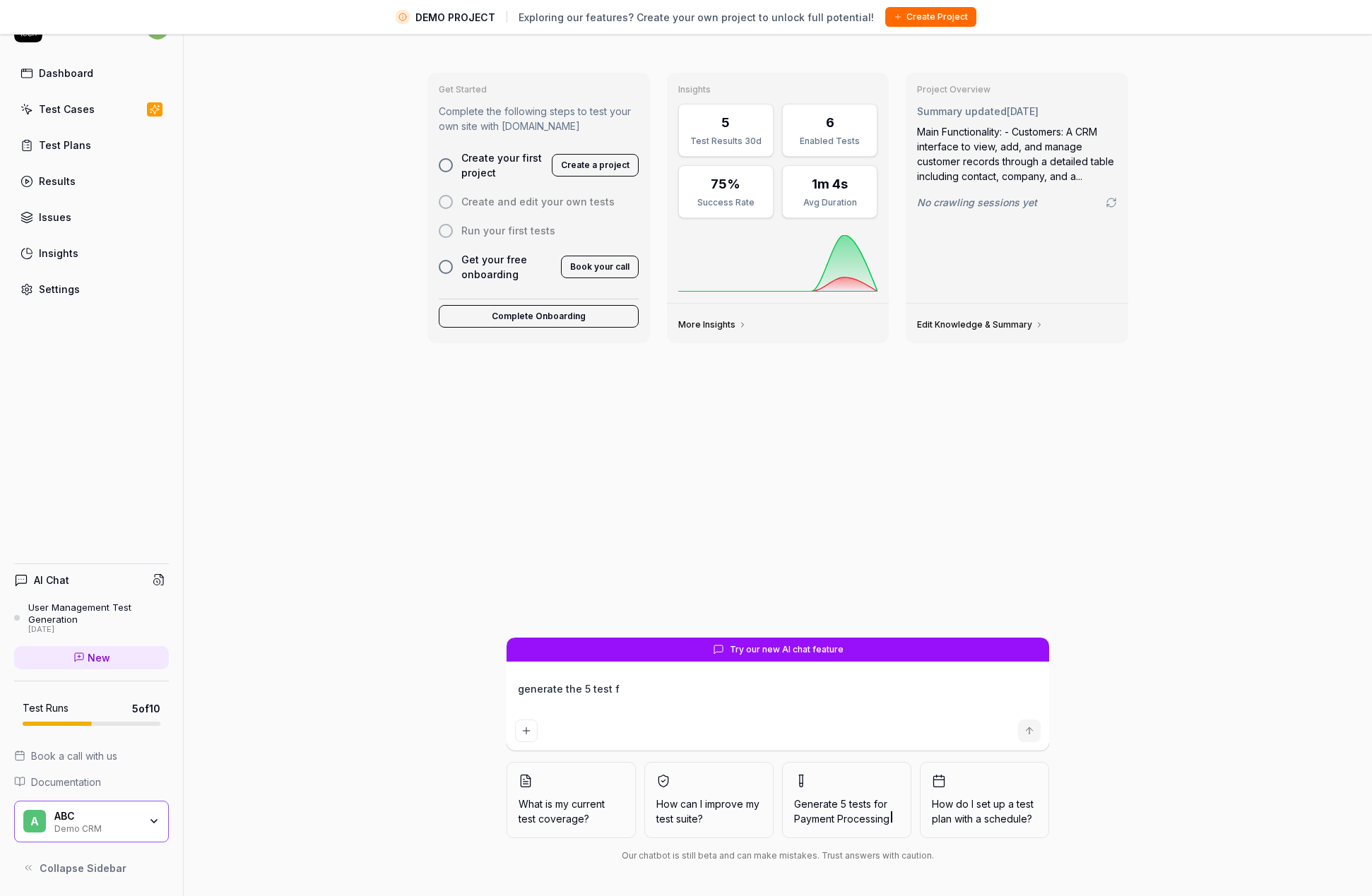
type textarea "generate the 5 test fo"
type textarea "*"
type textarea "generate the 5 test for"
type textarea "*"
type textarea "generate the 5 test for"
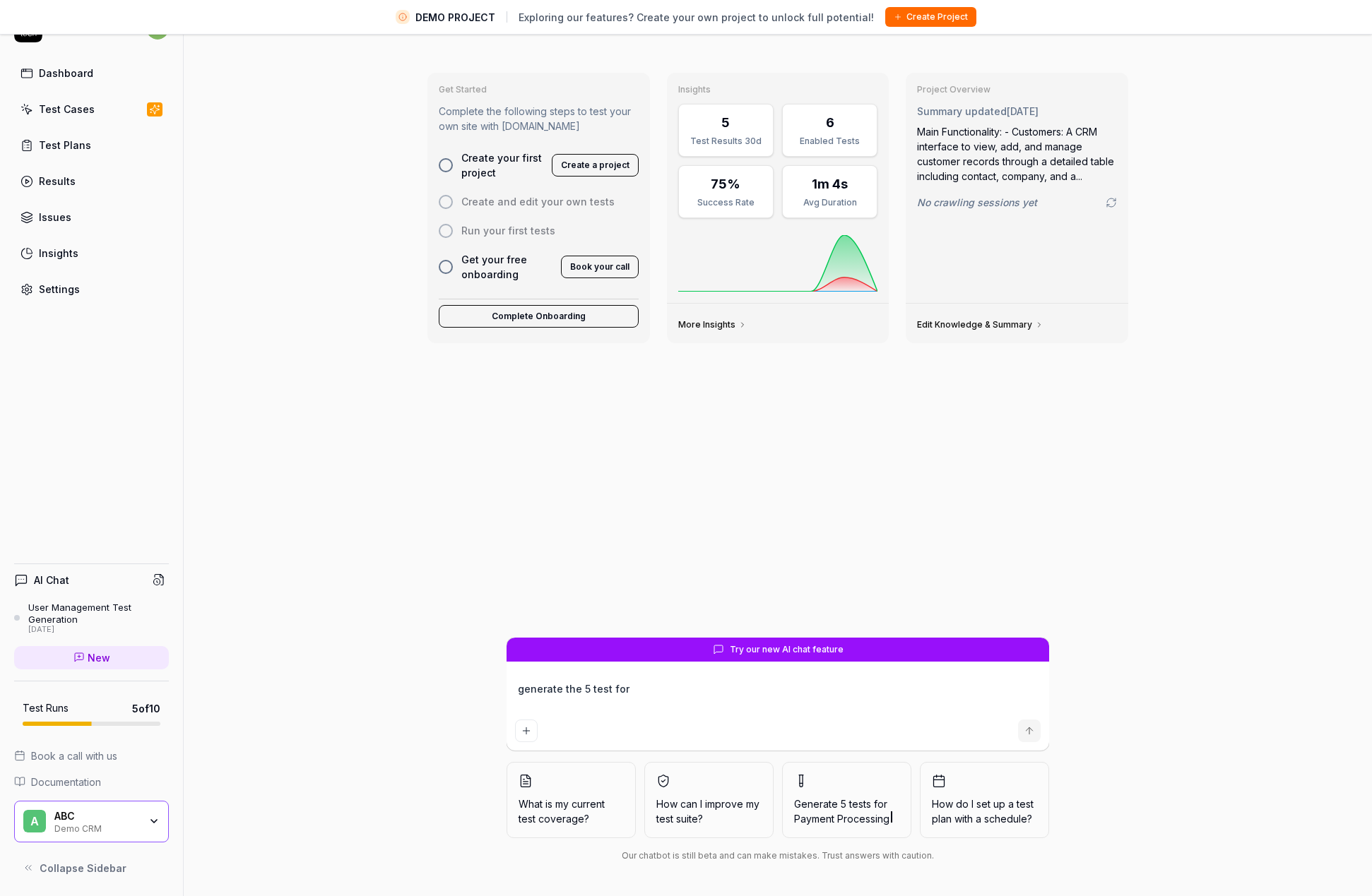
type textarea "*"
type textarea "generate the 5 test for"
type textarea "*"
type textarea "generate the 5 test fo"
type textarea "*"
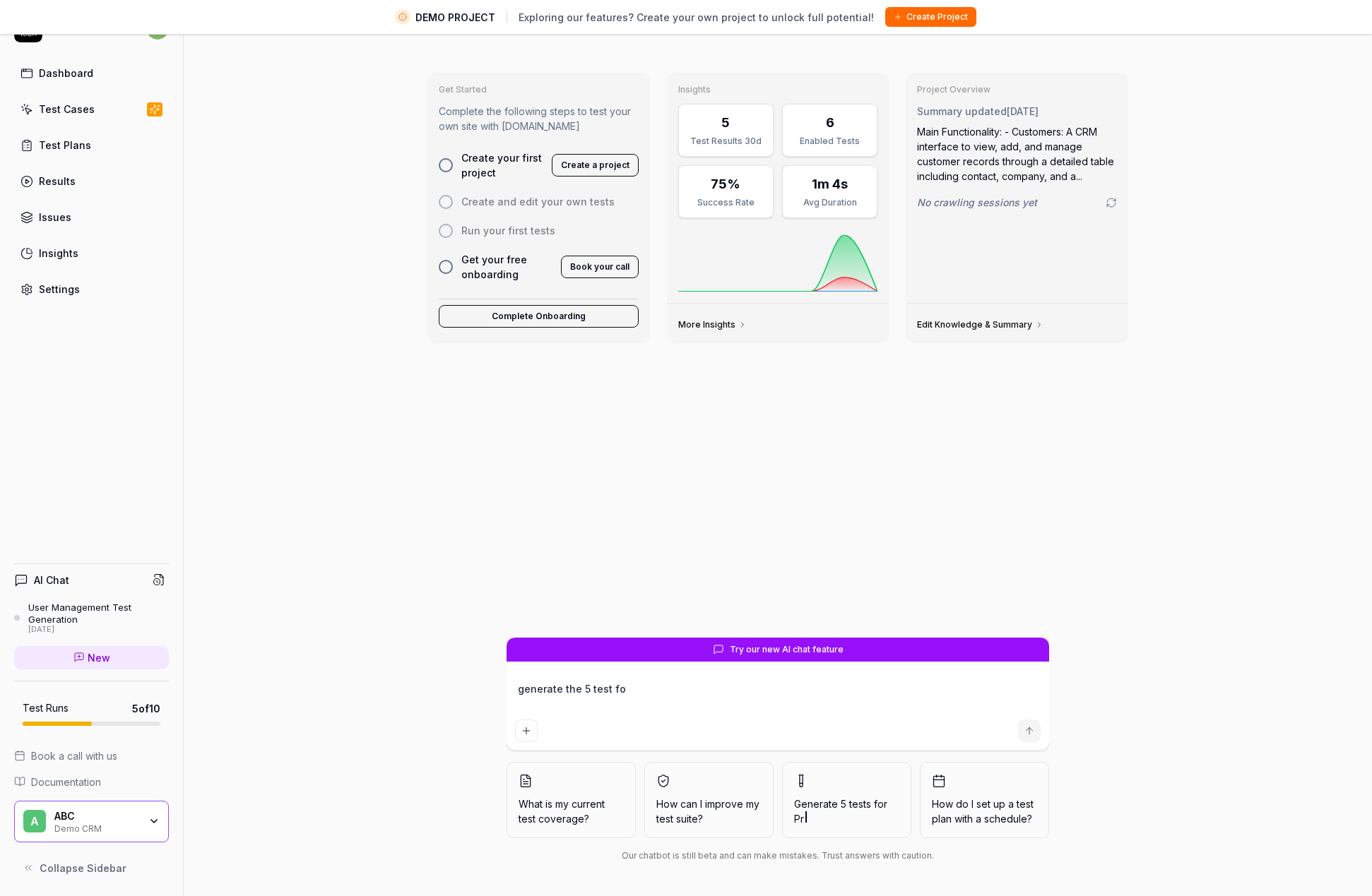
type textarea "generate the 5 test for"
type textarea "*"
type textarea "generate the 5 test for"
type textarea "*"
type textarea "generate the 5 test for a"
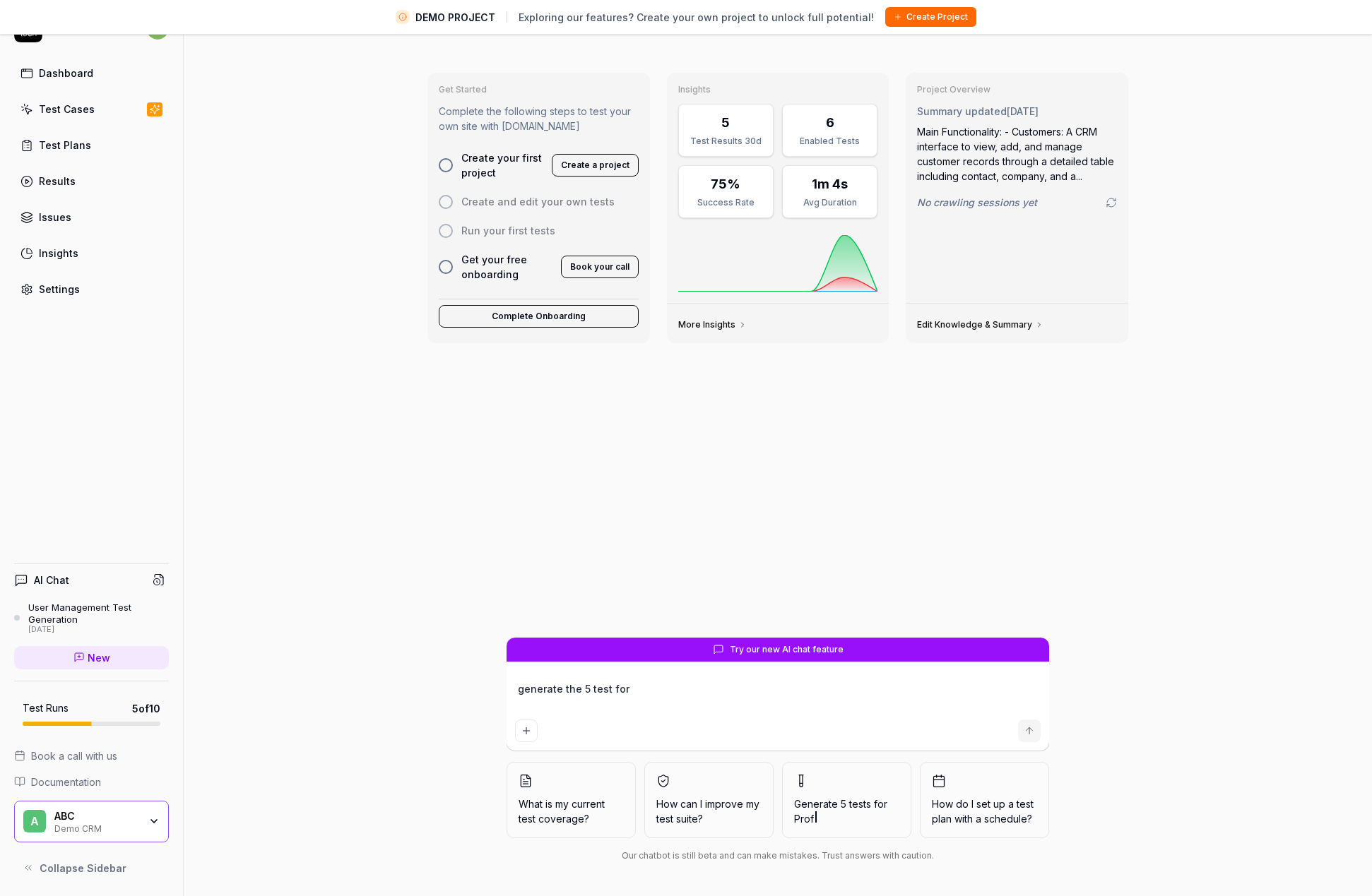
type textarea "*"
type textarea "generate the 5 test for ad"
type textarea "*"
type textarea "generate the 5 test for add"
type textarea "*"
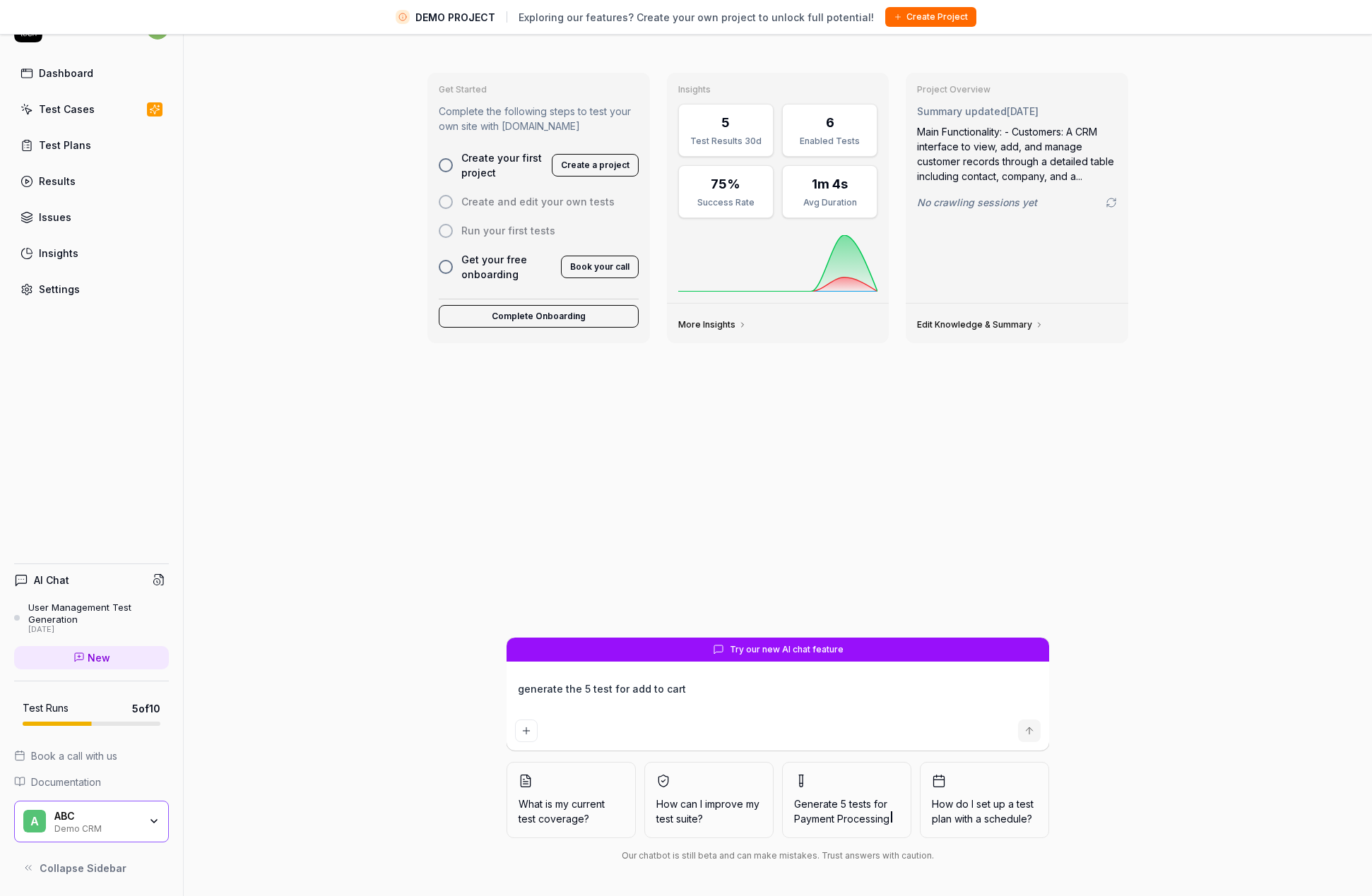
scroll to position [0, 0]
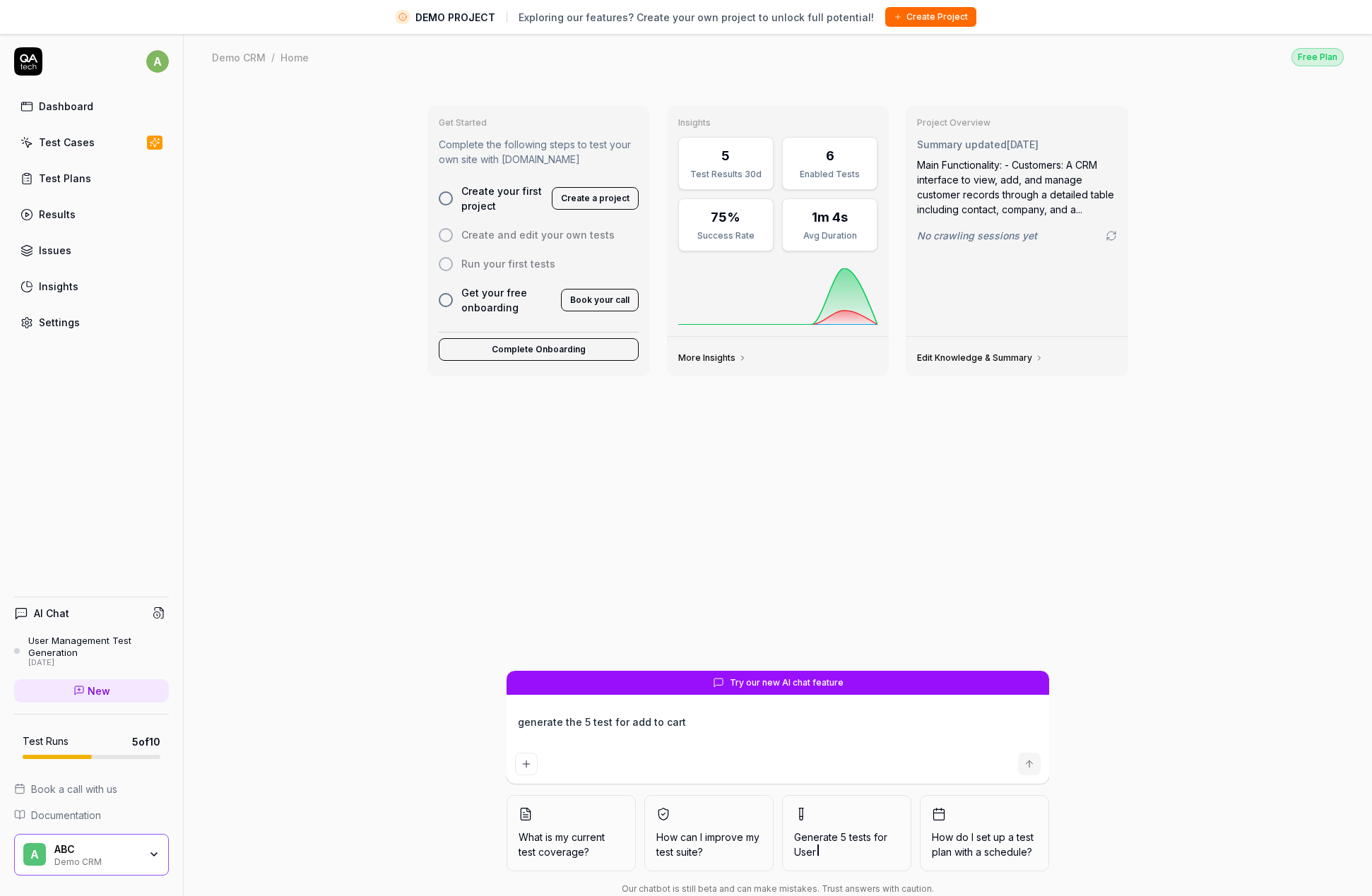
click at [447, 296] on div at bounding box center [445, 300] width 15 height 15
click at [448, 301] on div at bounding box center [445, 300] width 15 height 15
click at [442, 301] on div at bounding box center [445, 300] width 15 height 15
click at [470, 201] on span "Create your first project" at bounding box center [503, 199] width 82 height 29
click at [608, 198] on button "Create a project" at bounding box center [594, 198] width 87 height 22
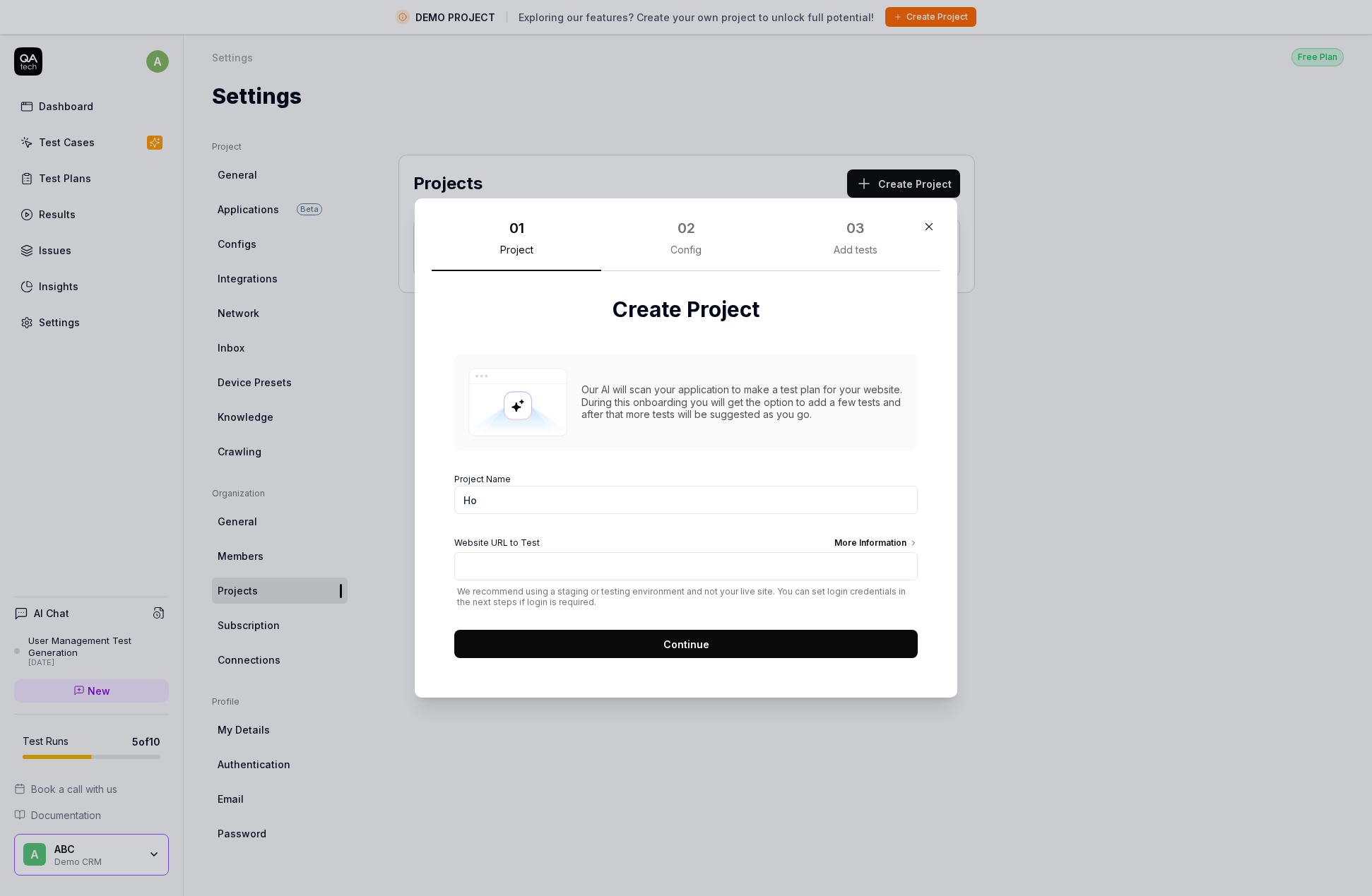
type input "H"
type input "T"
type input "L"
type input "Hobbii"
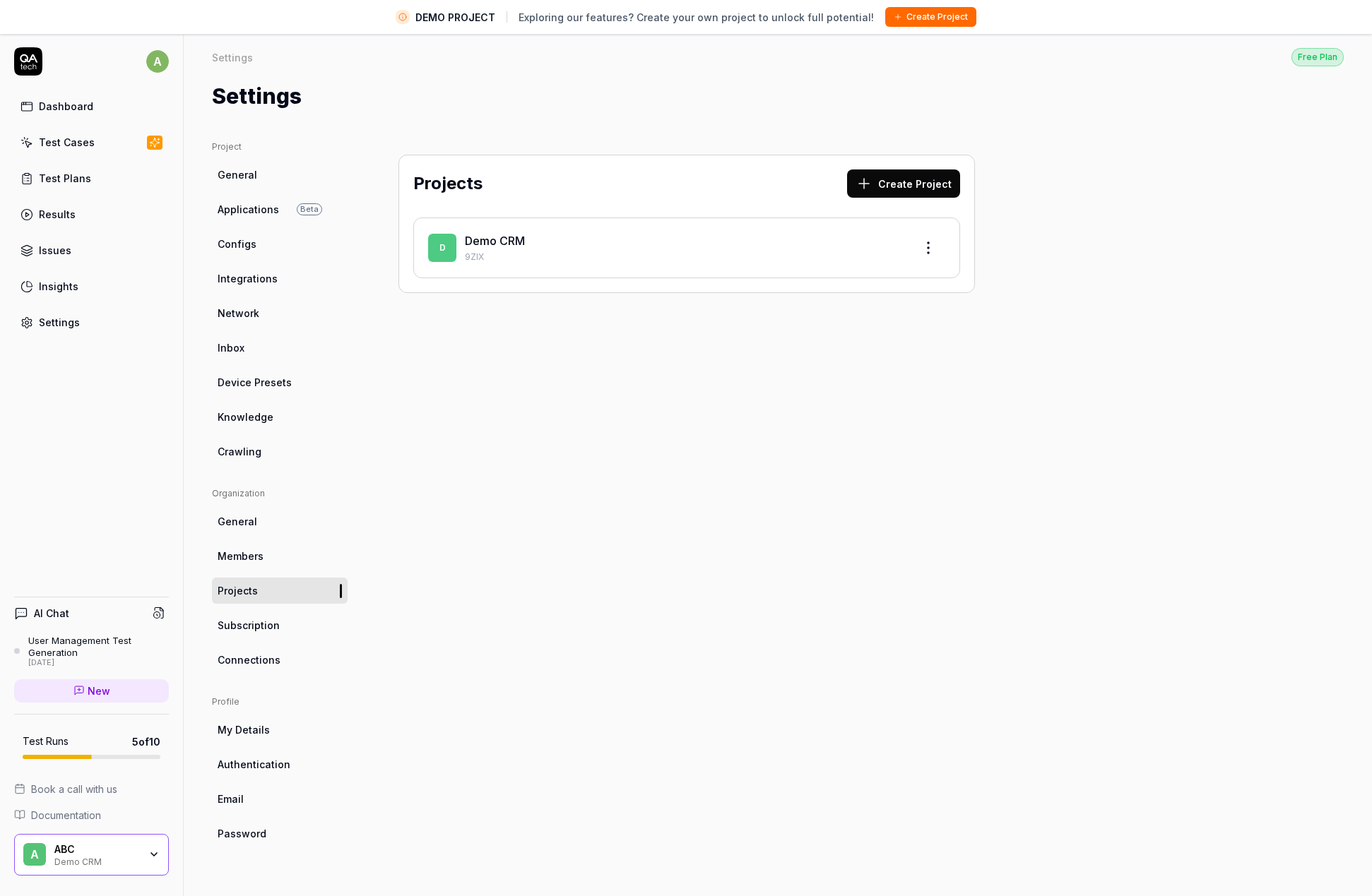
click at [929, 242] on html "DEMO PROJECT Exploring our features? Create your own project to unlock full pot…" at bounding box center [686, 465] width 1372 height 929
click at [841, 317] on div "Edit" at bounding box center [875, 313] width 134 height 31
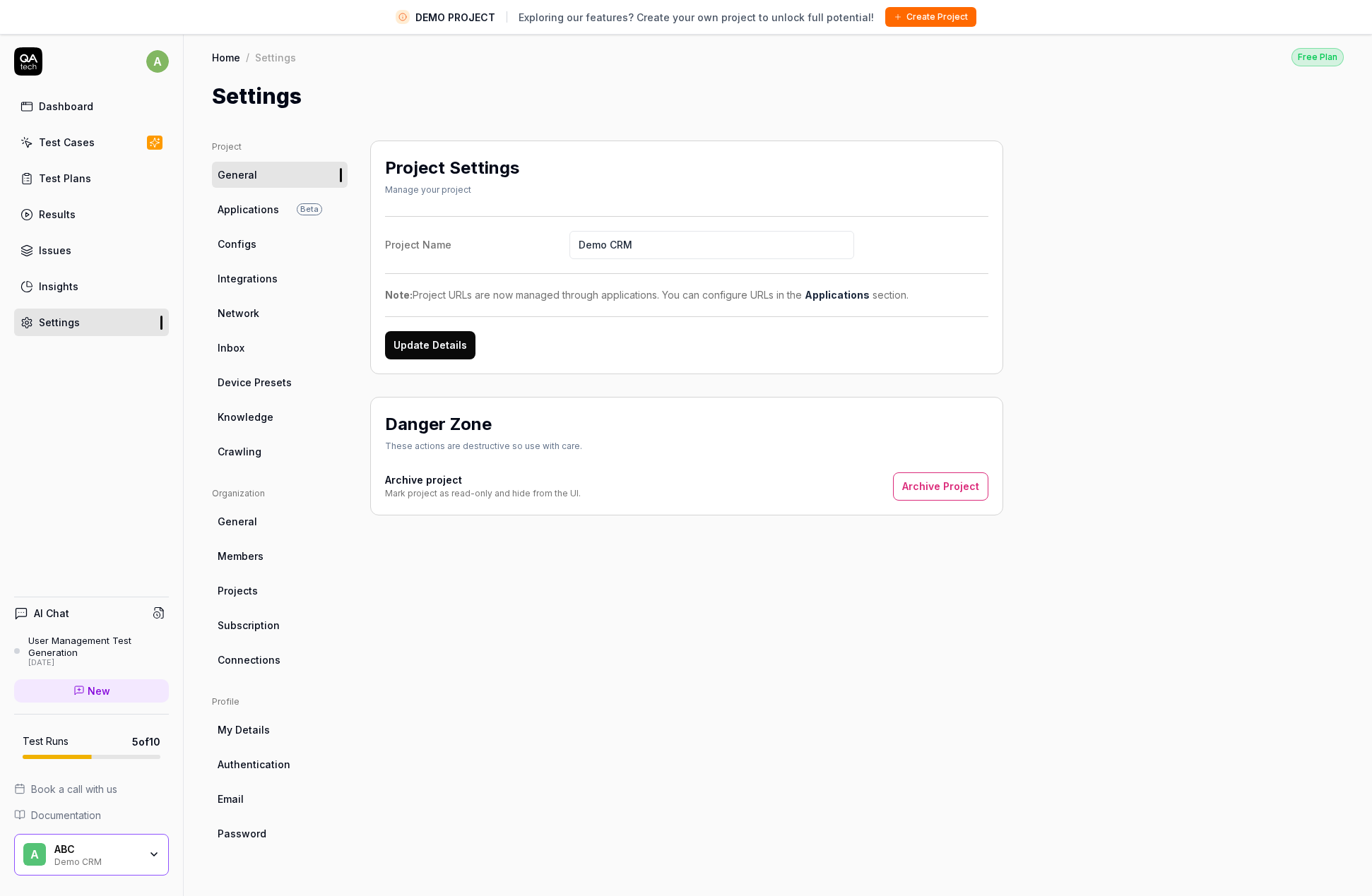
drag, startPoint x: 653, startPoint y: 238, endPoint x: 549, endPoint y: 241, distance: 104.0
click at [549, 241] on label "Project Name Demo CRM" at bounding box center [686, 244] width 603 height 28
click at [569, 241] on input "Demo CRM" at bounding box center [711, 244] width 285 height 28
click at [603, 240] on input "Demo CRM" at bounding box center [711, 244] width 285 height 28
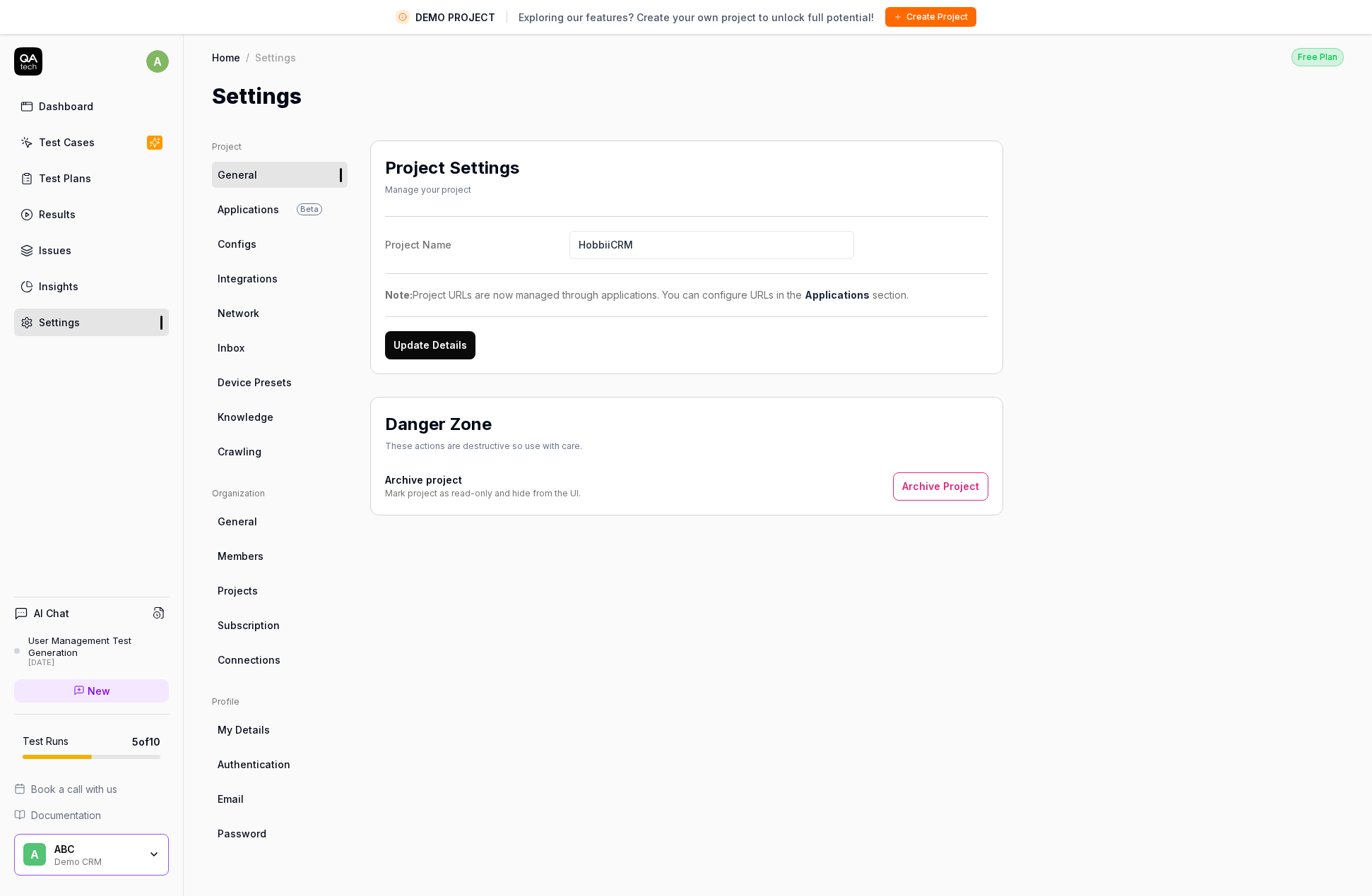
click at [657, 241] on input "HobbiiCRM" at bounding box center [711, 244] width 285 height 28
click at [613, 242] on input "Hobbii" at bounding box center [711, 244] width 285 height 28
type input "H"
type input "L"
type input "TestAI"
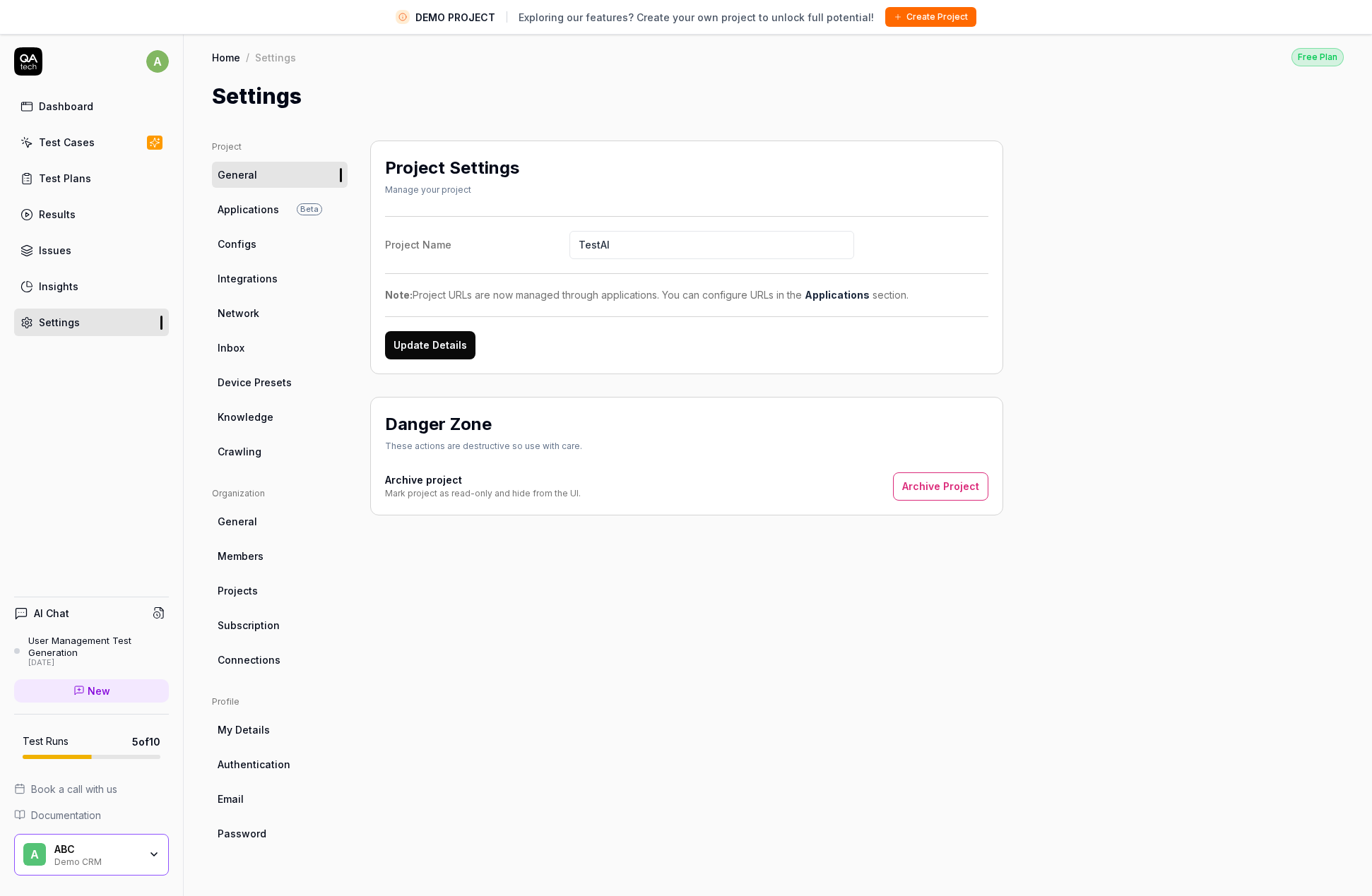
click at [432, 346] on button "Update Details" at bounding box center [430, 345] width 91 height 28
click at [83, 855] on div "TestAI" at bounding box center [96, 861] width 85 height 12
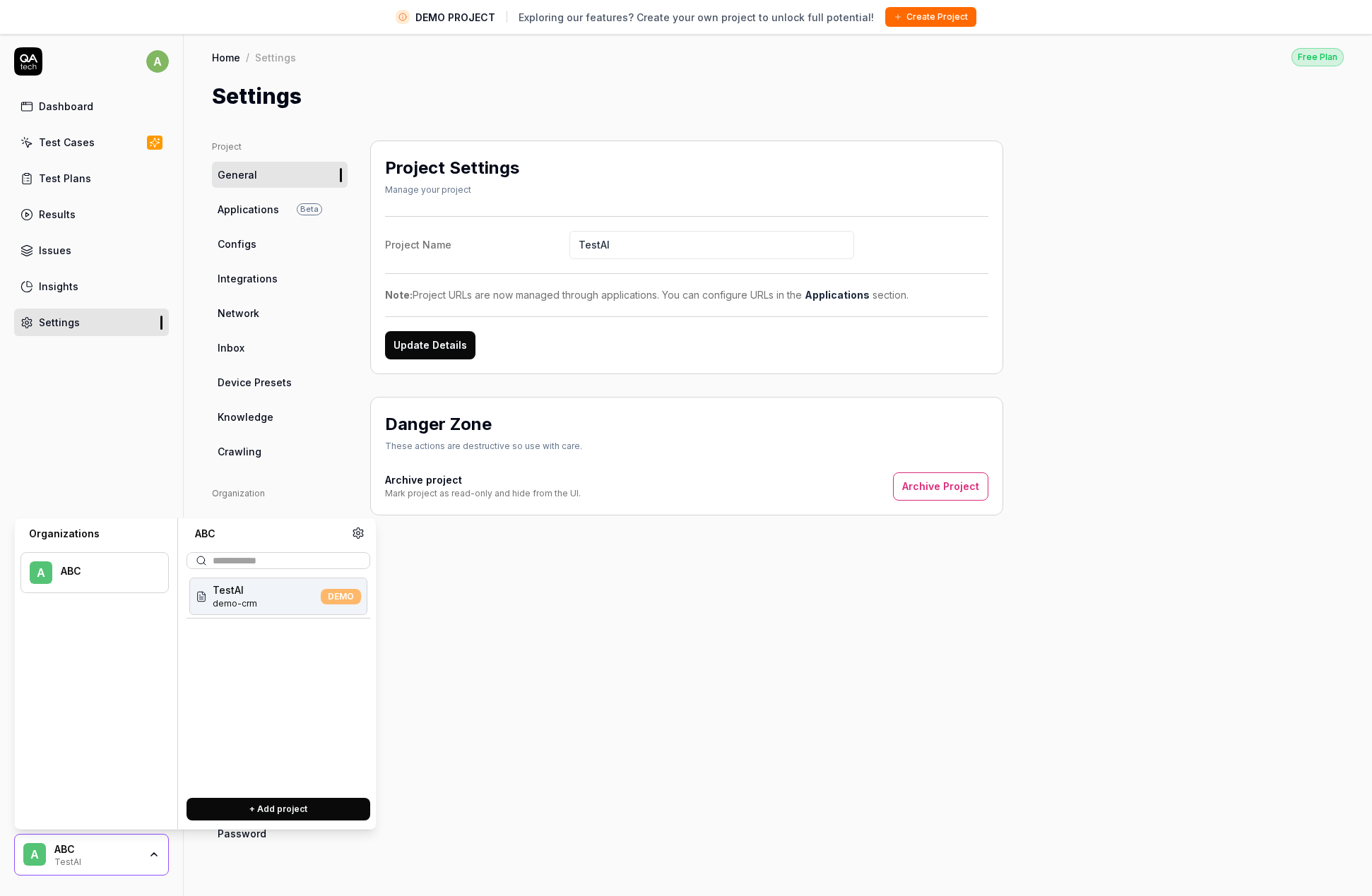
click at [50, 850] on div "A ABC TestAI" at bounding box center [92, 855] width 155 height 43
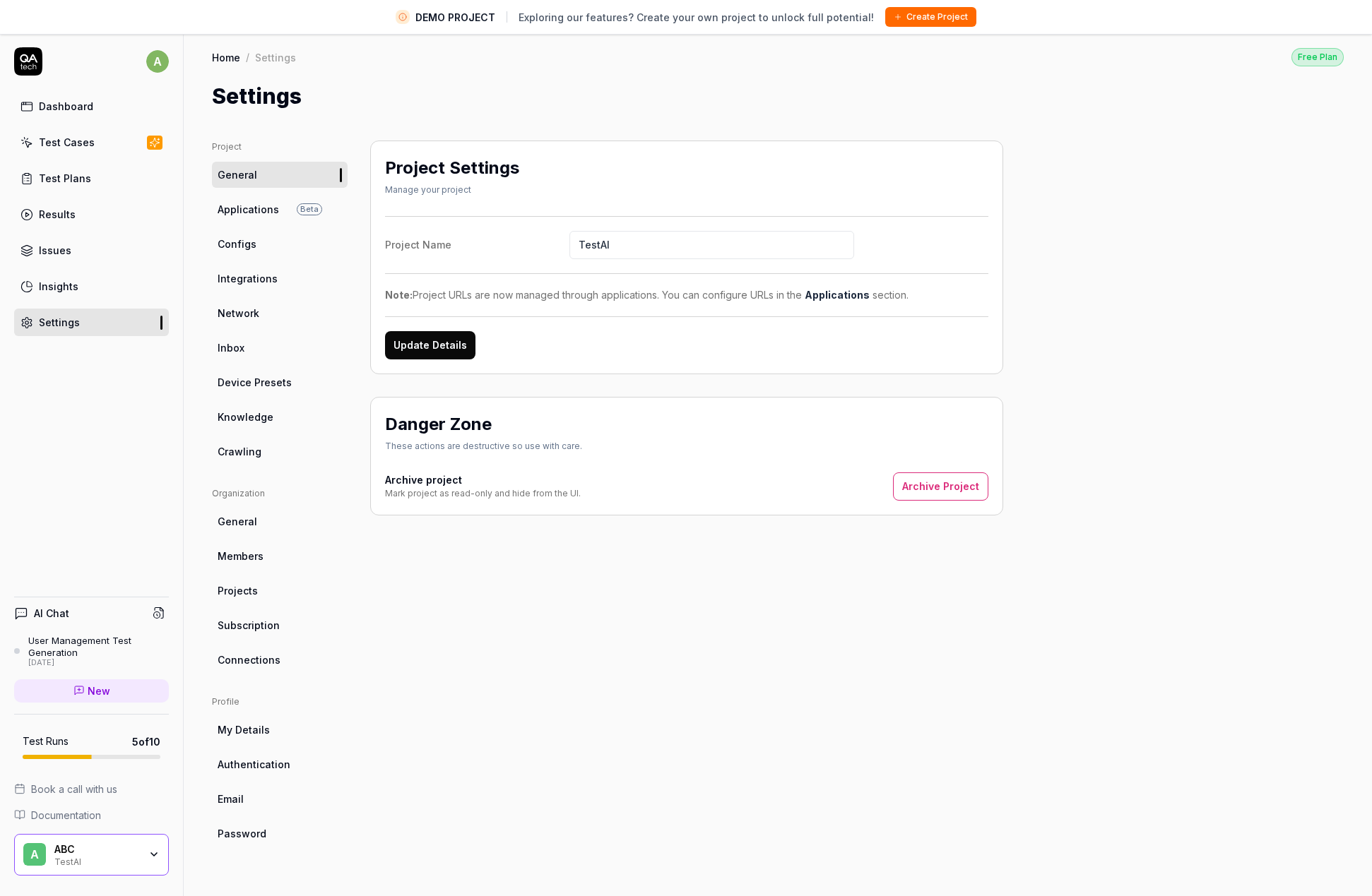
click at [35, 857] on span "A" at bounding box center [34, 854] width 22 height 22
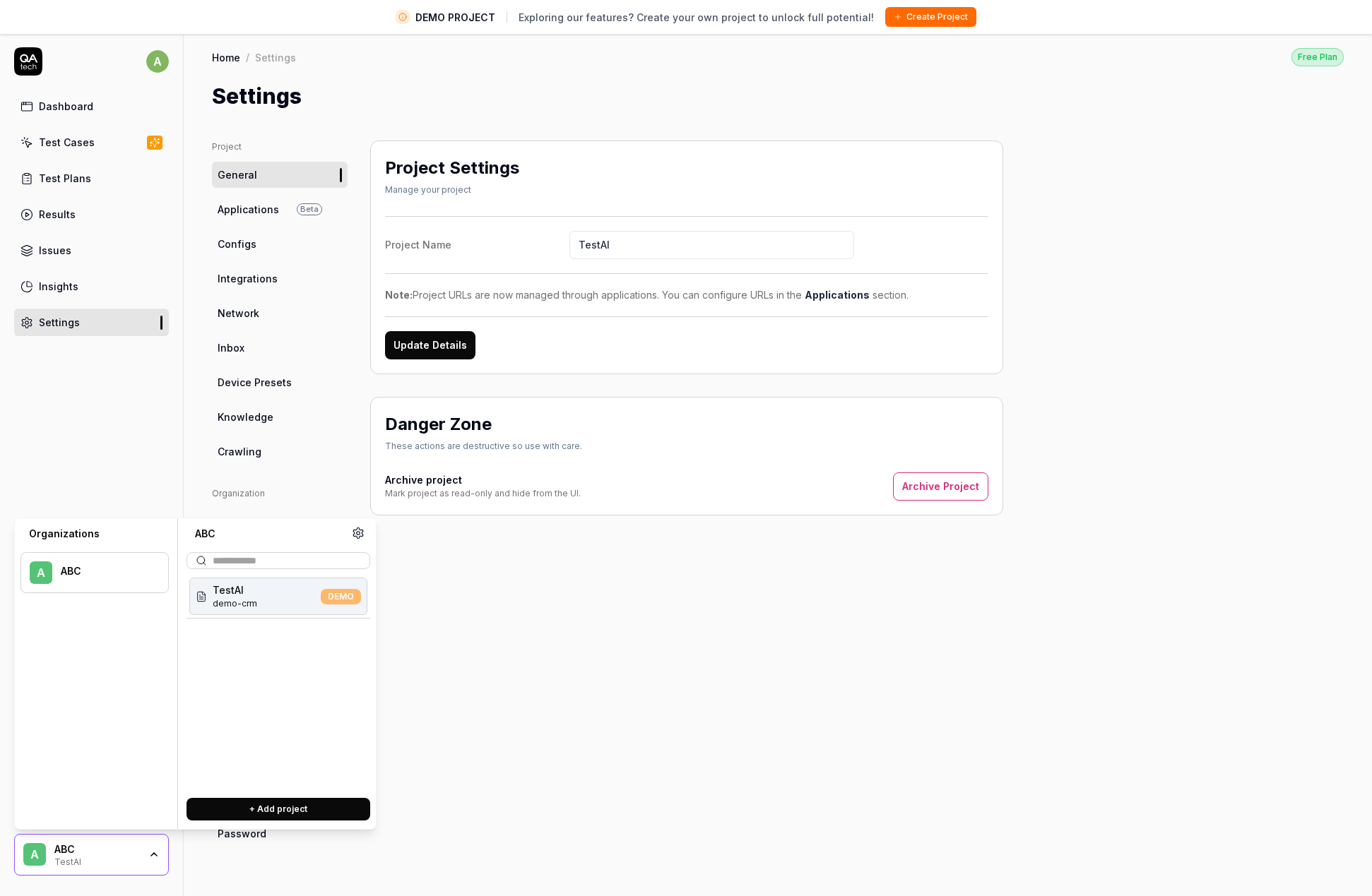
click at [72, 567] on div "ABC" at bounding box center [104, 571] width 89 height 13
click at [72, 568] on div "ABC" at bounding box center [104, 571] width 89 height 13
click at [72, 573] on div "ABC" at bounding box center [104, 571] width 89 height 13
click at [346, 601] on span "DEMO" at bounding box center [340, 597] width 40 height 16
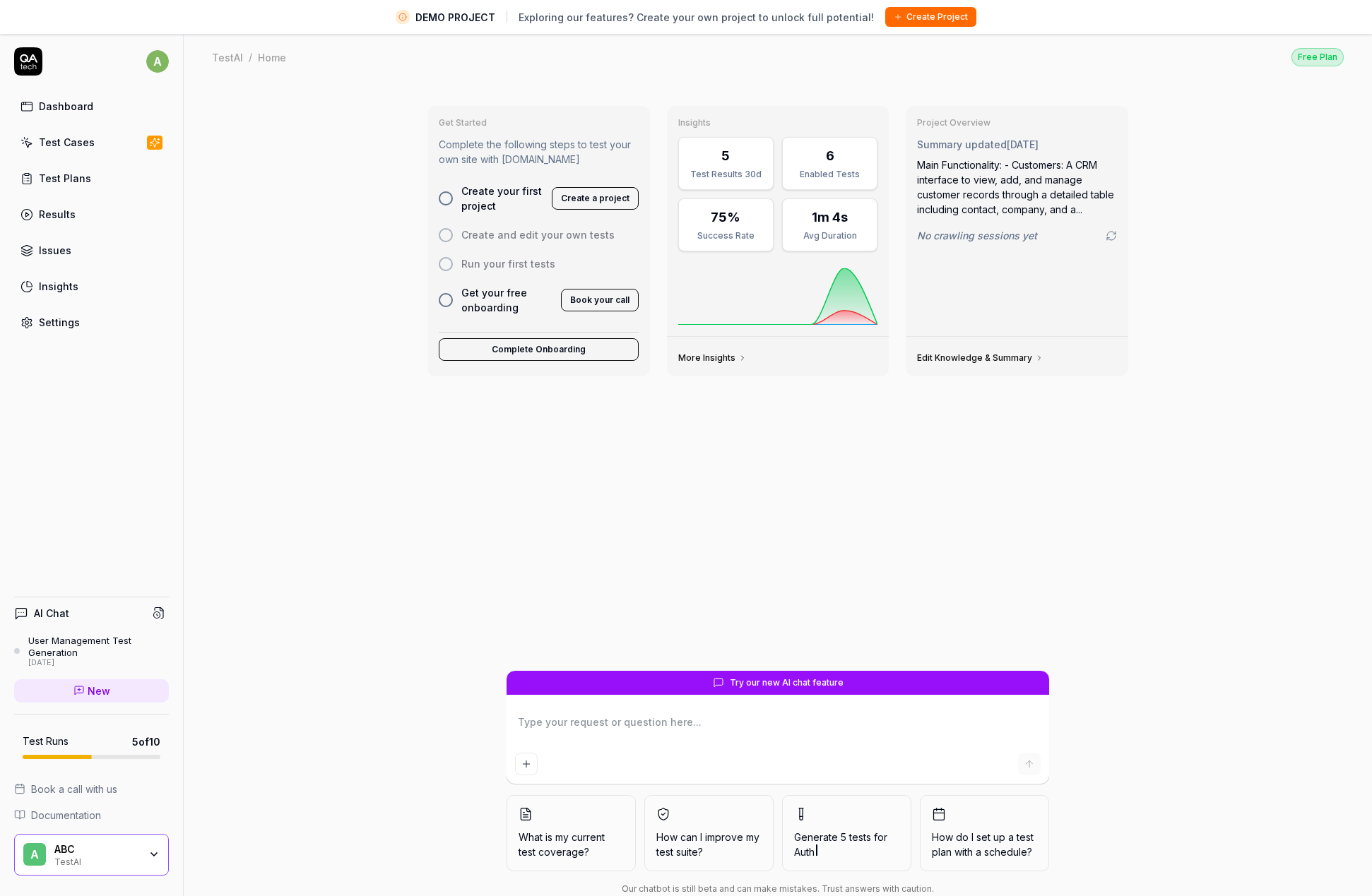
click at [62, 852] on div "ABC" at bounding box center [96, 849] width 85 height 13
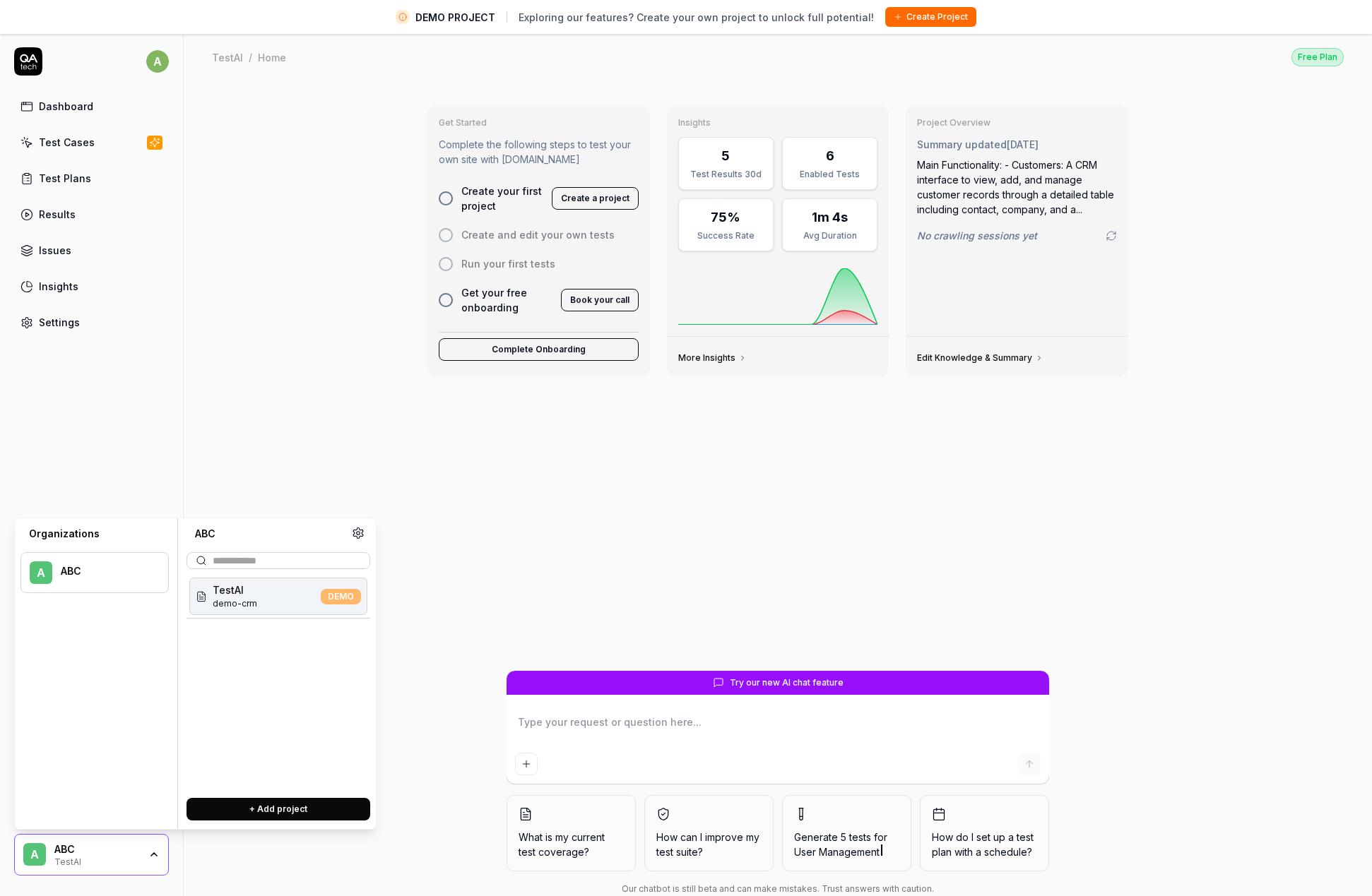
click at [48, 562] on span "A" at bounding box center [40, 573] width 22 height 22
click at [166, 73] on body "DEMO PROJECT Exploring our features? Create your own project to unlock full pot…" at bounding box center [686, 465] width 1372 height 929
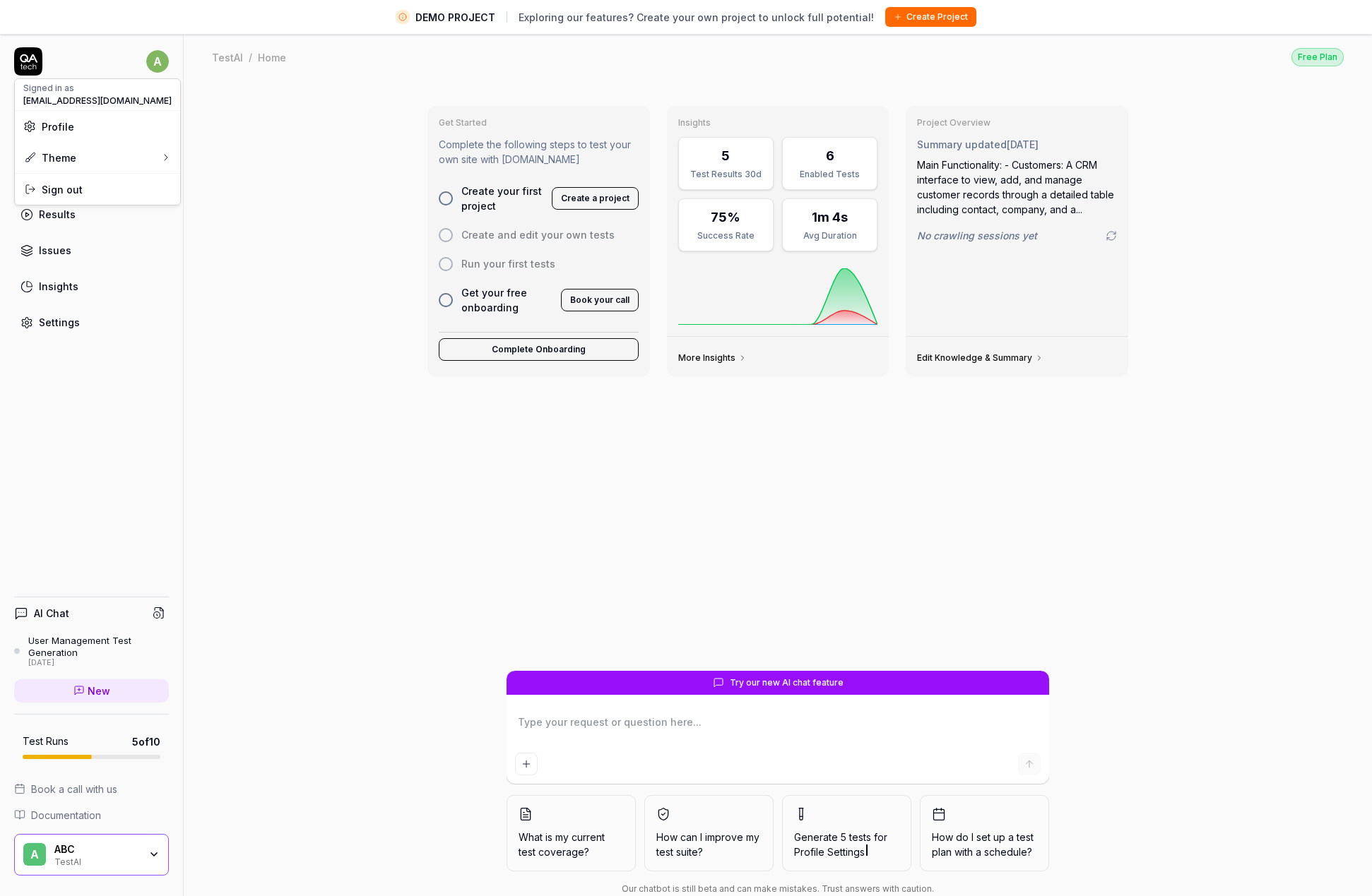
click at [161, 72] on html "DEMO PROJECT Exploring our features? Create your own project to unlock full pot…" at bounding box center [686, 465] width 1372 height 929
click at [76, 131] on span "Profile" at bounding box center [97, 127] width 148 height 15
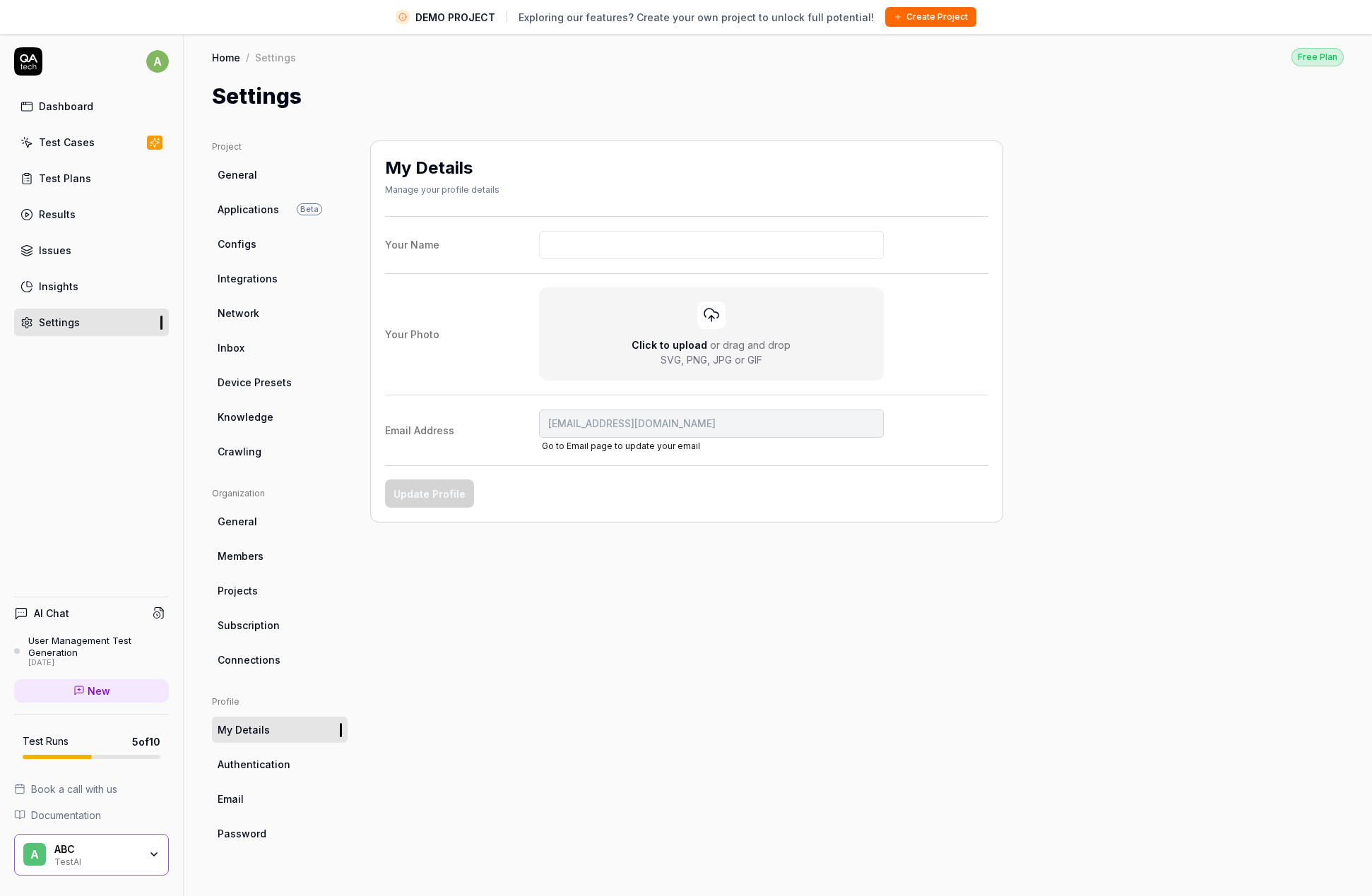
click at [157, 61] on html "DEMO PROJECT Exploring our features? Create your own project to unlock full pot…" at bounding box center [686, 465] width 1372 height 929
click at [157, 62] on html "DEMO PROJECT Exploring our features? Create your own project to unlock full pot…" at bounding box center [686, 465] width 1372 height 929
click at [68, 156] on div "Theme" at bounding box center [50, 157] width 53 height 15
click at [123, 226] on html "DEMO PROJECT Exploring our features? Create your own project to unlock full pot…" at bounding box center [686, 465] width 1372 height 929
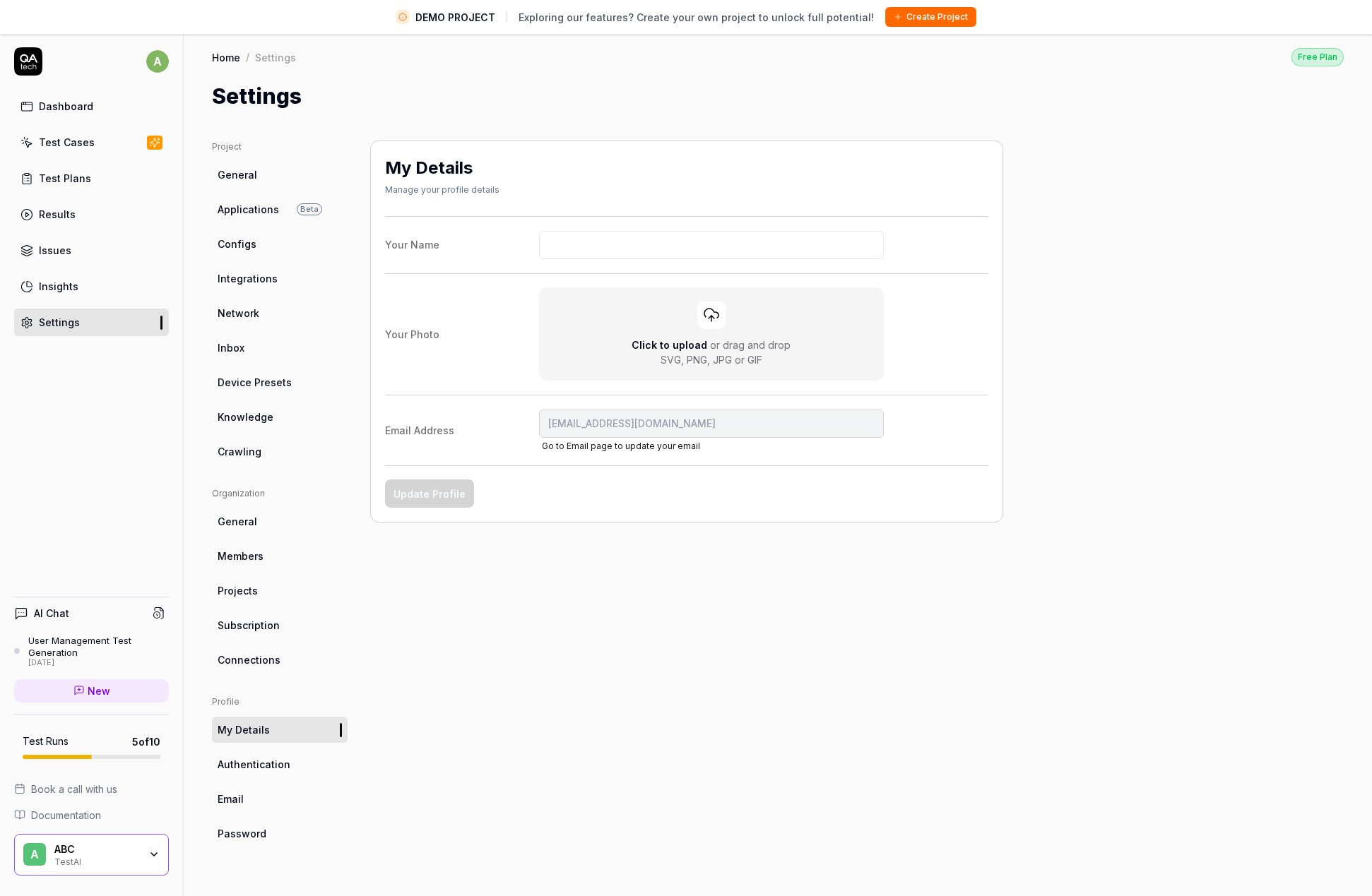
click at [1320, 55] on div "Free Plan" at bounding box center [1318, 56] width 53 height 19
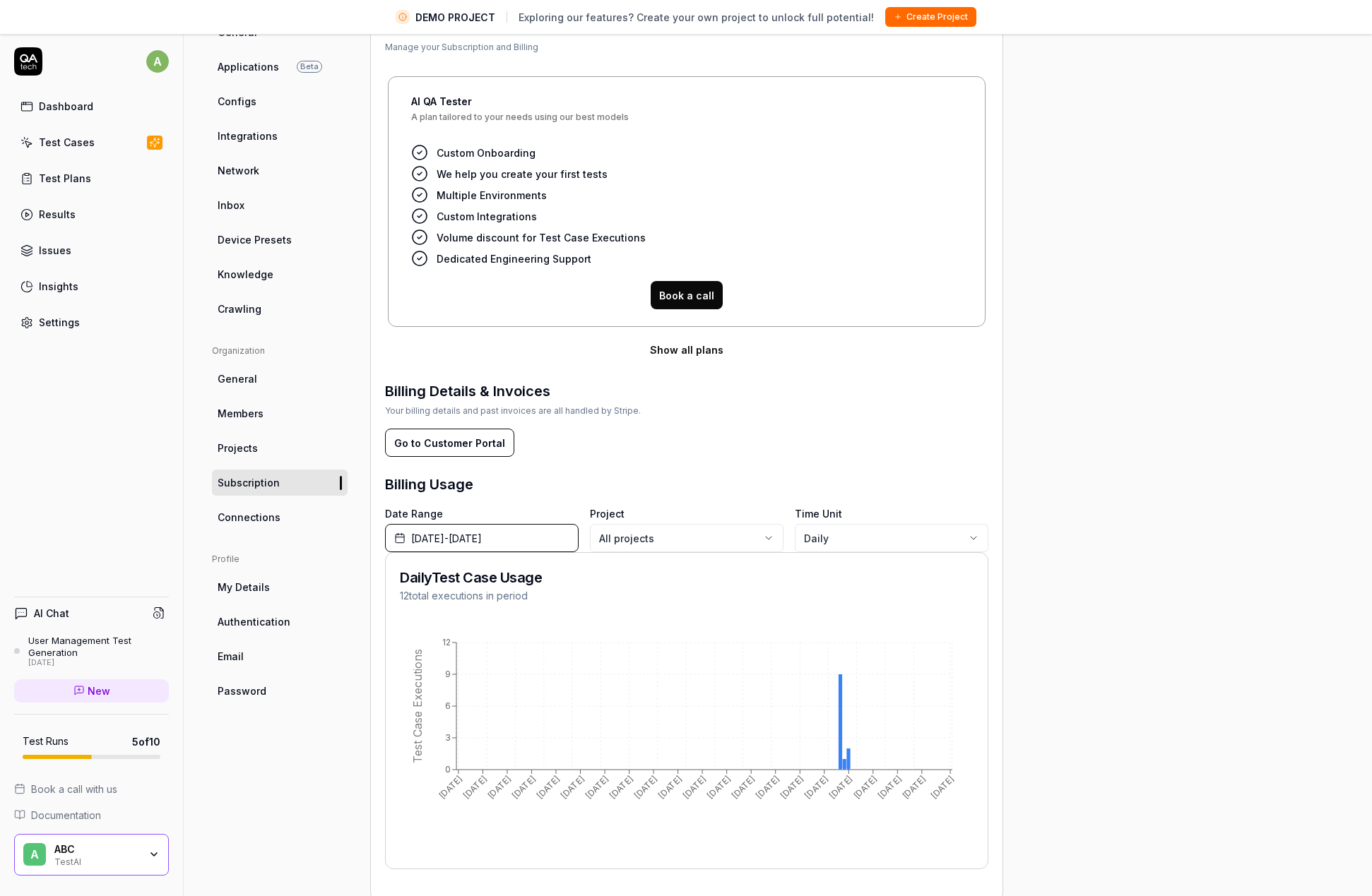
scroll to position [33, 0]
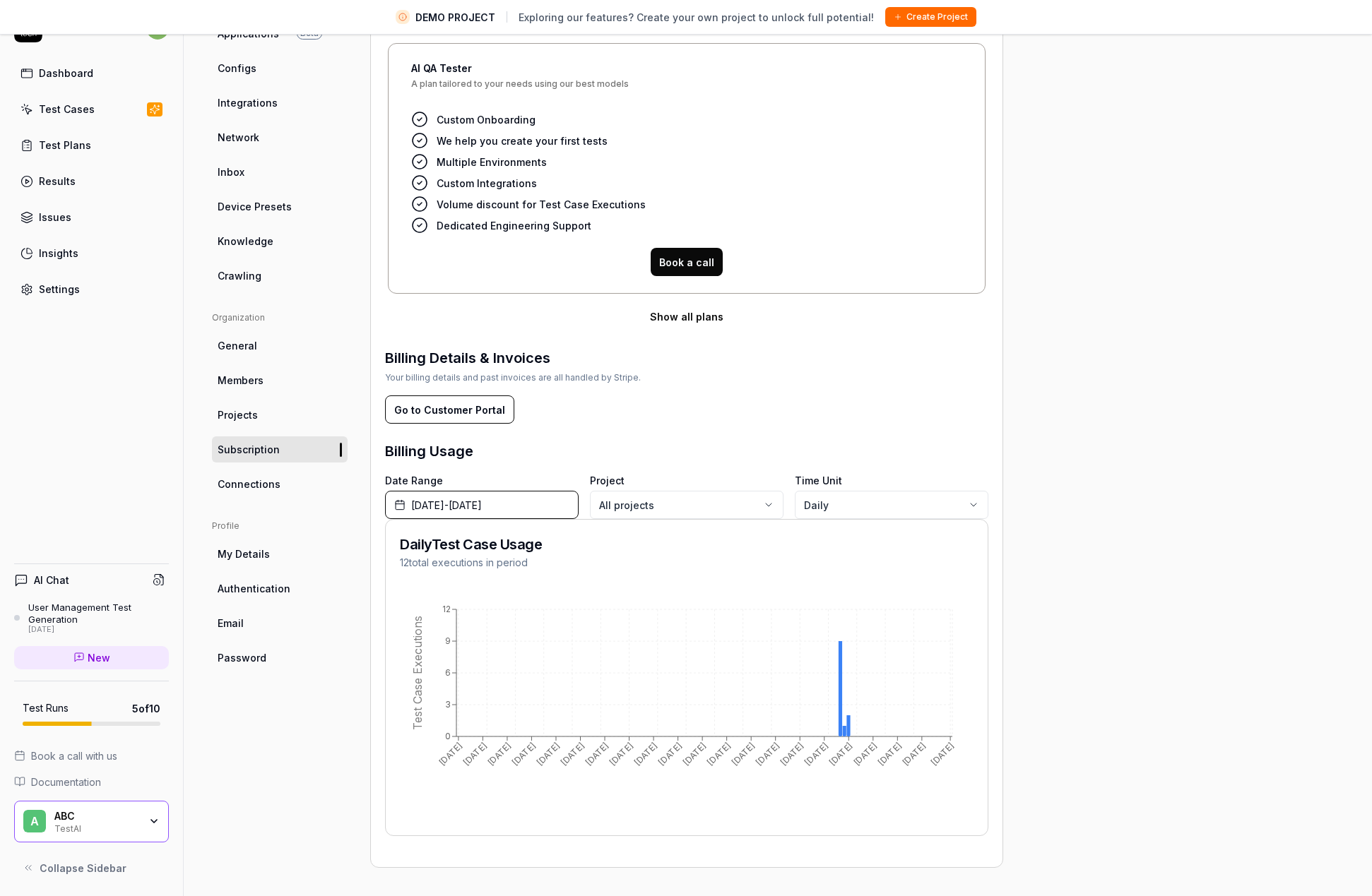
click at [279, 589] on span "Authentication" at bounding box center [253, 588] width 73 height 15
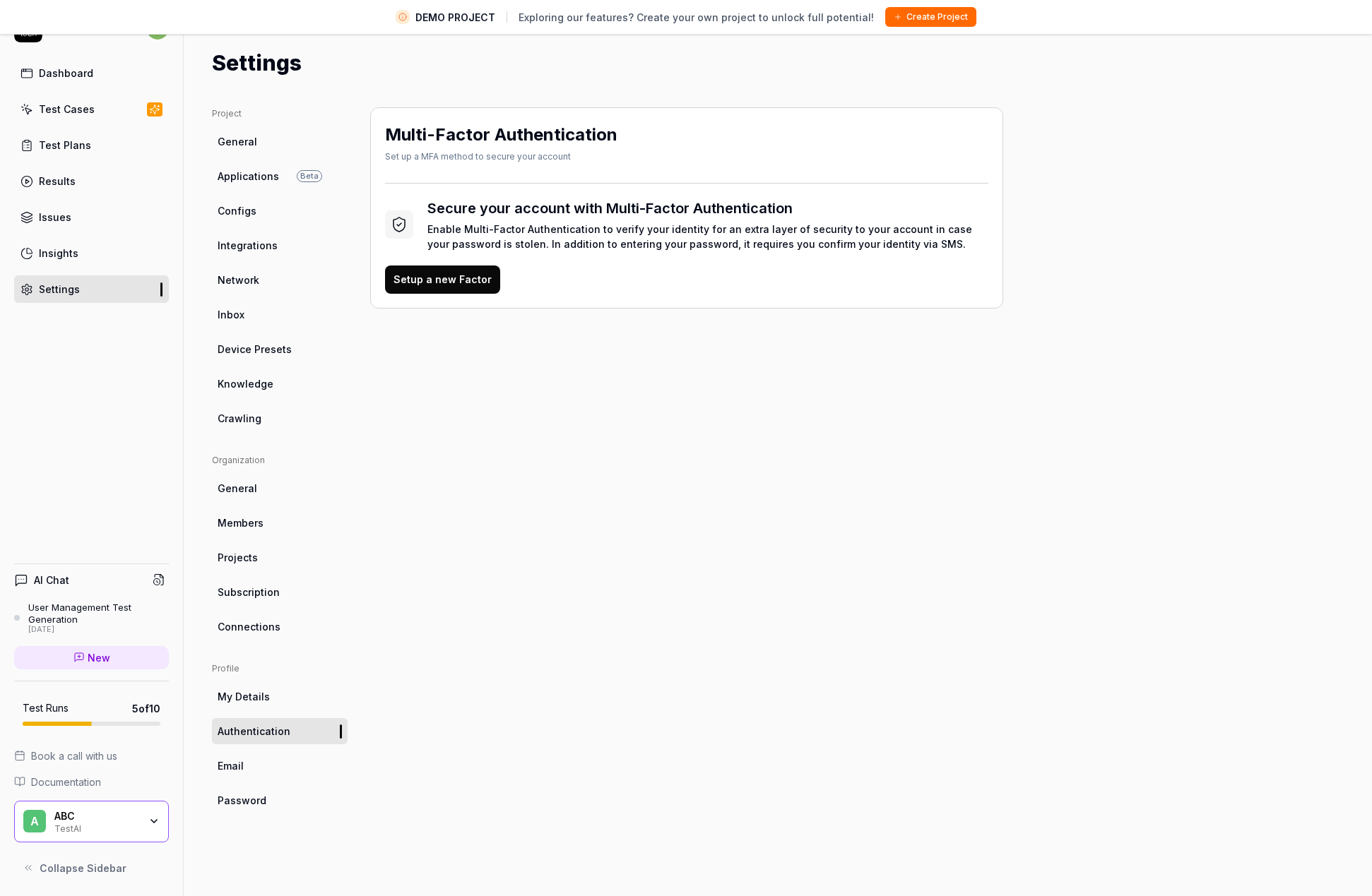
click at [230, 531] on link "Members" at bounding box center [280, 523] width 135 height 26
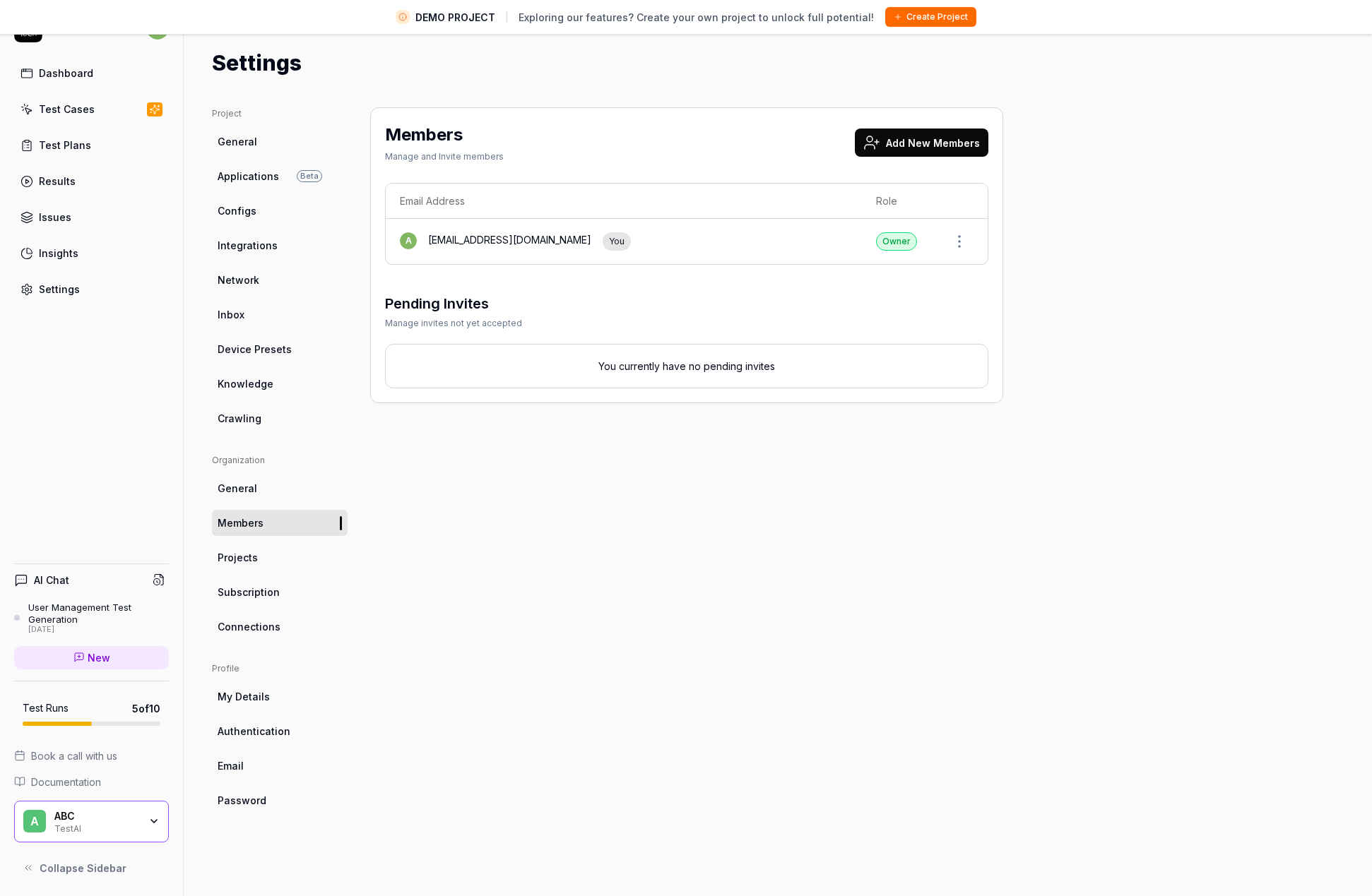
click at [239, 349] on span "Device Presets" at bounding box center [254, 349] width 74 height 15
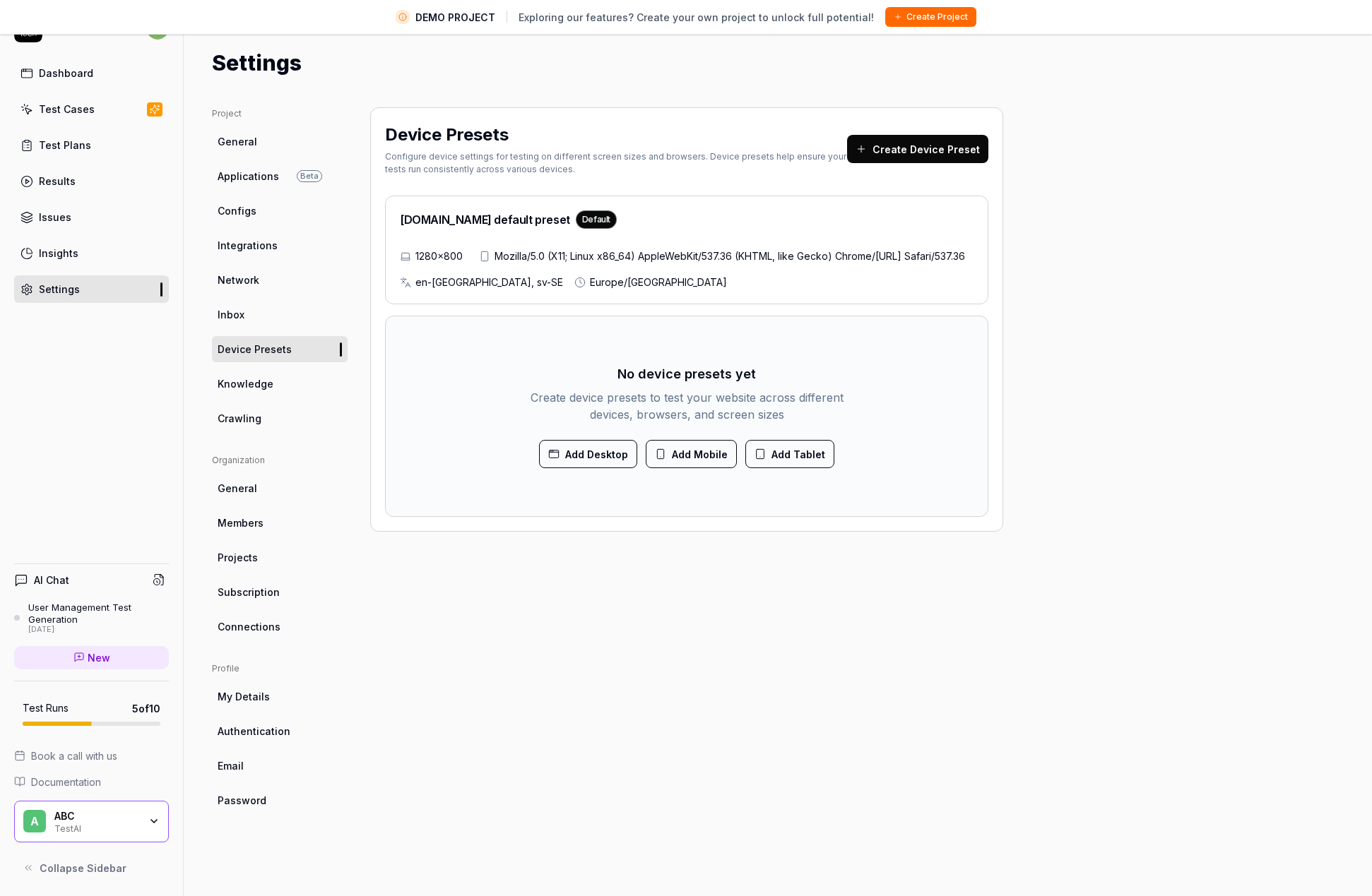
click at [68, 142] on div "Test Plans" at bounding box center [65, 144] width 53 height 15
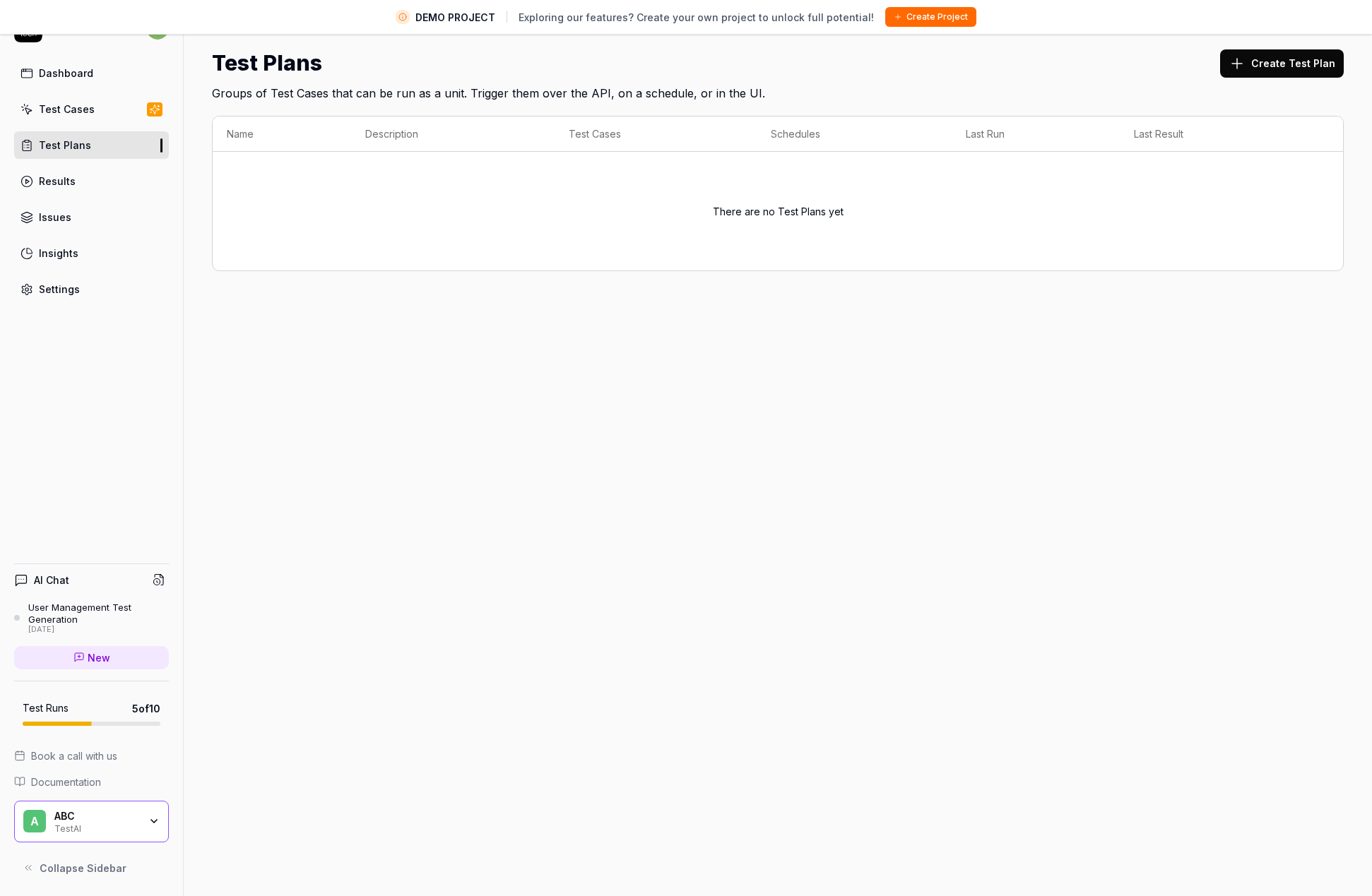
click at [81, 148] on div "Test Plans" at bounding box center [65, 144] width 53 height 15
click at [71, 184] on div "Results" at bounding box center [57, 180] width 37 height 15
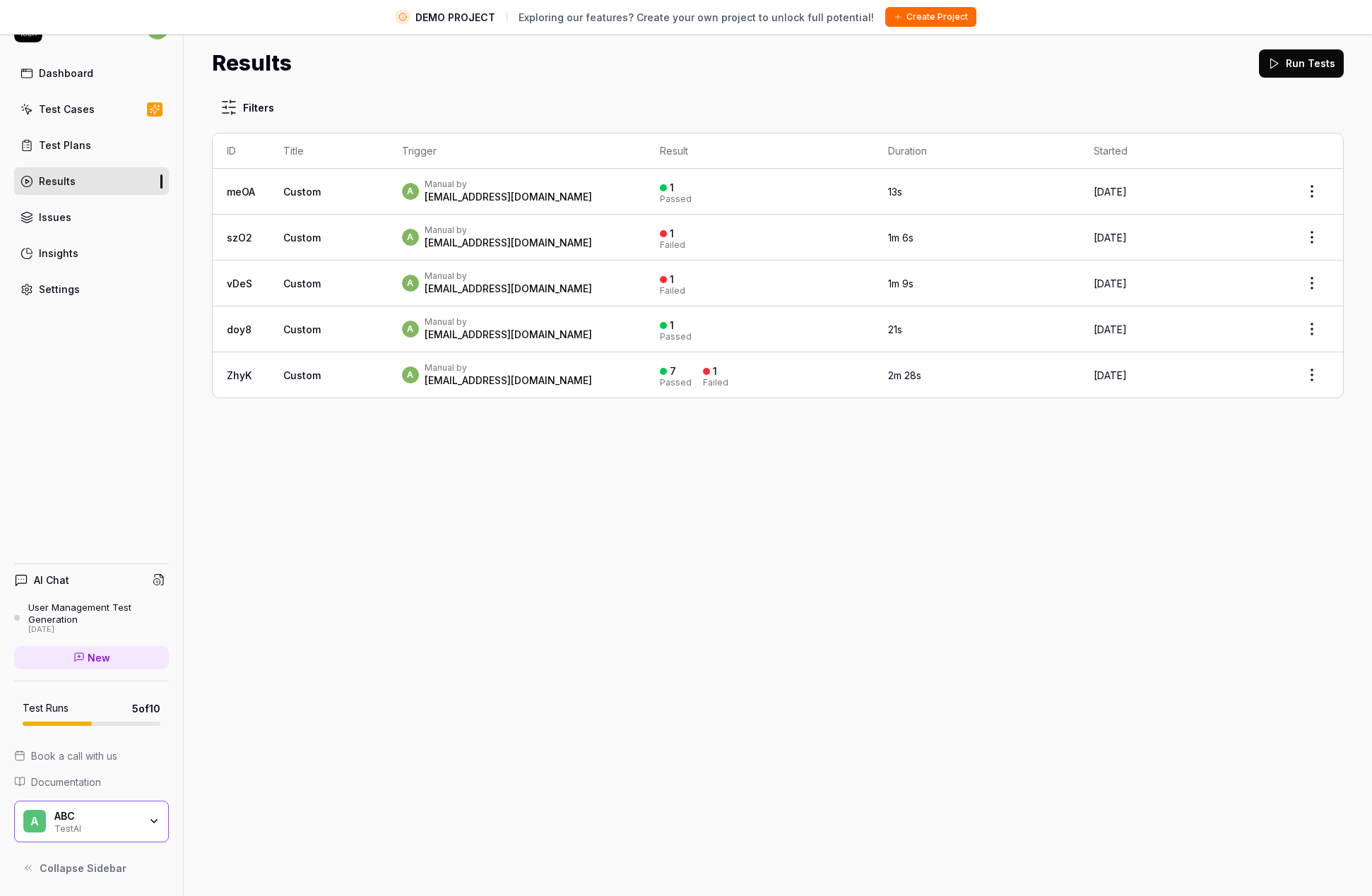
click at [448, 204] on div "akhatrakaro@gmail.com" at bounding box center [509, 197] width 168 height 15
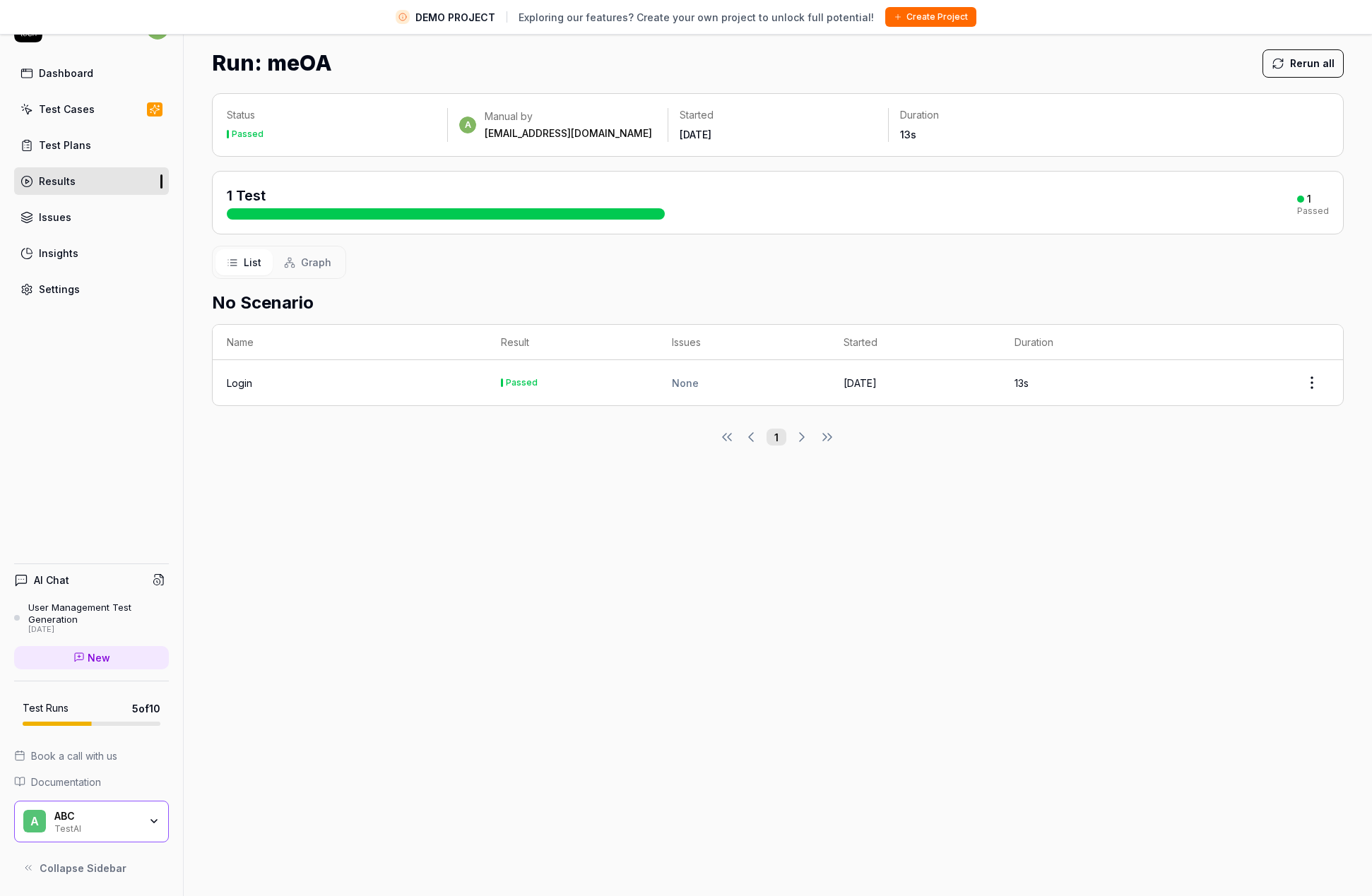
click at [65, 146] on div "Test Plans" at bounding box center [65, 144] width 53 height 15
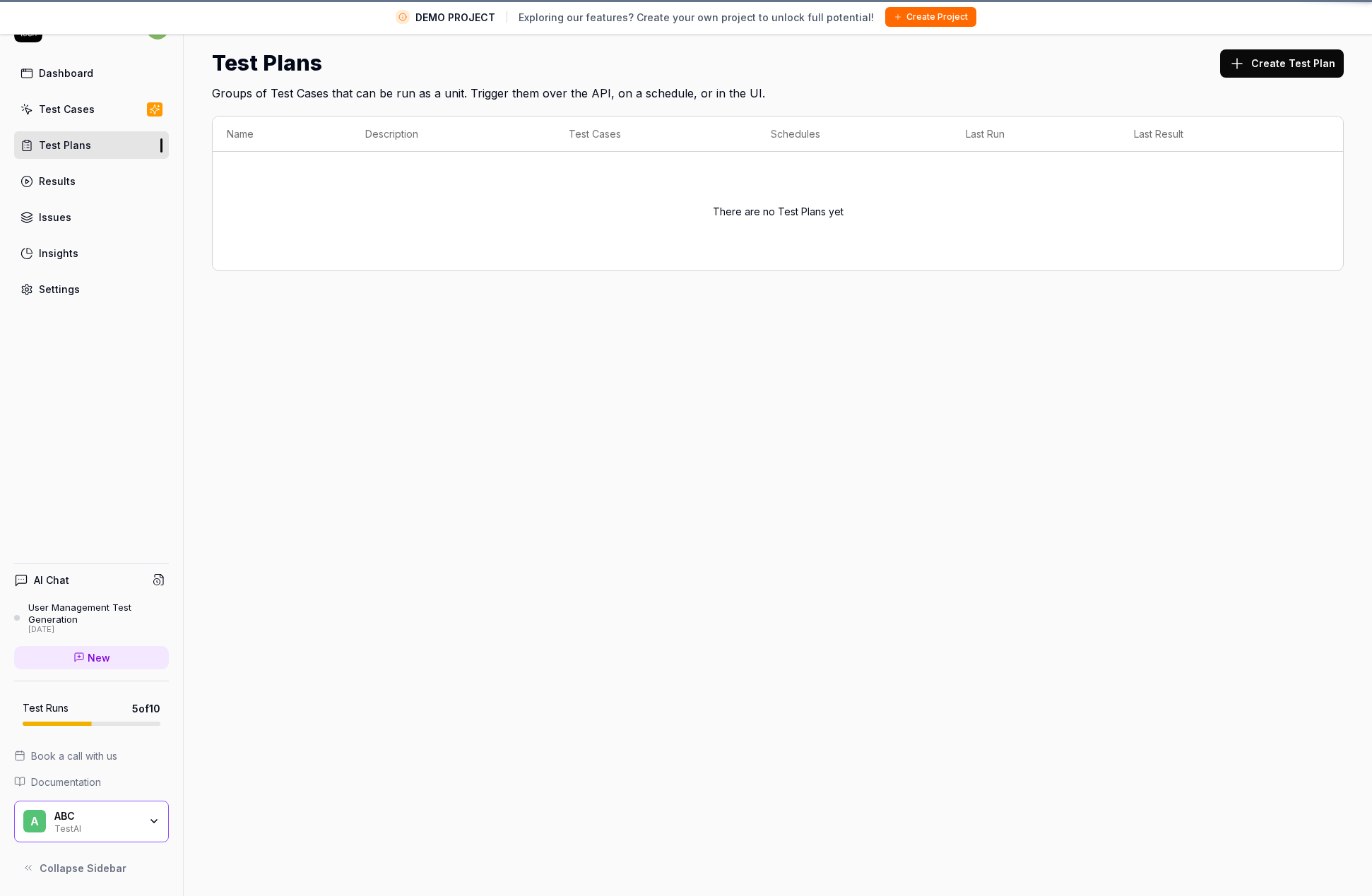
click at [65, 114] on div "Test Cases" at bounding box center [66, 108] width 56 height 15
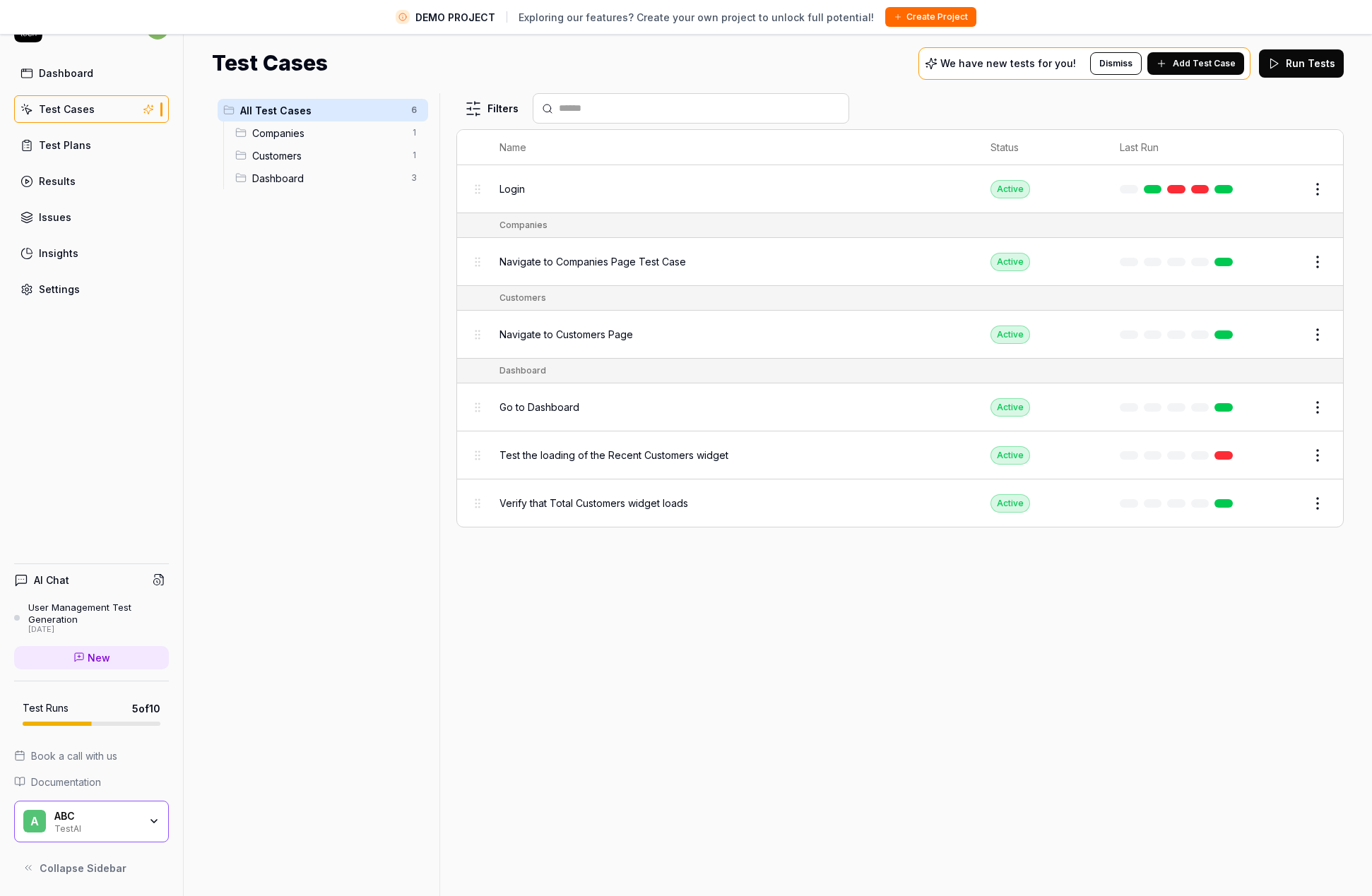
click at [539, 201] on div "Login" at bounding box center [731, 188] width 463 height 30
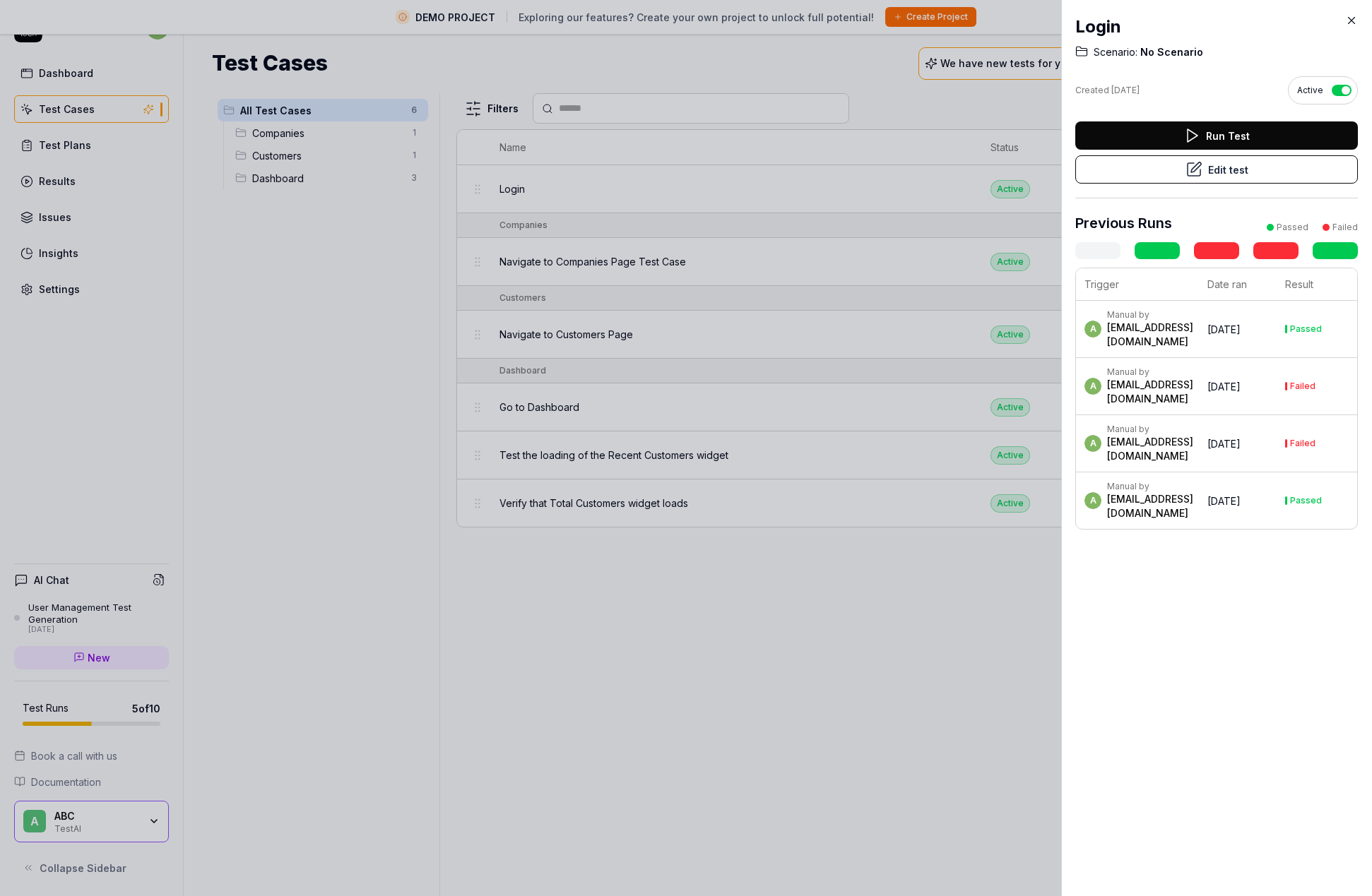
click at [1191, 130] on icon at bounding box center [1192, 135] width 17 height 17
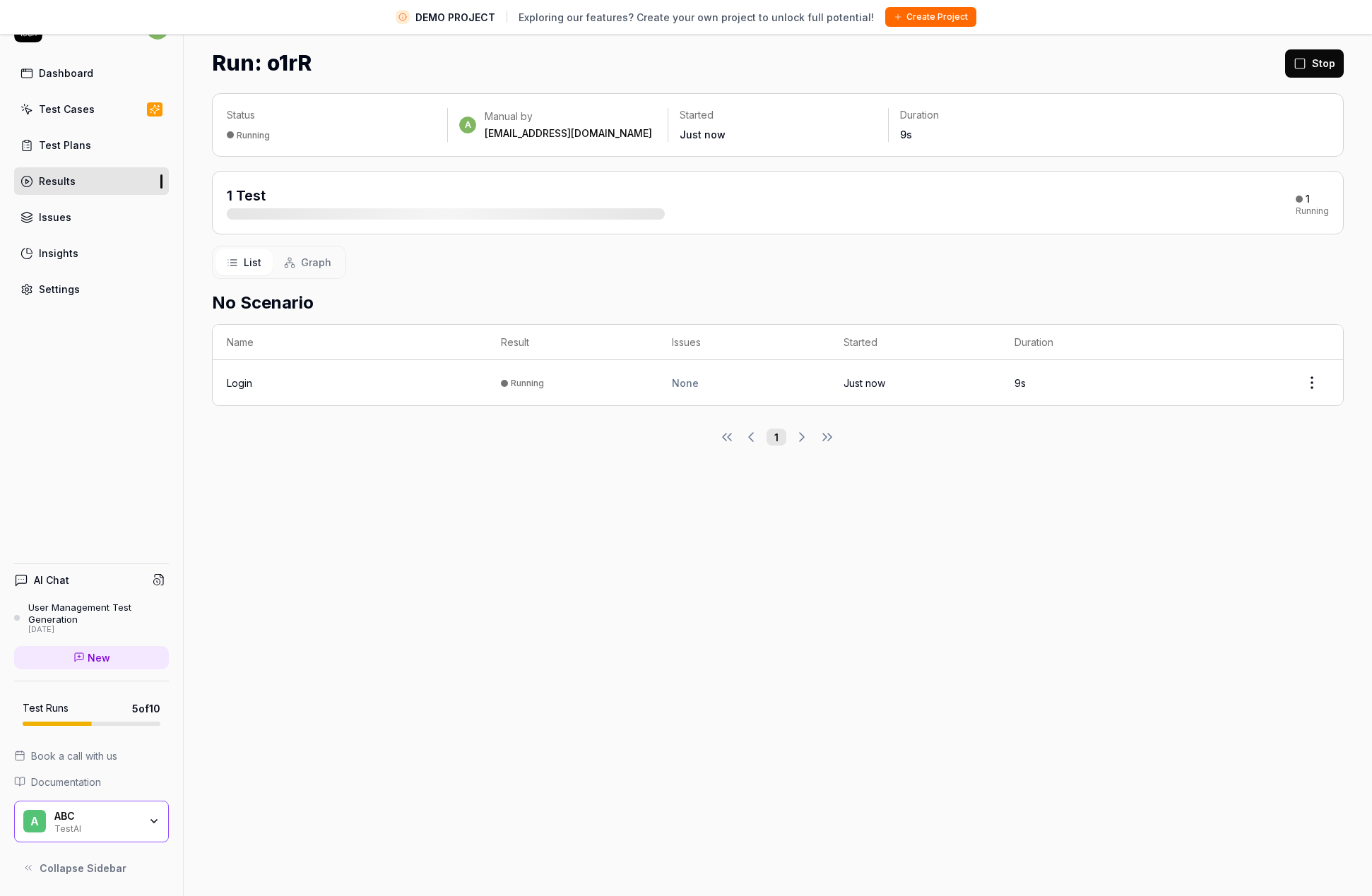
click at [249, 388] on div "Login" at bounding box center [240, 383] width 25 height 15
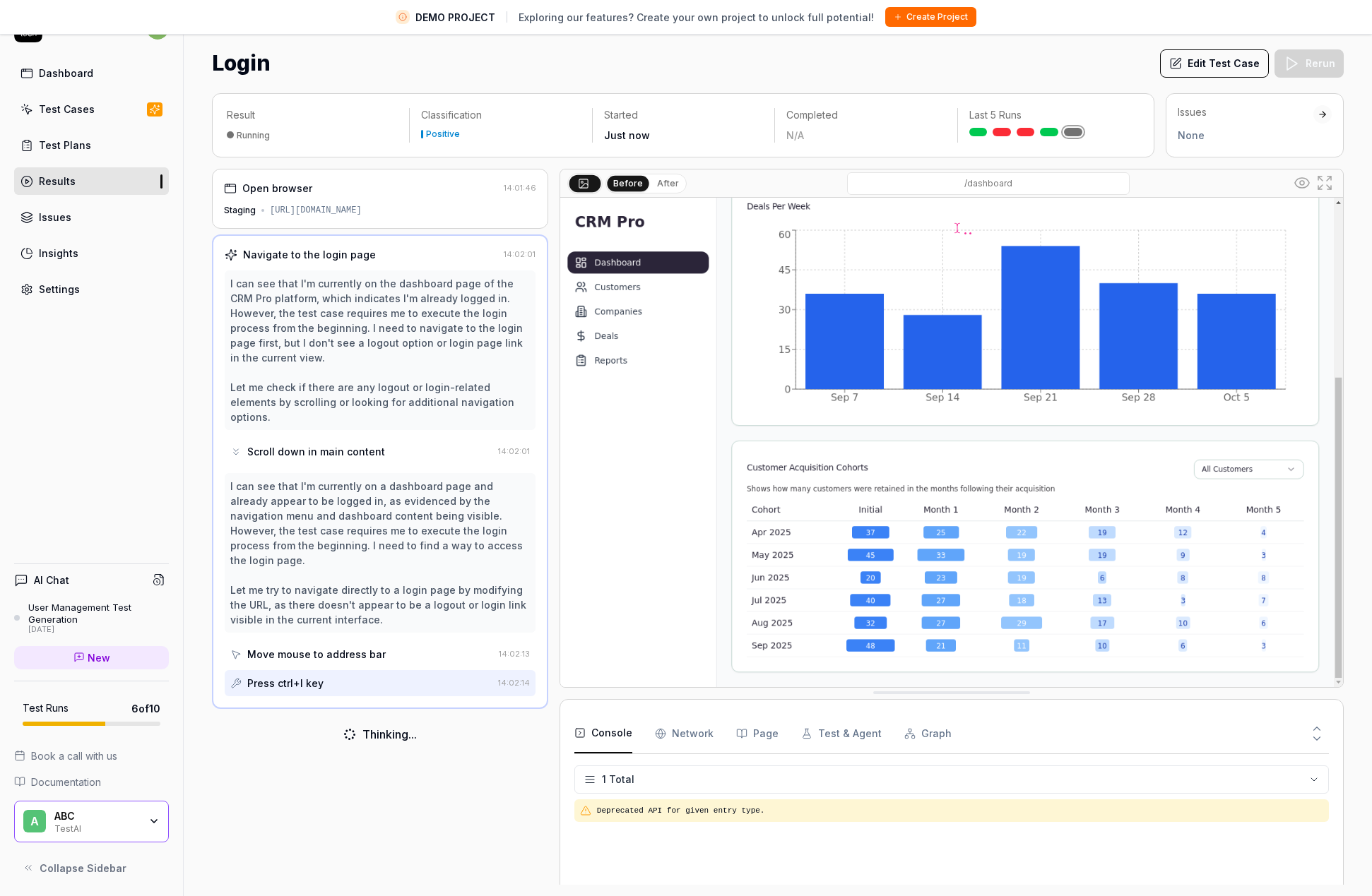
click at [456, 133] on div "Positive" at bounding box center [442, 133] width 34 height 9
click at [652, 137] on div "Just now" at bounding box center [683, 134] width 159 height 15
click at [814, 114] on p "Completed" at bounding box center [865, 115] width 159 height 15
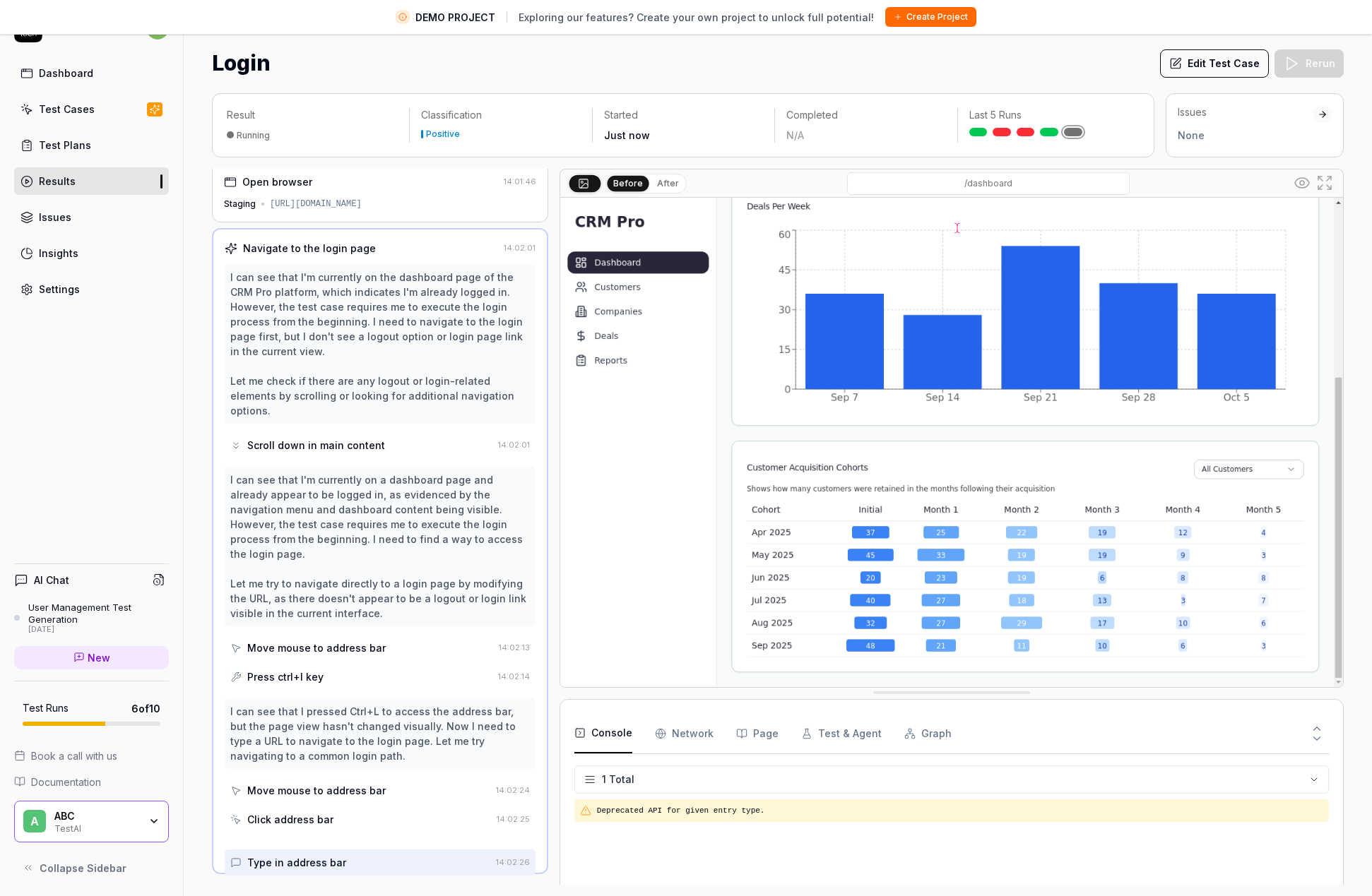
click at [1216, 135] on div "None" at bounding box center [1245, 134] width 135 height 15
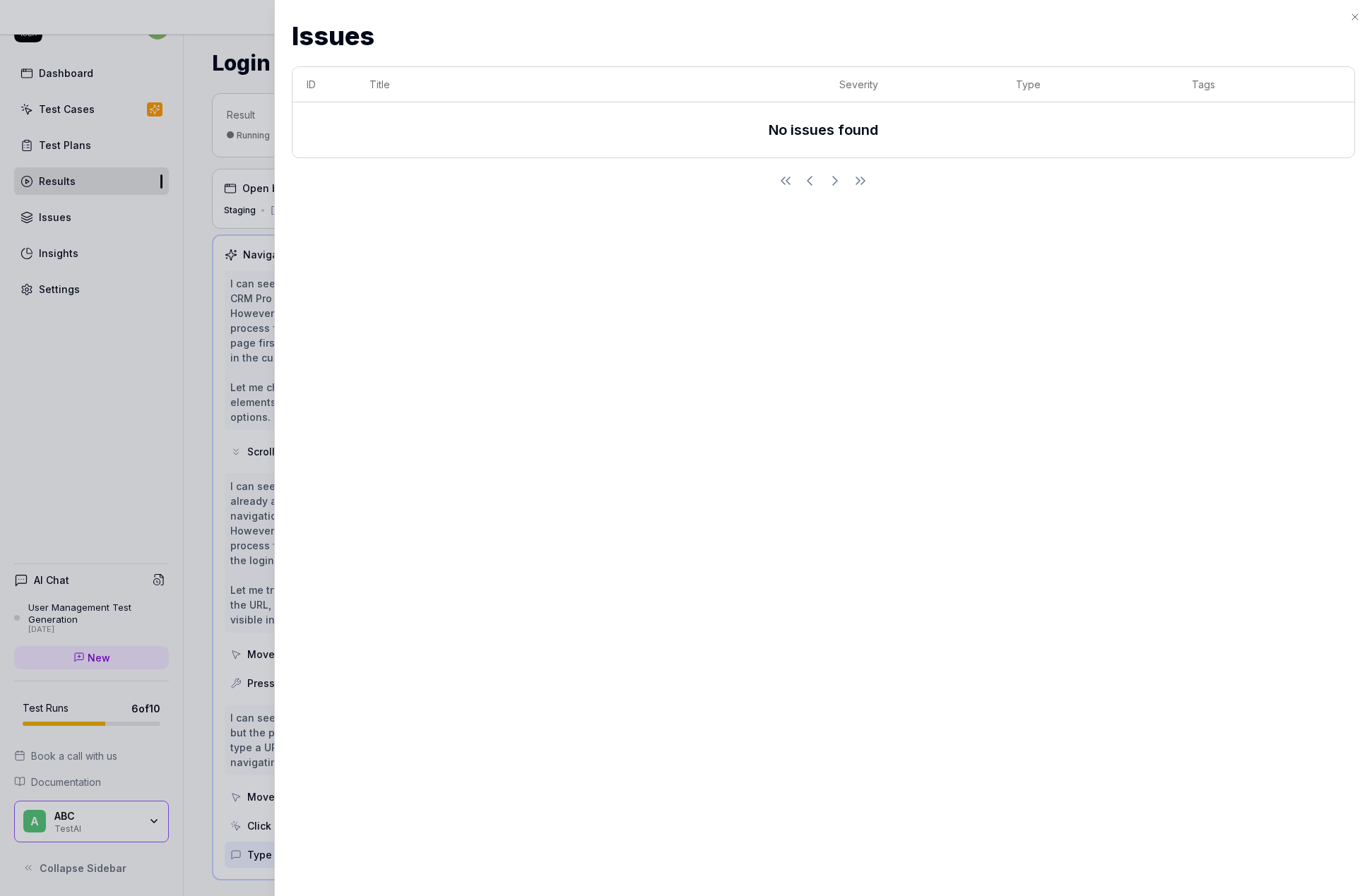
click at [1353, 17] on icon "button" at bounding box center [1355, 18] width 12 height 12
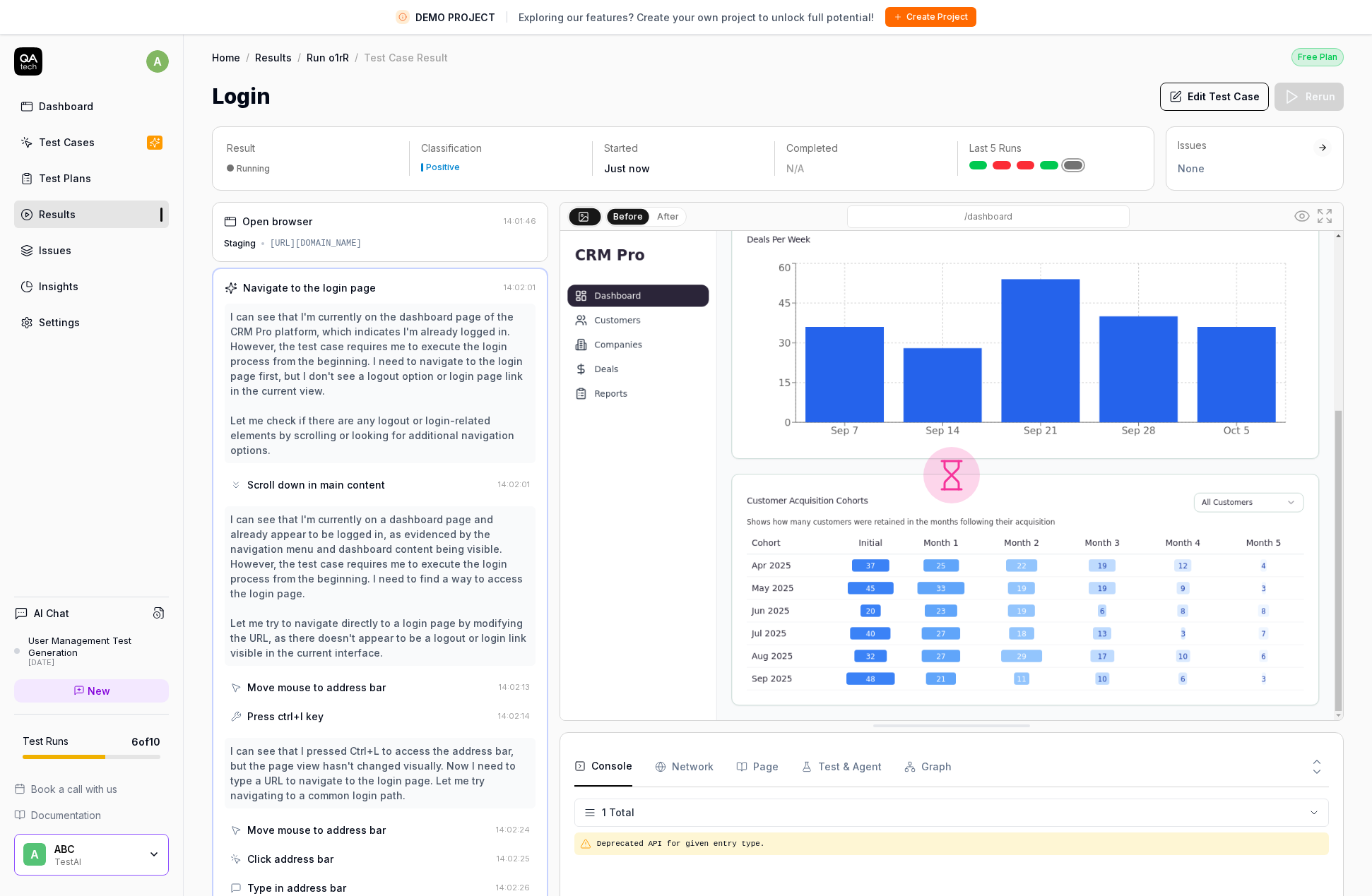
click at [472, 159] on div "Classification Positive" at bounding box center [501, 158] width 181 height 34
click at [271, 156] on div "Result Running" at bounding box center [318, 158] width 182 height 34
click at [307, 235] on div "Open browser 14:01:46 Staging https://qacrmdemo.netlify.app/" at bounding box center [380, 232] width 336 height 60
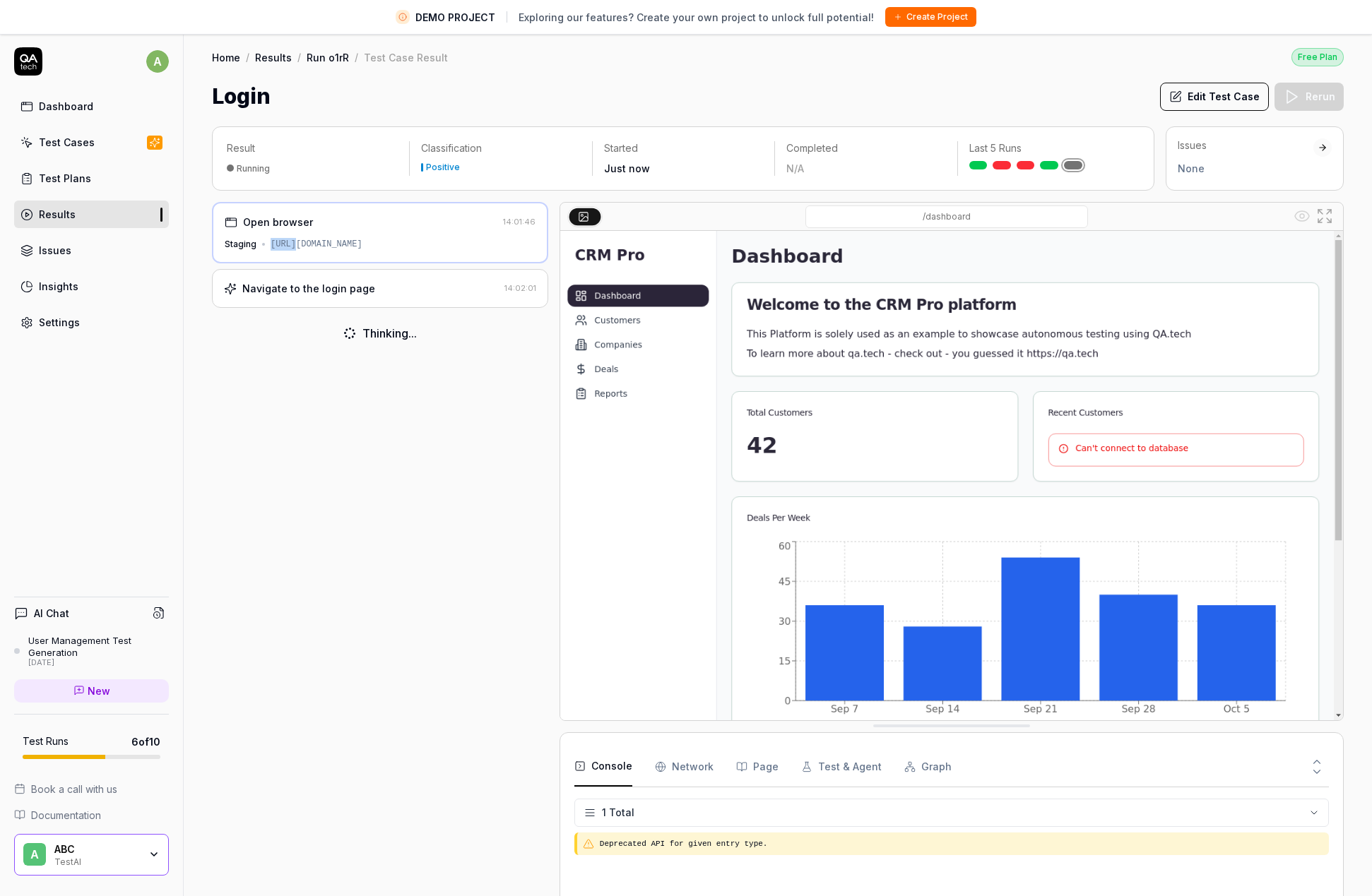
click at [307, 235] on div "Open browser 14:01:46 Staging https://qacrmdemo.netlify.app/" at bounding box center [380, 232] width 336 height 61
click at [319, 245] on div "https://qacrmdemo.netlify.app/" at bounding box center [317, 243] width 92 height 13
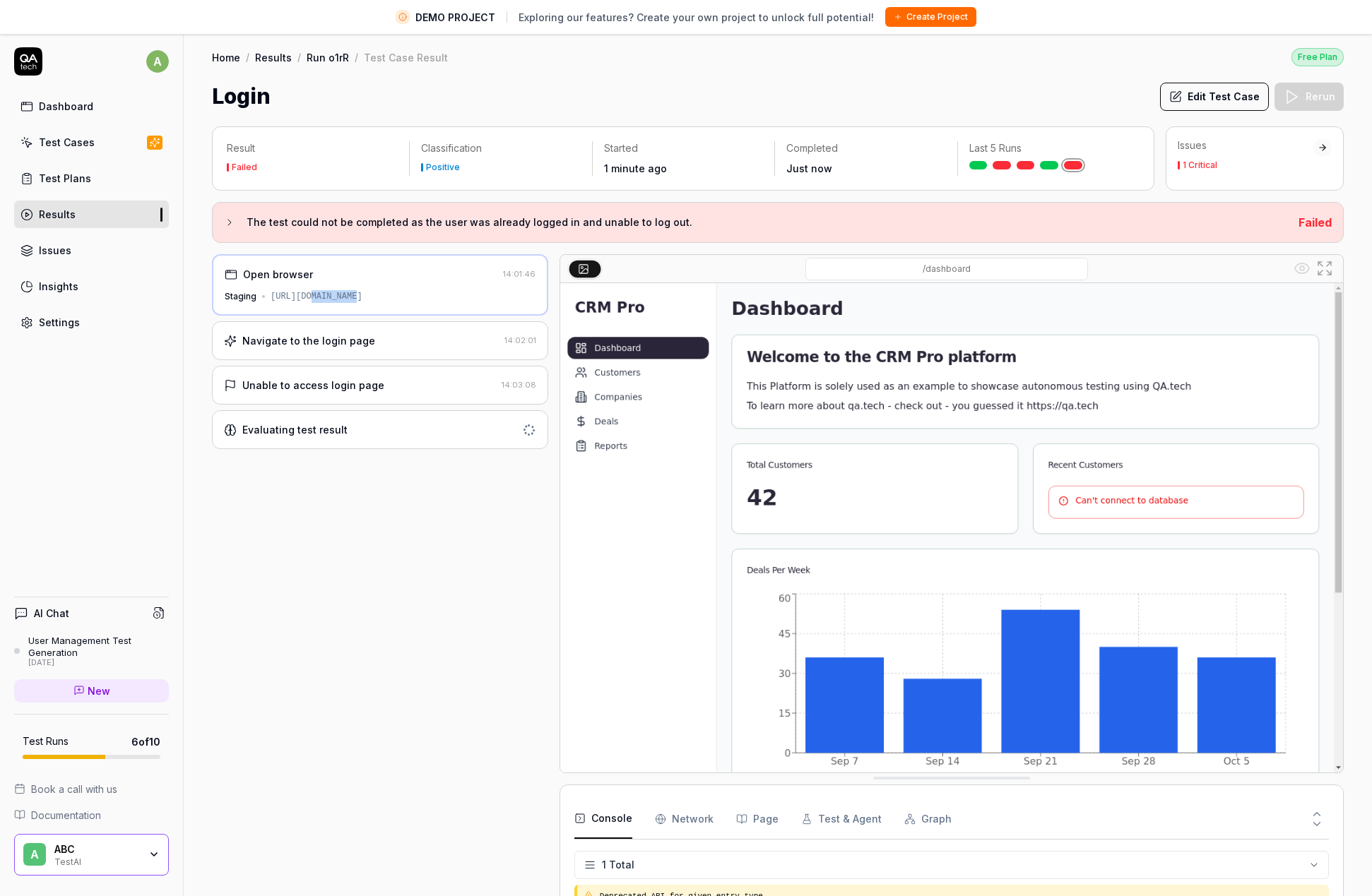
click at [56, 103] on div "Dashboard" at bounding box center [66, 106] width 55 height 15
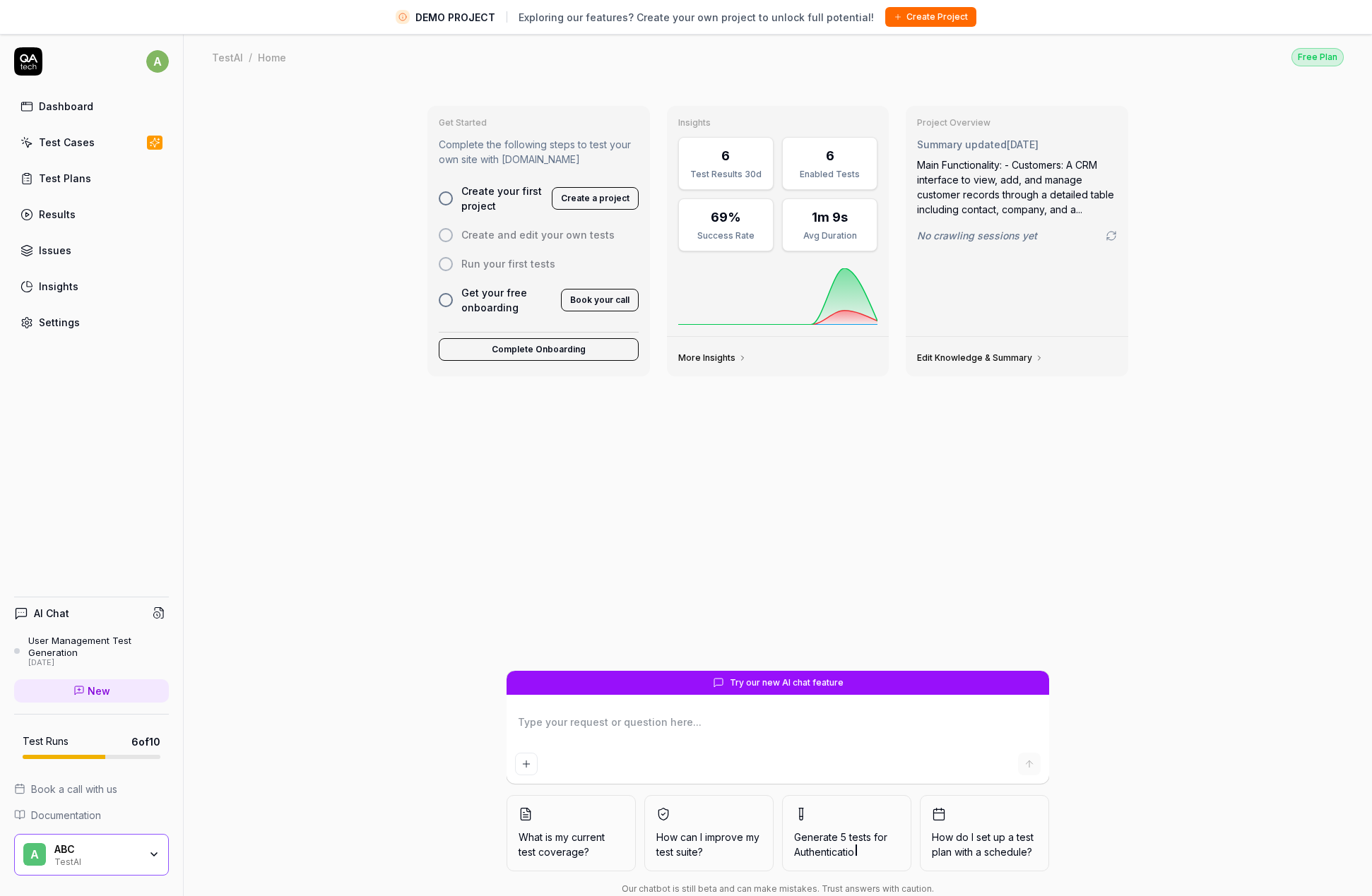
type textarea "*"
click at [153, 146] on icon at bounding box center [154, 143] width 13 height 12
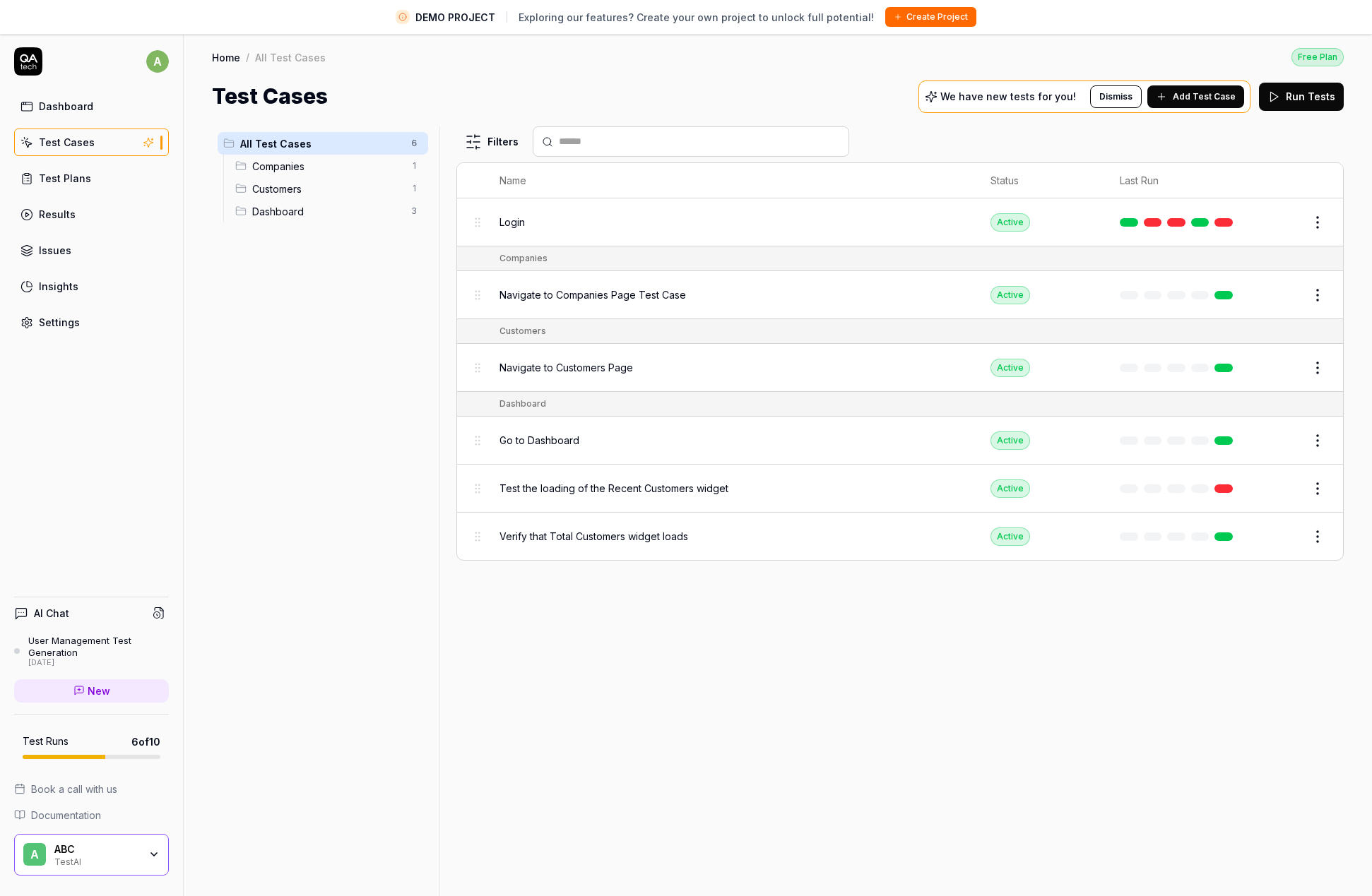
click at [113, 148] on link "Test Cases" at bounding box center [92, 142] width 155 height 27
click at [349, 143] on span "All Test Cases" at bounding box center [322, 143] width 163 height 15
click at [343, 167] on span "Companies" at bounding box center [327, 166] width 150 height 15
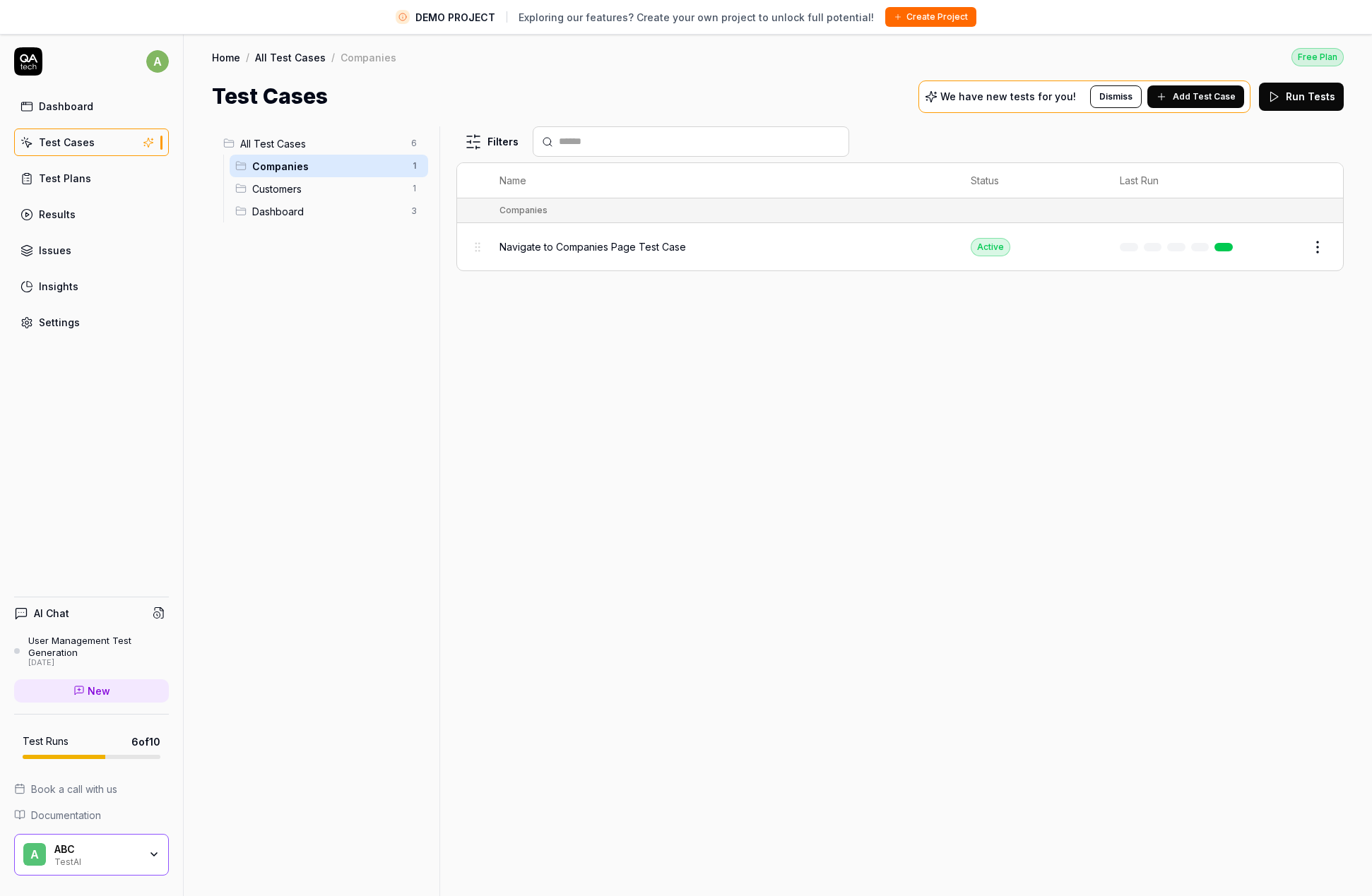
click at [341, 192] on span "Customers" at bounding box center [327, 188] width 150 height 15
click at [340, 212] on span "Dashboard" at bounding box center [327, 211] width 150 height 15
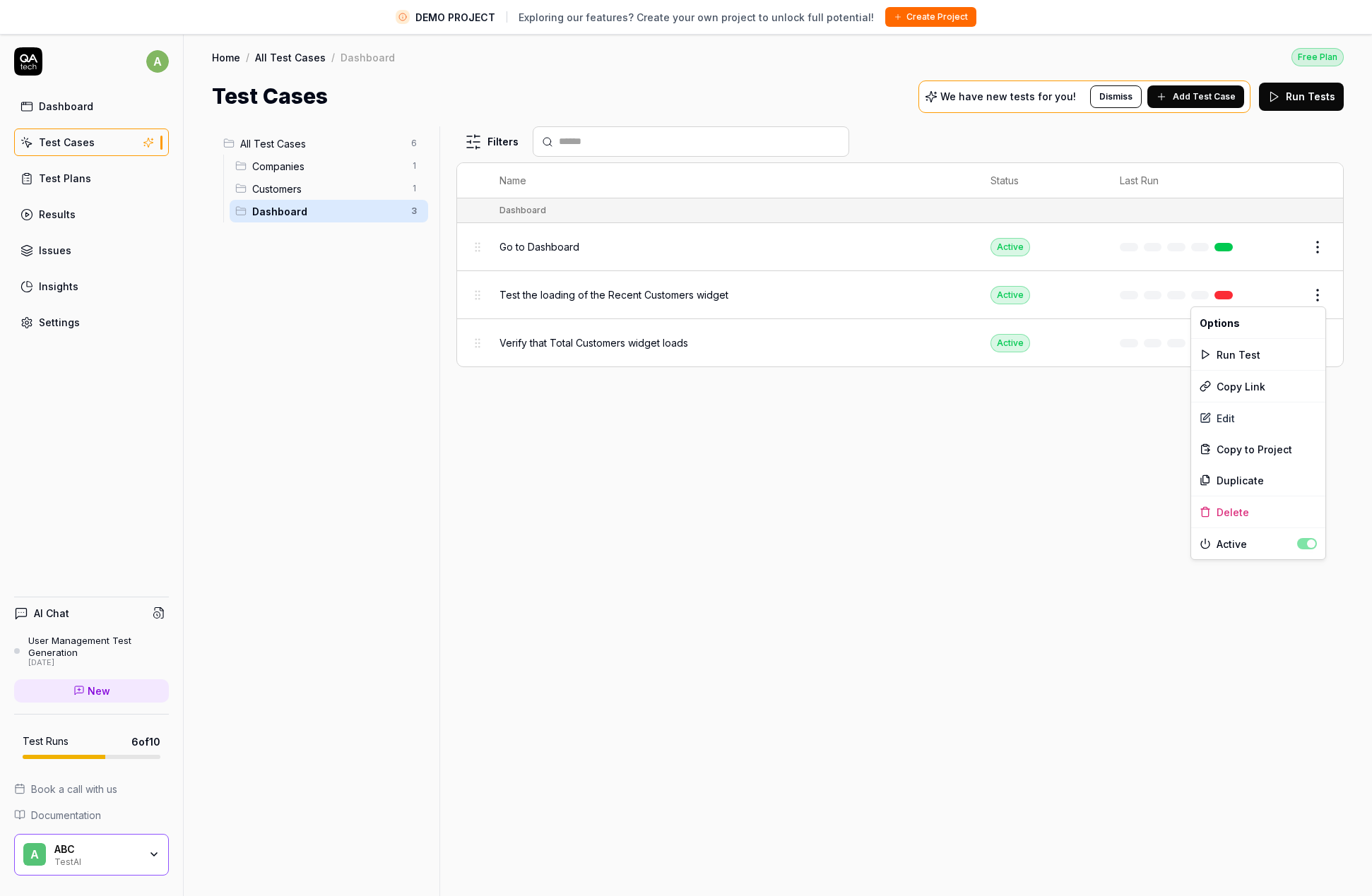
click at [1319, 304] on html "DEMO PROJECT Exploring our features? Create your own project to unlock full pot…" at bounding box center [686, 465] width 1372 height 929
click at [76, 143] on html "DEMO PROJECT Exploring our features? Create your own project to unlock full pot…" at bounding box center [686, 465] width 1372 height 929
click at [1177, 93] on button "Add Test Case" at bounding box center [1196, 96] width 96 height 22
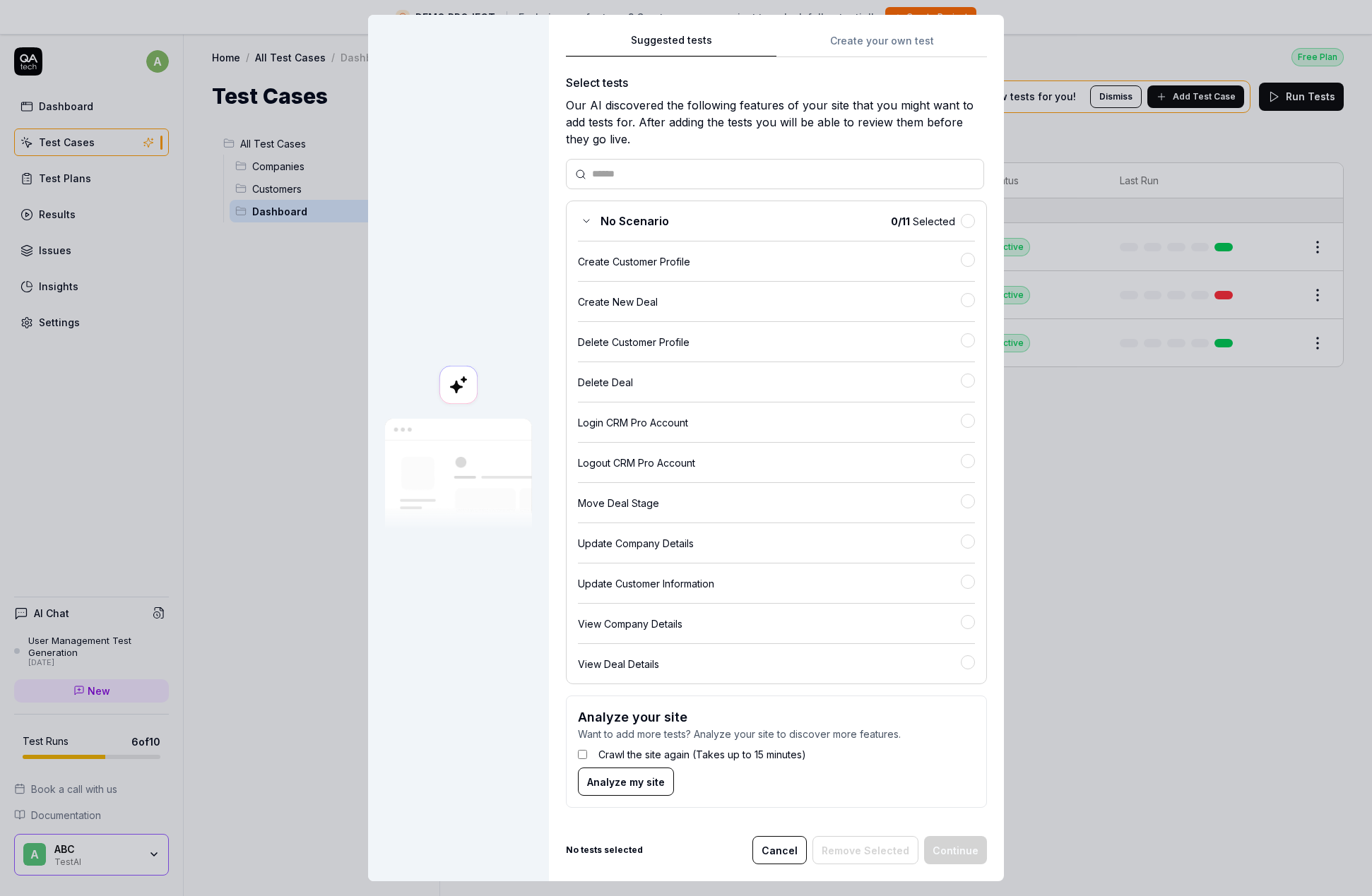
click at [889, 38] on div "Suggested tests Suggested tests Create your own test Select tests Our AI discov…" at bounding box center [686, 448] width 1372 height 896
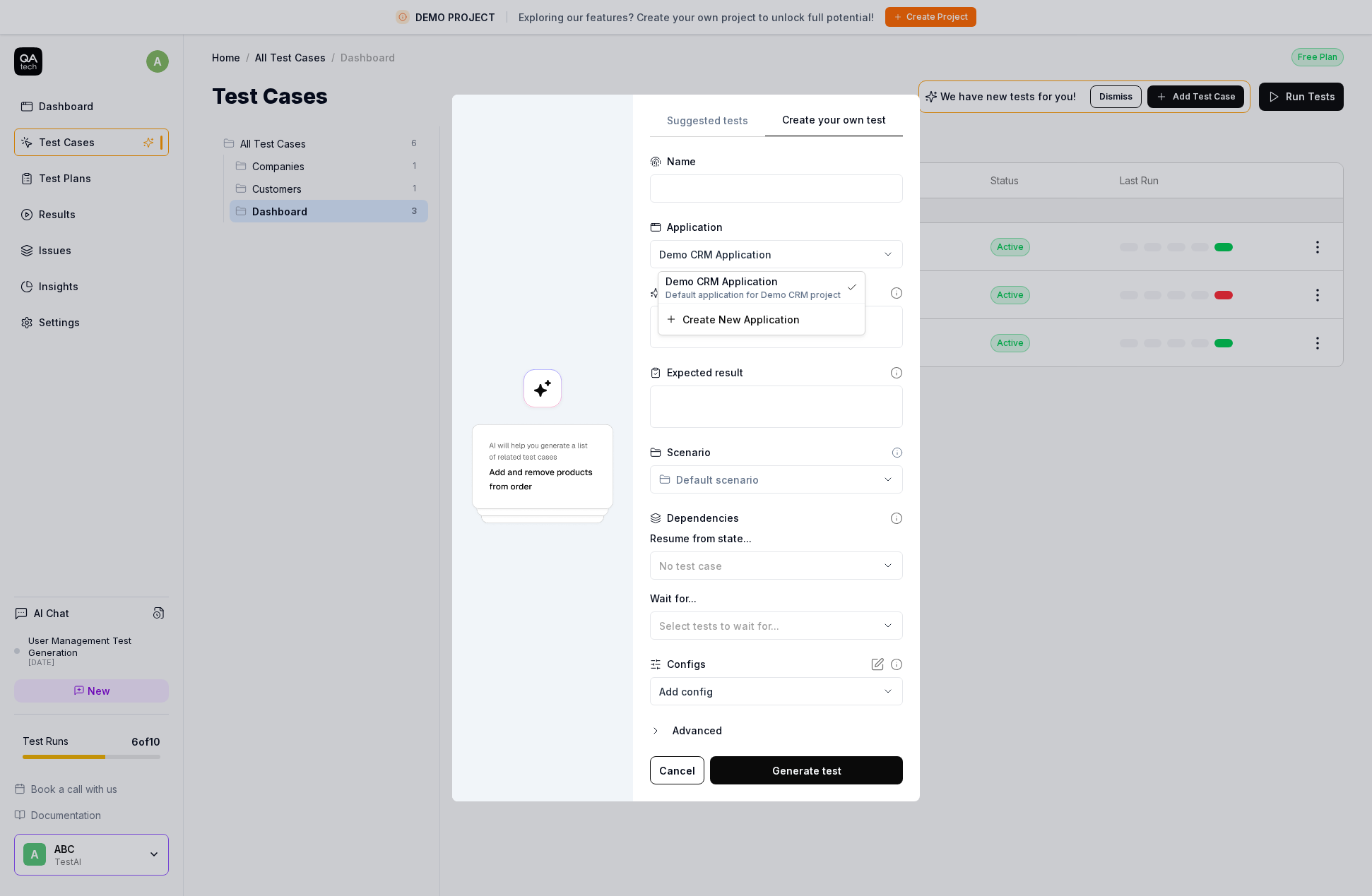
click at [796, 257] on div "**********" at bounding box center [686, 448] width 1372 height 896
click at [784, 319] on span "Create New Application" at bounding box center [742, 319] width 117 height 15
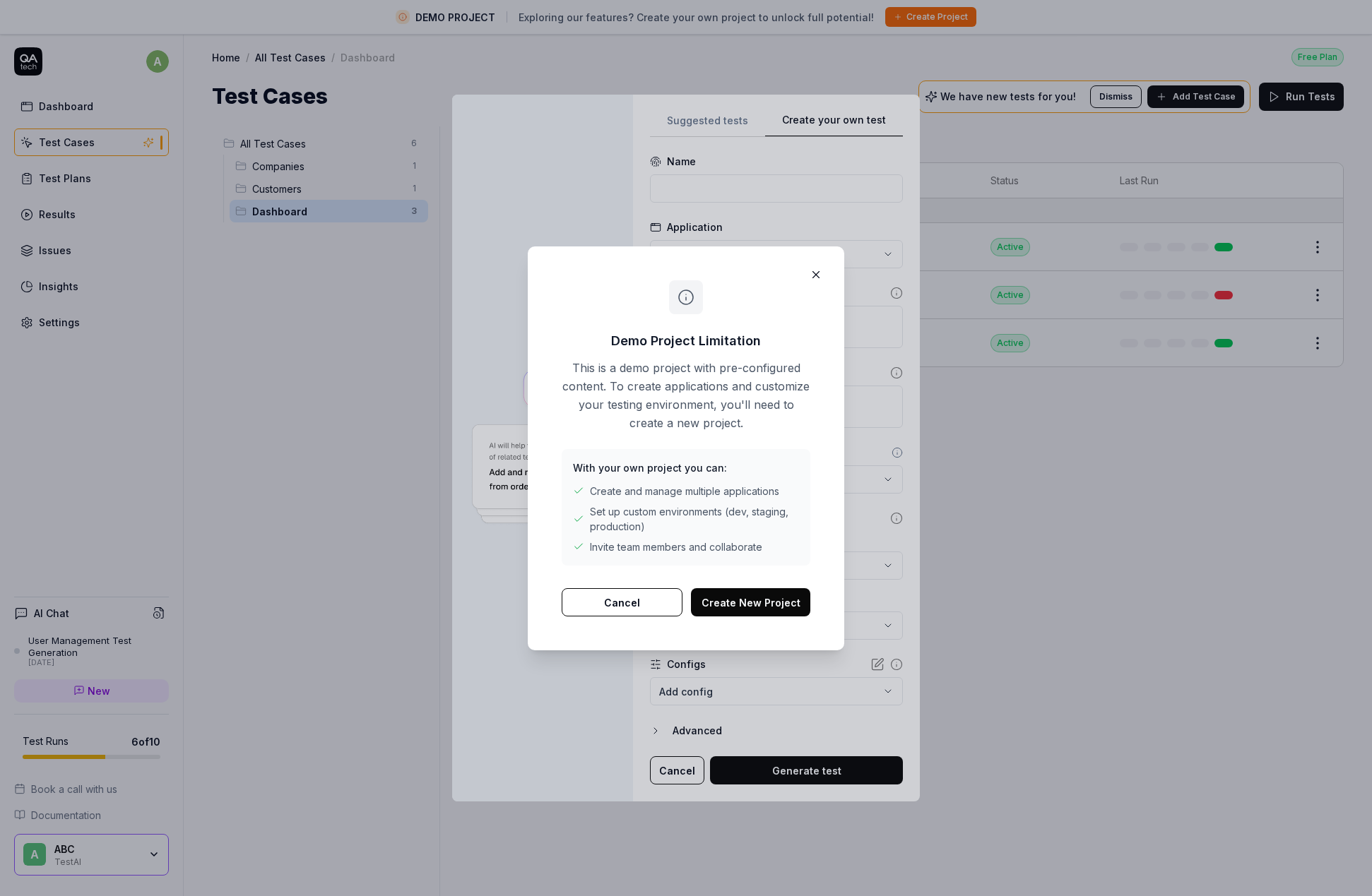
click at [785, 601] on button "Create New Project" at bounding box center [750, 602] width 120 height 28
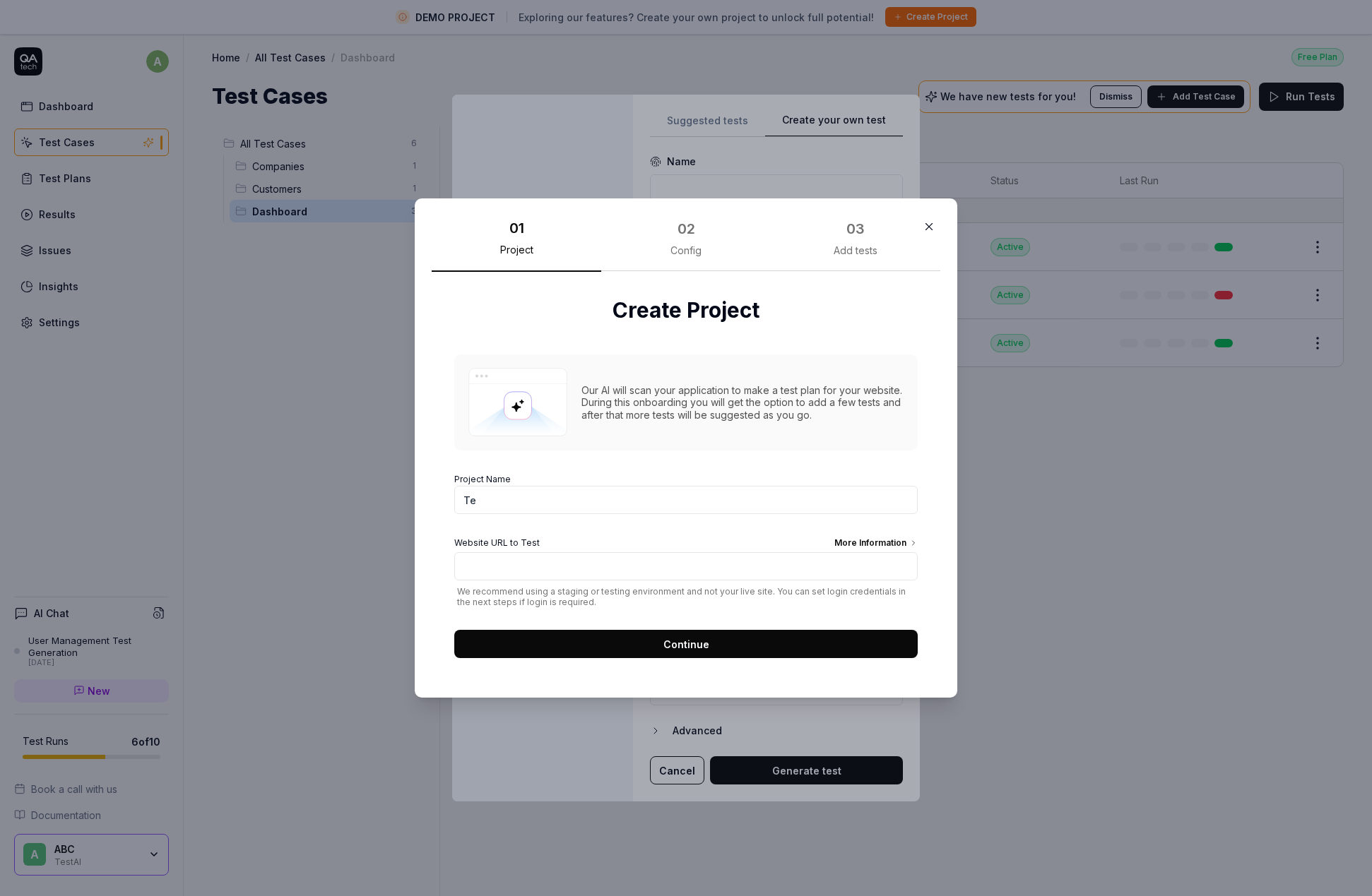
type input "T"
type input "TestAI"
click at [504, 564] on input "Website URL to Test More Information" at bounding box center [686, 566] width 464 height 28
type input "https://Dev.hobbii.eu.com"
click at [515, 500] on input "TestAI" at bounding box center [686, 500] width 464 height 28
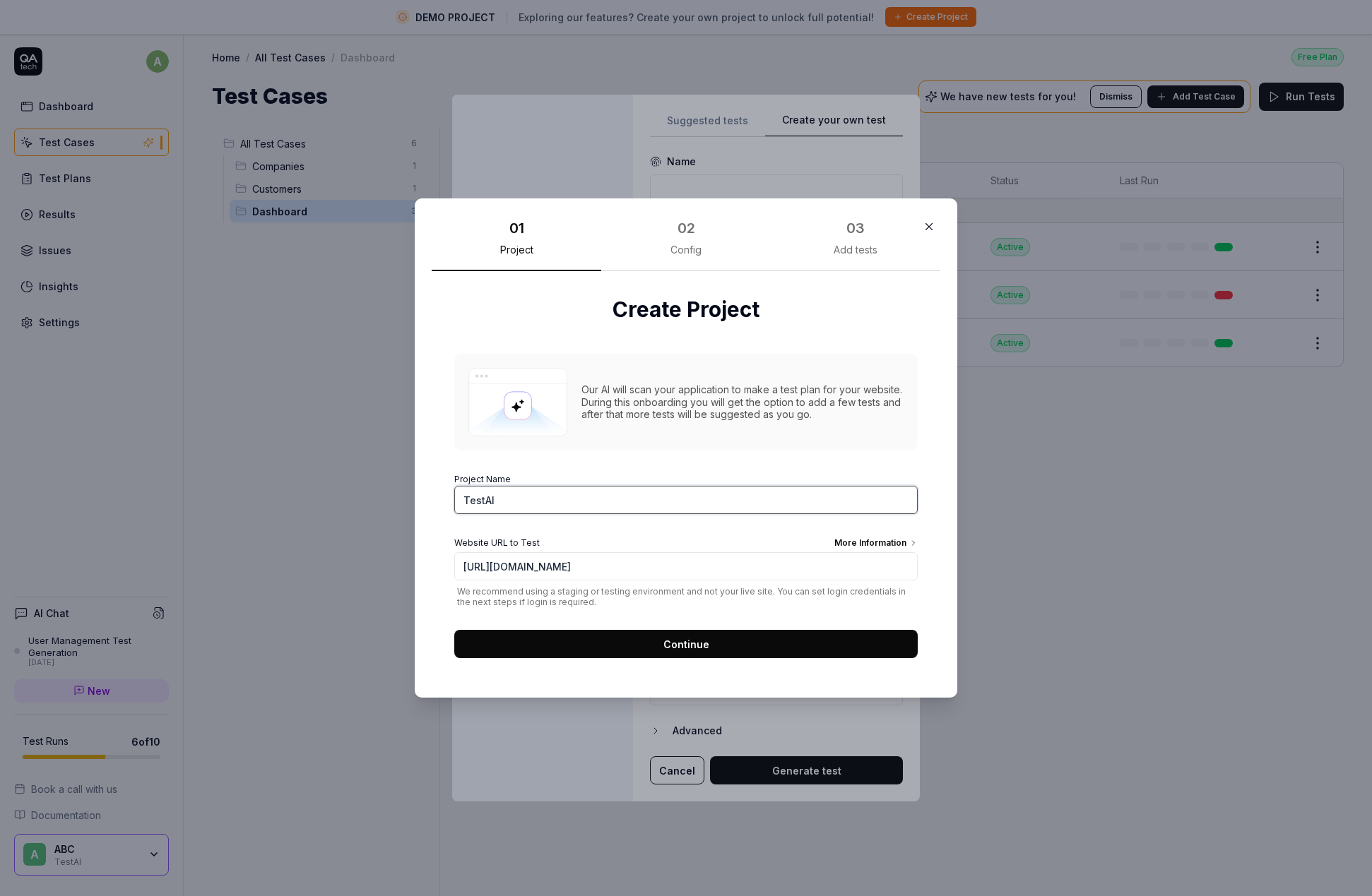
drag, startPoint x: 515, startPoint y: 500, endPoint x: 472, endPoint y: 500, distance: 43.0
click at [472, 500] on input "TestAI" at bounding box center [686, 500] width 464 height 28
type input "Hobbii"
click at [564, 570] on input "https://Dev.hobbii.eu.com" at bounding box center [686, 566] width 464 height 28
type input "https://Dev.hobbii.com"
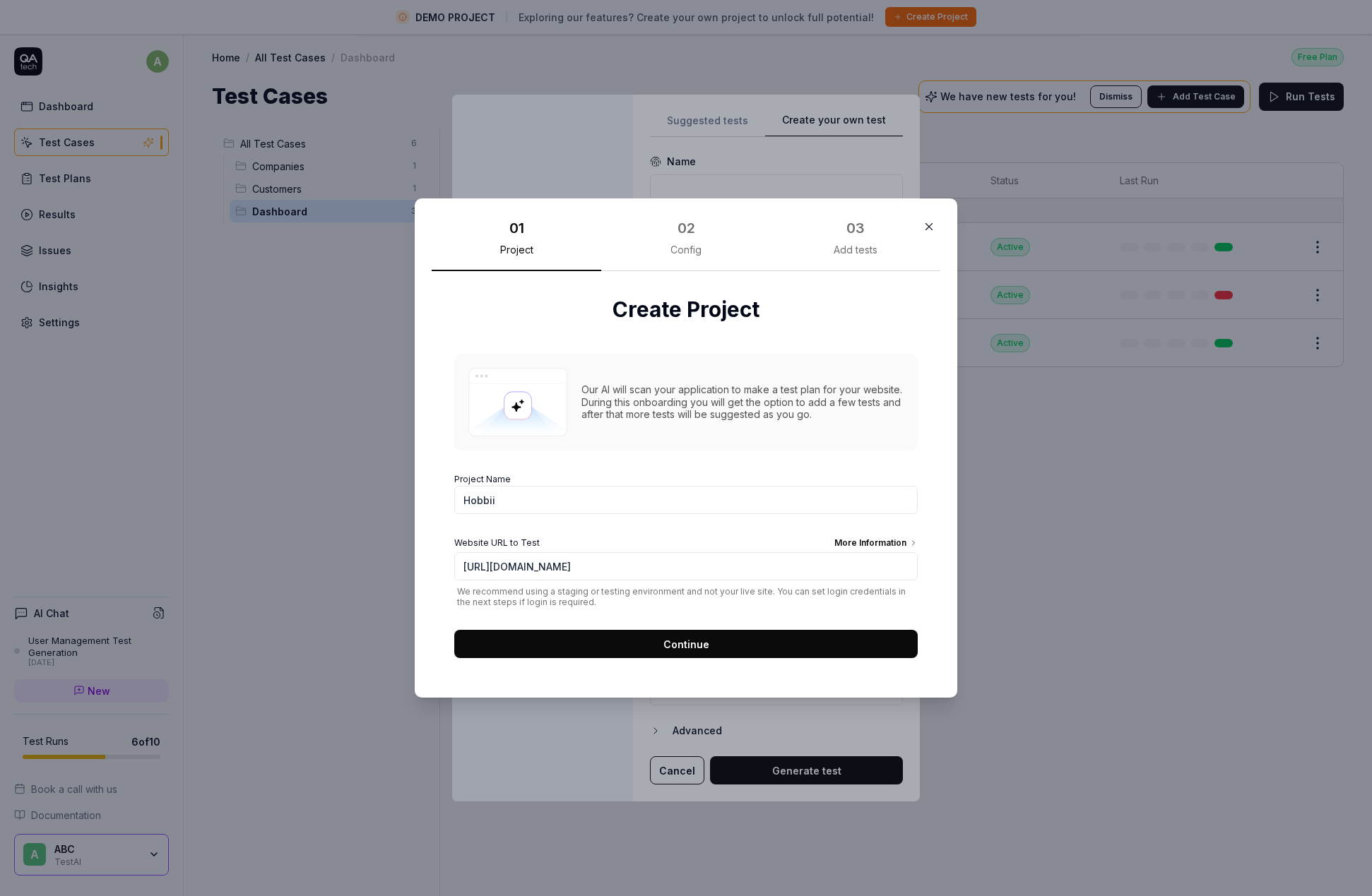
click at [688, 647] on span "Continue" at bounding box center [686, 644] width 46 height 15
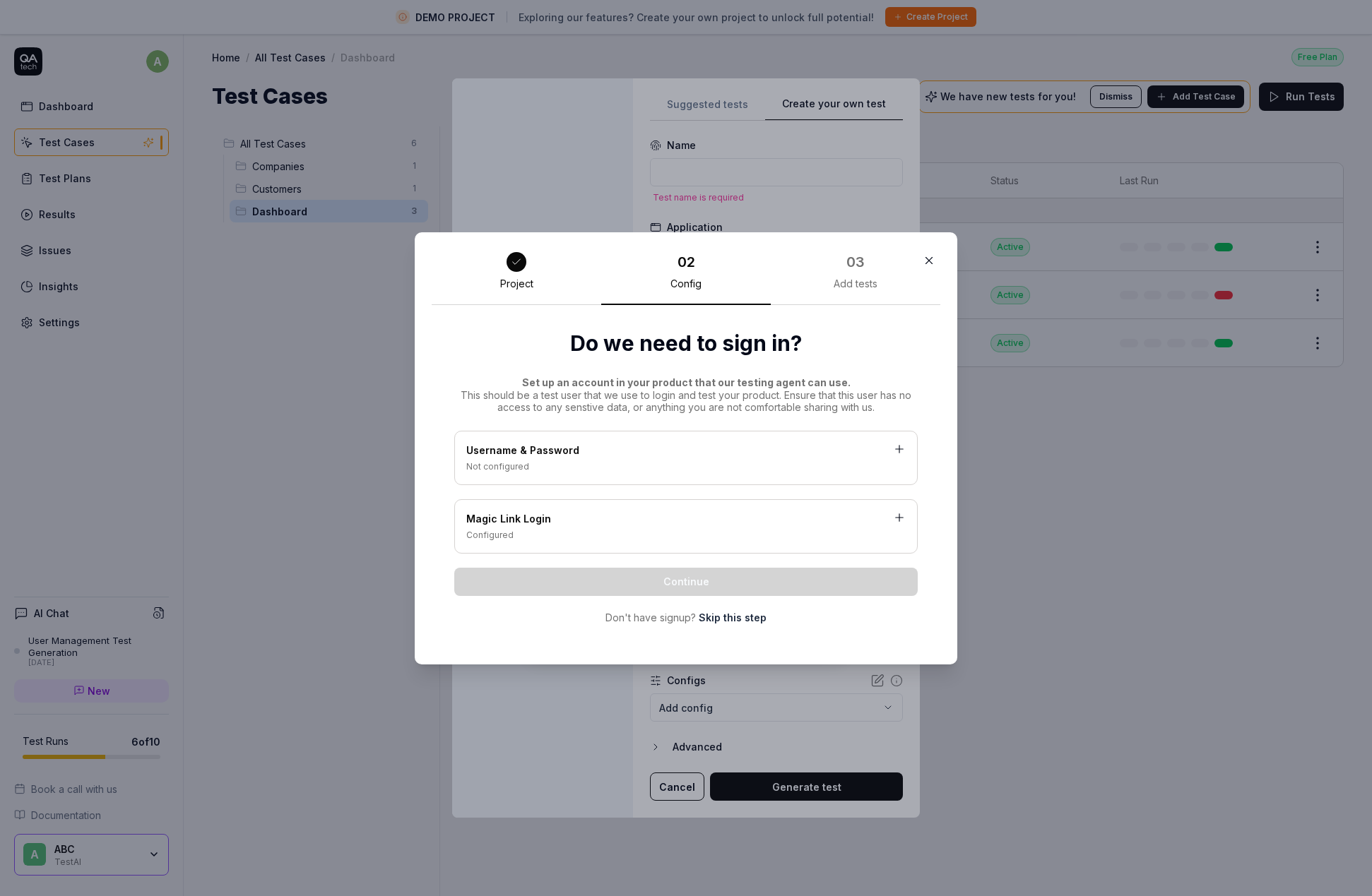
click at [629, 467] on div "Not configured" at bounding box center [686, 467] width 439 height 13
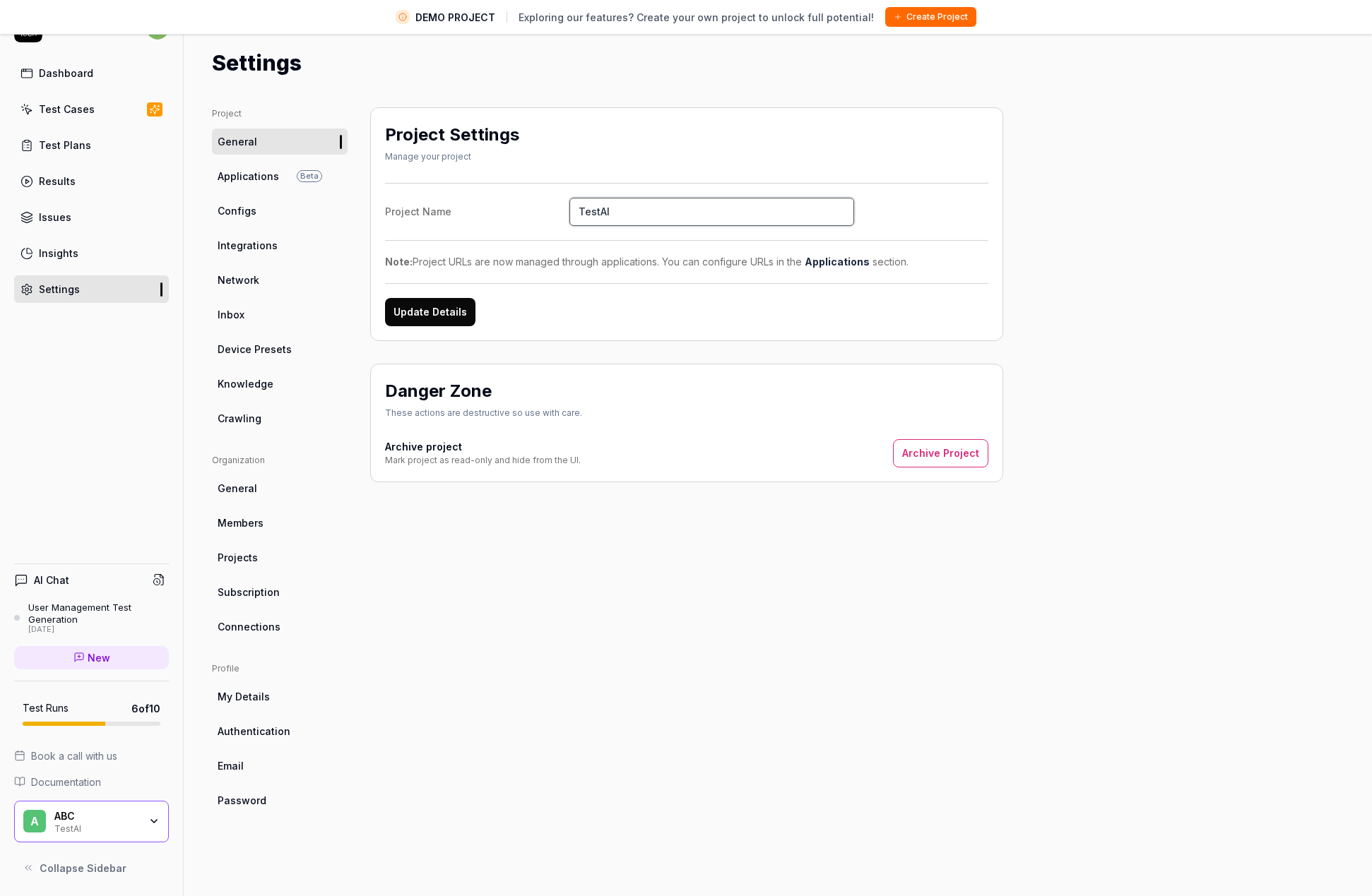
scroll to position [33, 0]
click at [451, 314] on button "Update Details" at bounding box center [430, 312] width 91 height 28
click at [238, 148] on link "General" at bounding box center [280, 141] width 135 height 26
click at [76, 75] on div "Dashboard" at bounding box center [66, 72] width 55 height 15
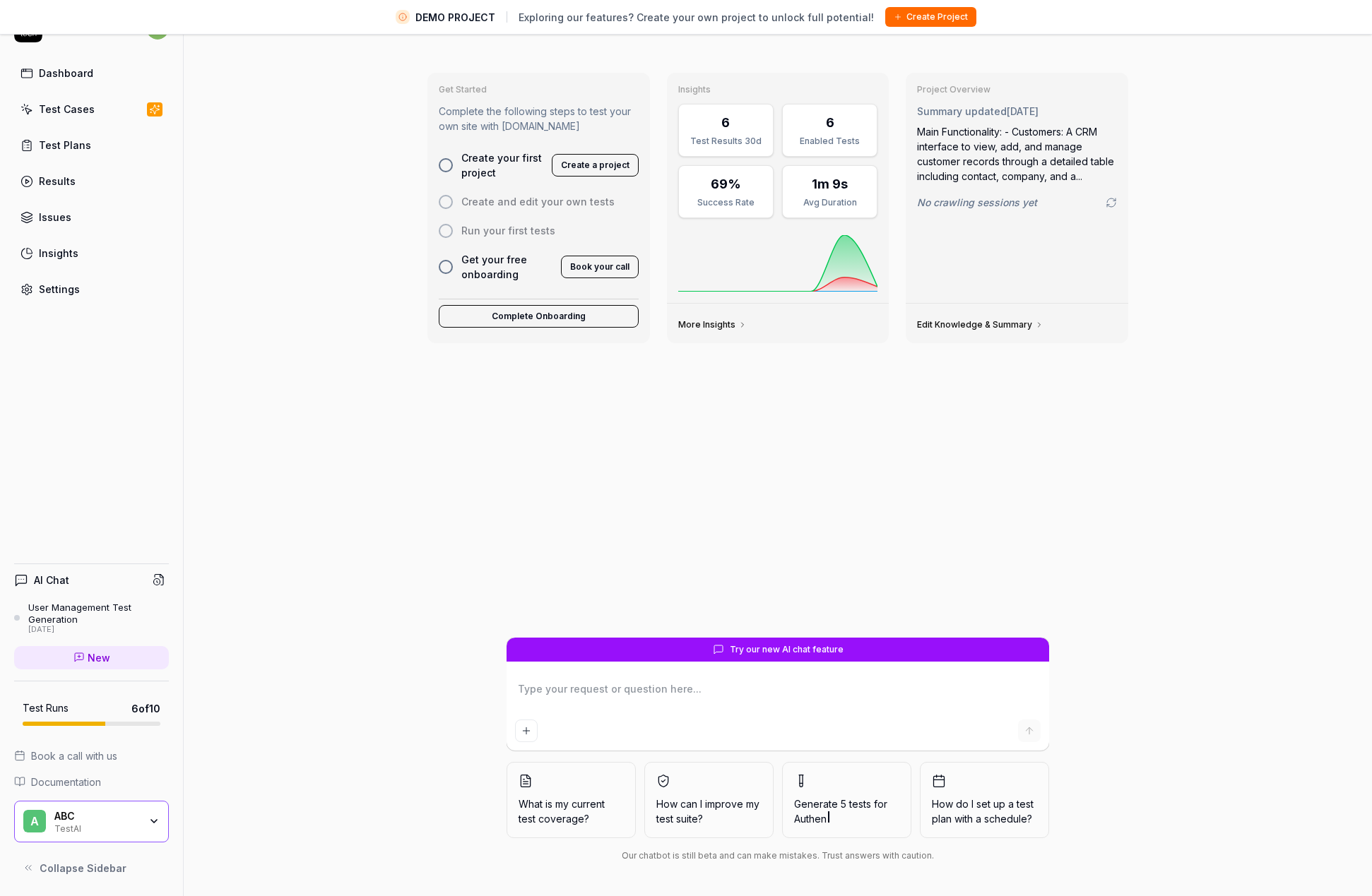
type textarea "*"
